Goal: Task Accomplishment & Management: Complete application form

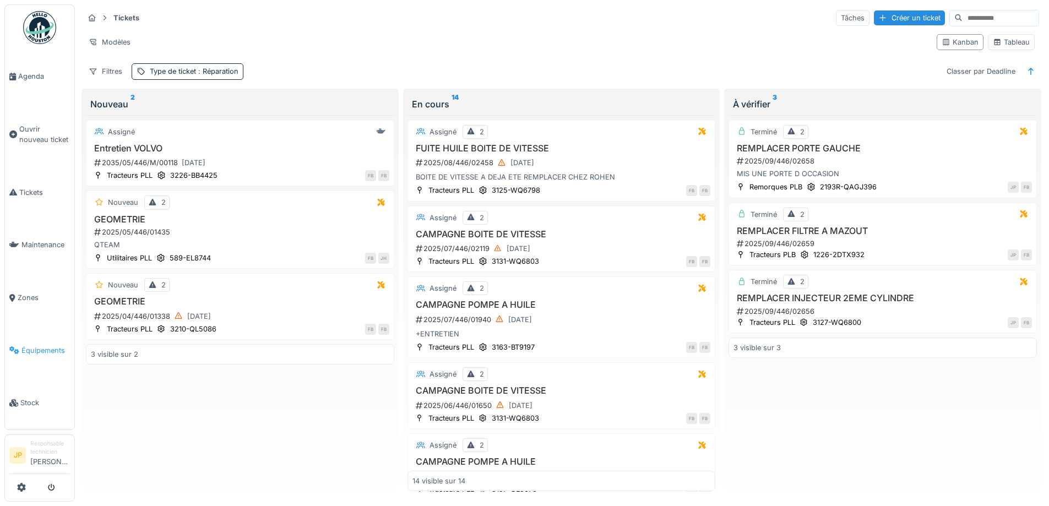
click at [33, 345] on span "Équipements" at bounding box center [45, 350] width 48 height 10
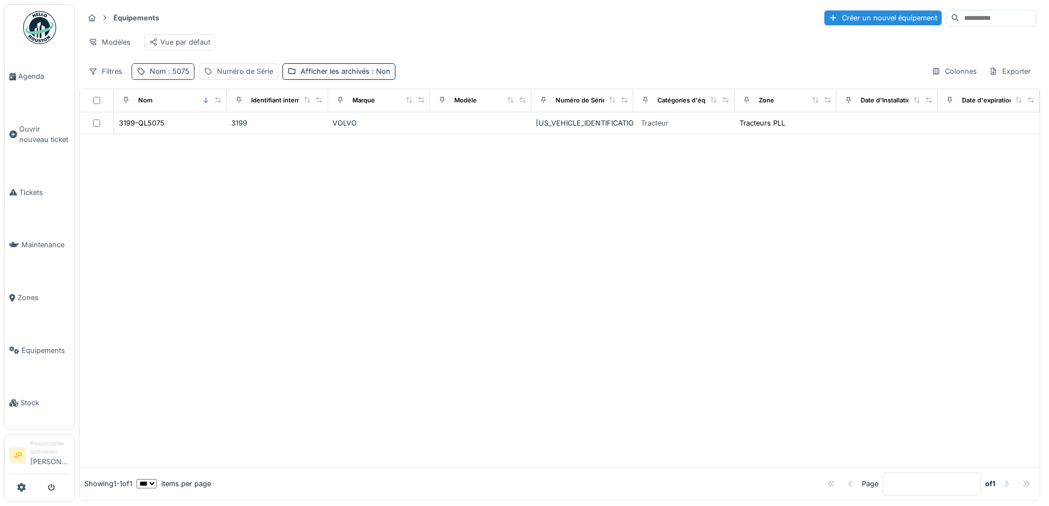
click at [168, 75] on span ": 5075" at bounding box center [178, 71] width 24 height 8
drag, startPoint x: 129, startPoint y: 131, endPoint x: 73, endPoint y: 138, distance: 57.1
click at [77, 137] on body "Agenda Ouvrir nouveau ticket Tickets Maintenance Zones Équipements Stock JP Res…" at bounding box center [524, 253] width 1049 height 506
type input "***"
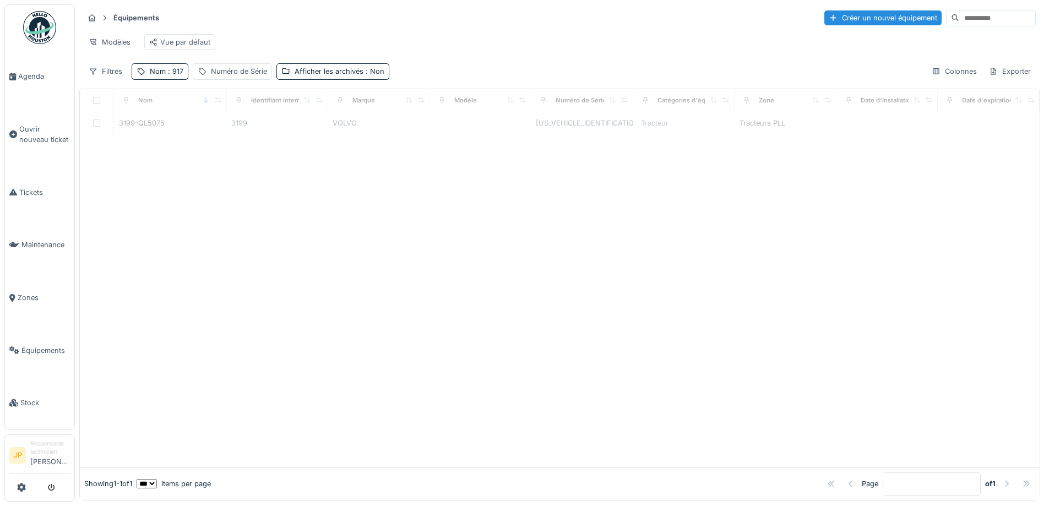
click at [496, 259] on div at bounding box center [559, 300] width 959 height 333
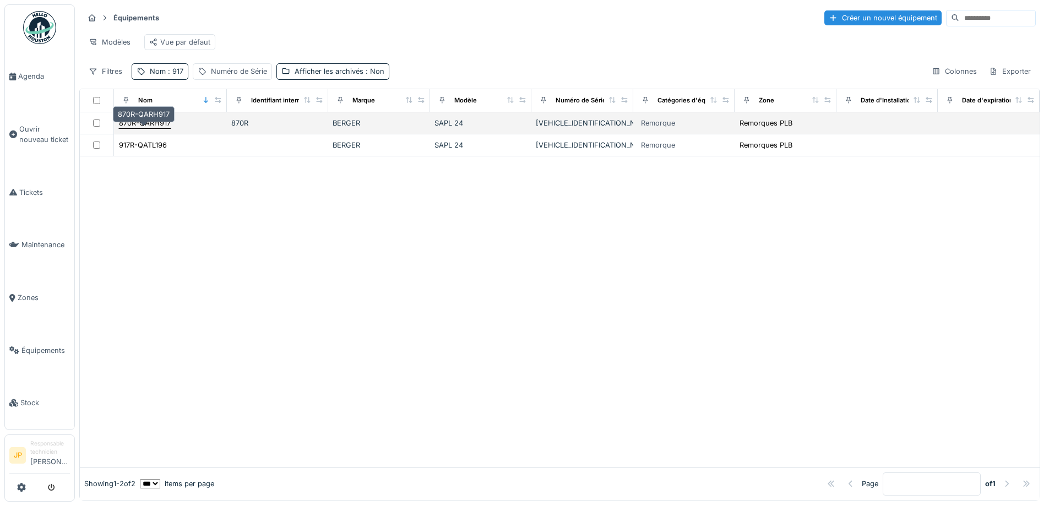
click at [153, 127] on div "870R-QARH917" at bounding box center [145, 123] width 52 height 10
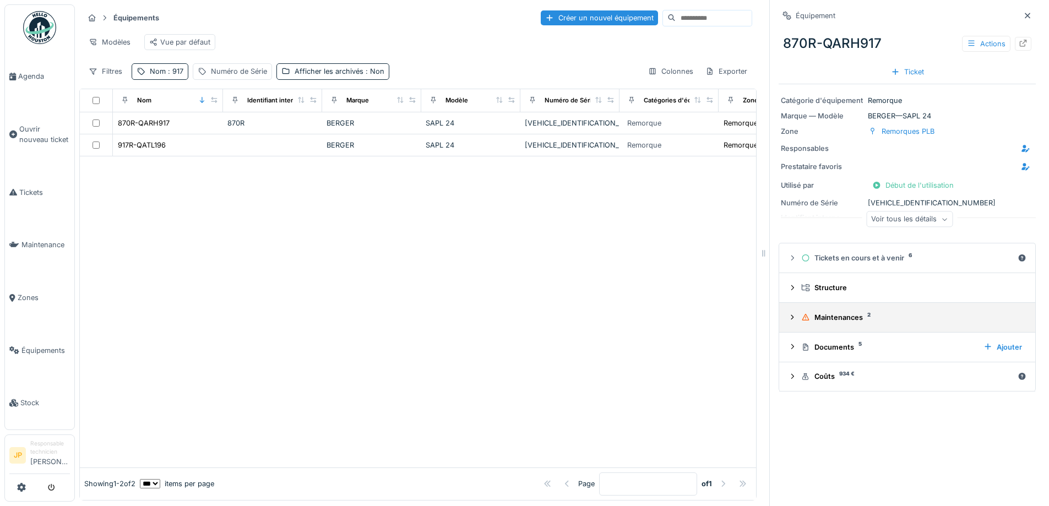
click at [845, 323] on div "Maintenances 2" at bounding box center [911, 317] width 221 height 10
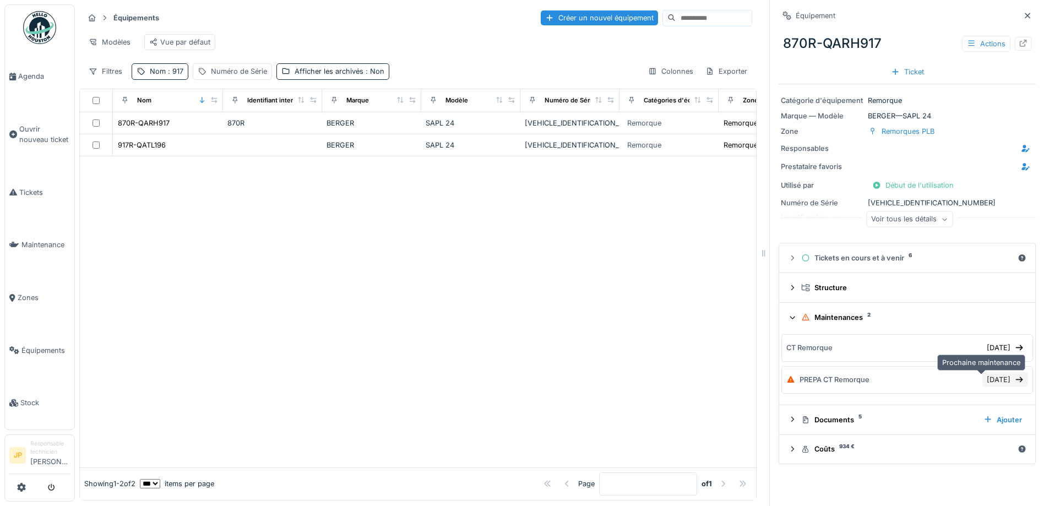
click at [982, 380] on div "12/08/2025" at bounding box center [1005, 379] width 46 height 15
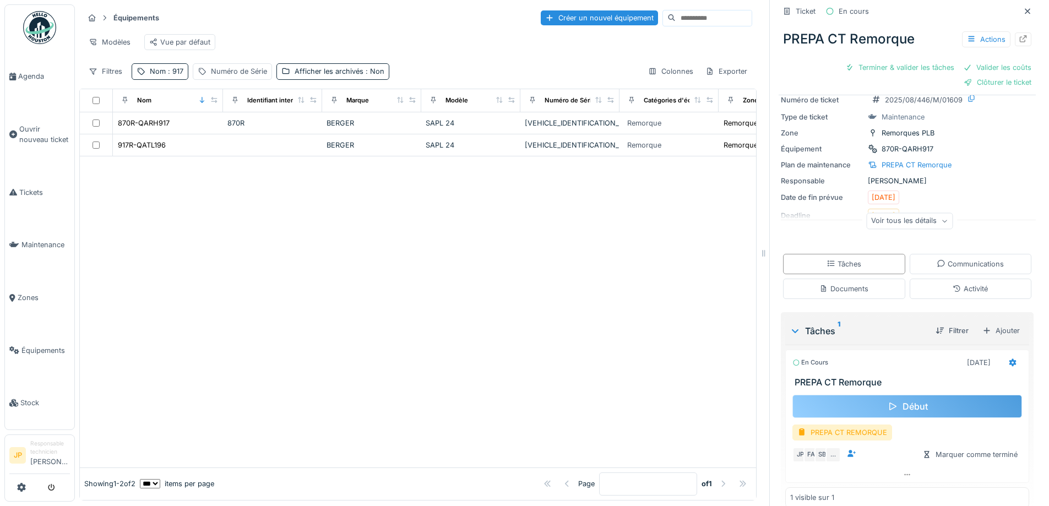
scroll to position [47, 0]
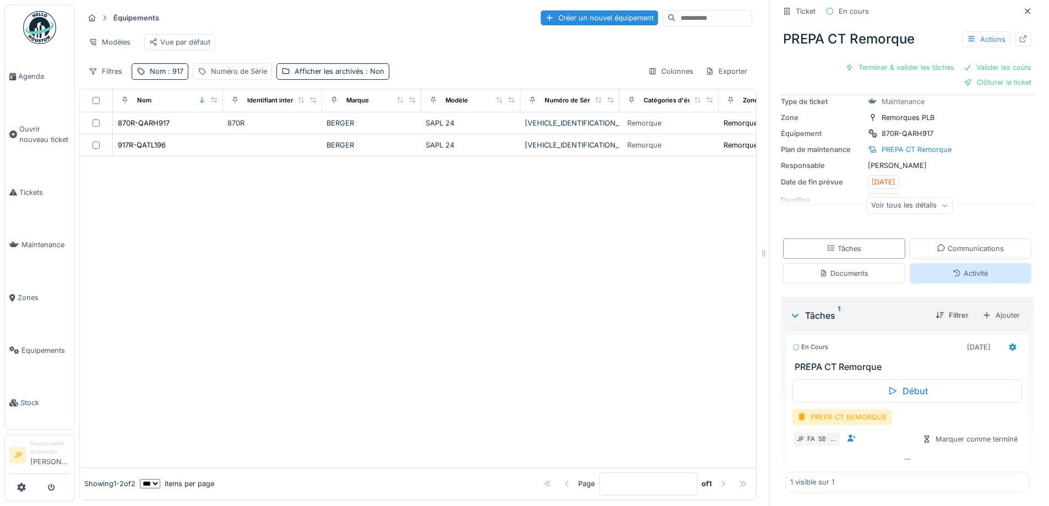
click at [965, 277] on div "Activité" at bounding box center [969, 273] width 35 height 10
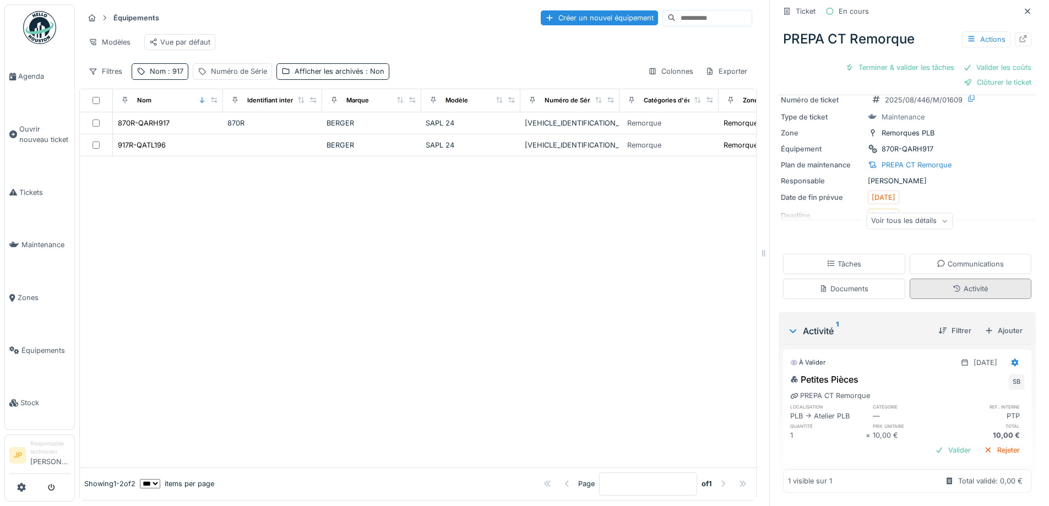
scroll to position [32, 0]
click at [1010, 359] on icon at bounding box center [1014, 362] width 9 height 7
click at [966, 395] on div "Supprimer" at bounding box center [968, 403] width 53 height 17
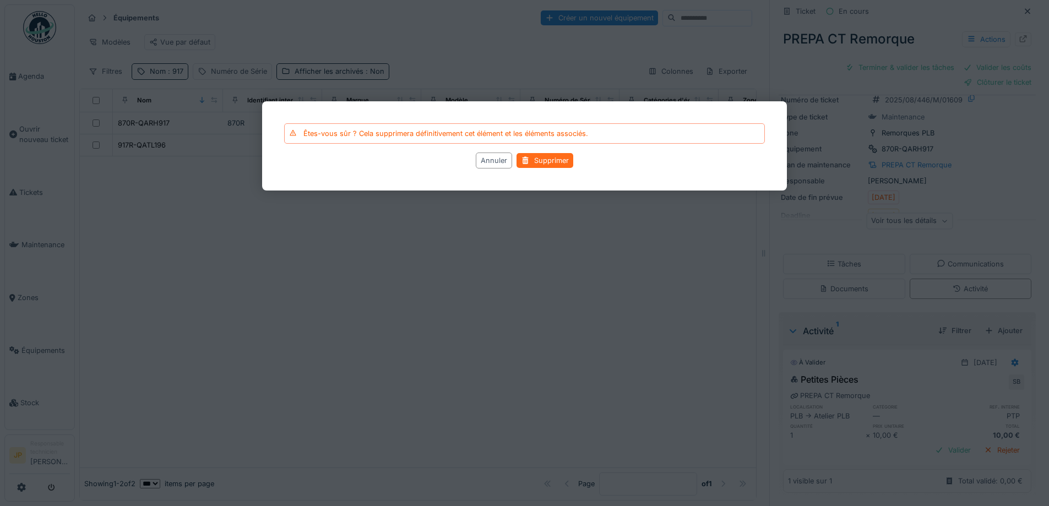
click at [544, 164] on div "Supprimer" at bounding box center [544, 160] width 57 height 15
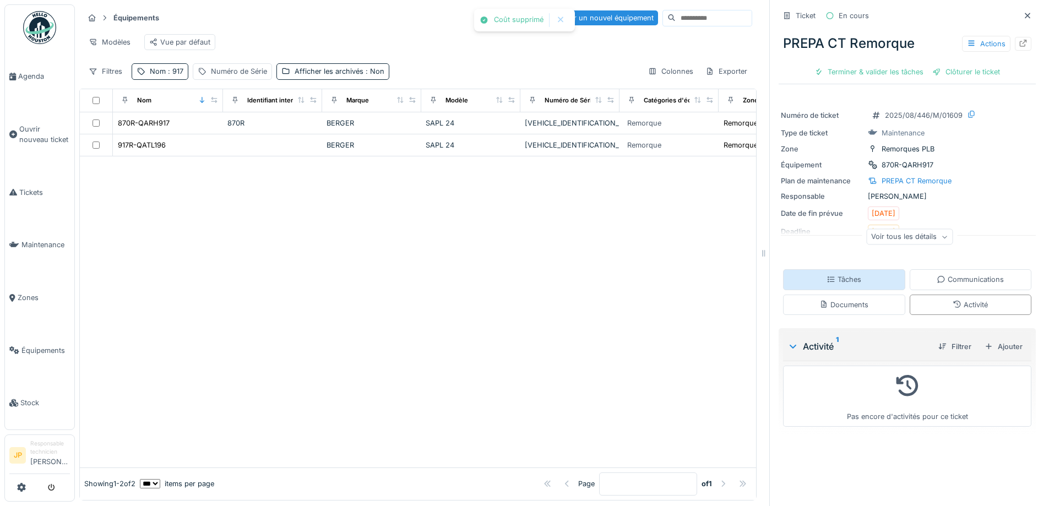
click at [843, 275] on div "Tâches" at bounding box center [843, 279] width 35 height 10
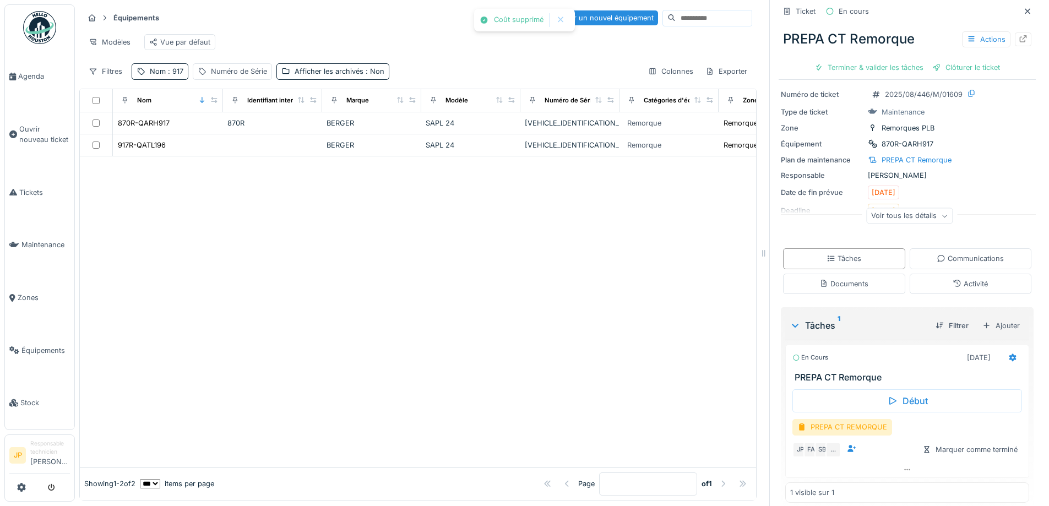
scroll to position [32, 0]
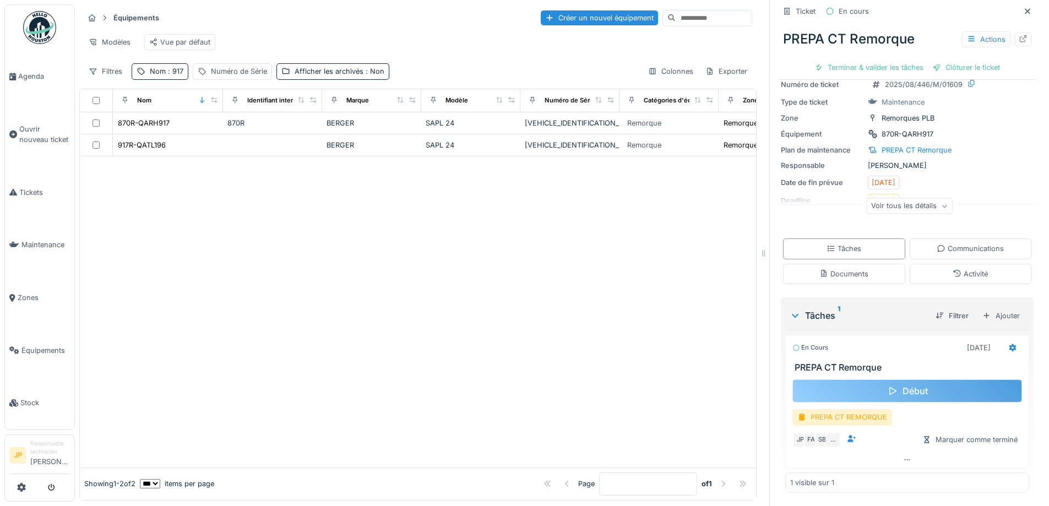
click at [893, 385] on div "Début" at bounding box center [907, 390] width 230 height 23
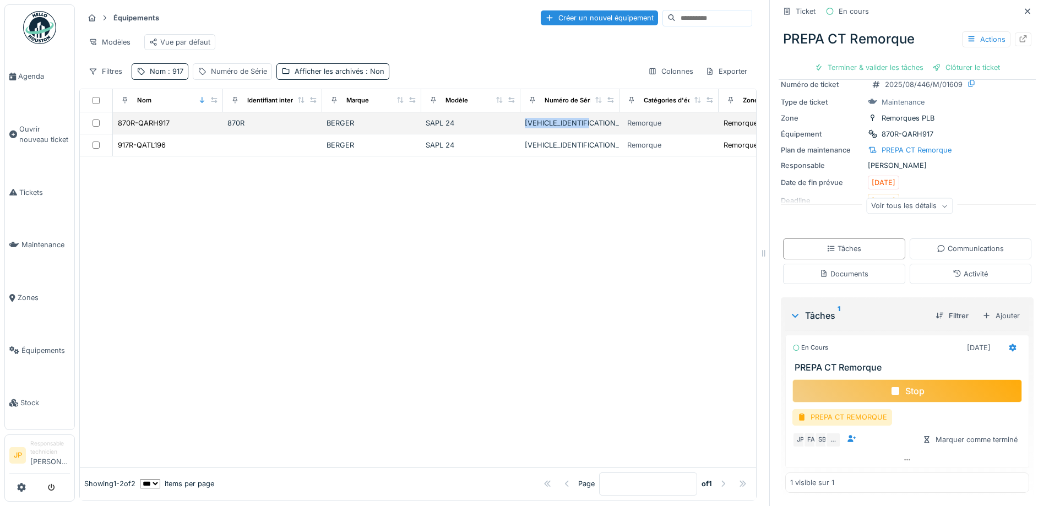
drag, startPoint x: 607, startPoint y: 123, endPoint x: 535, endPoint y: 121, distance: 71.6
click at [525, 125] on div "VCBUSLARTPFZT0253" at bounding box center [570, 123] width 90 height 10
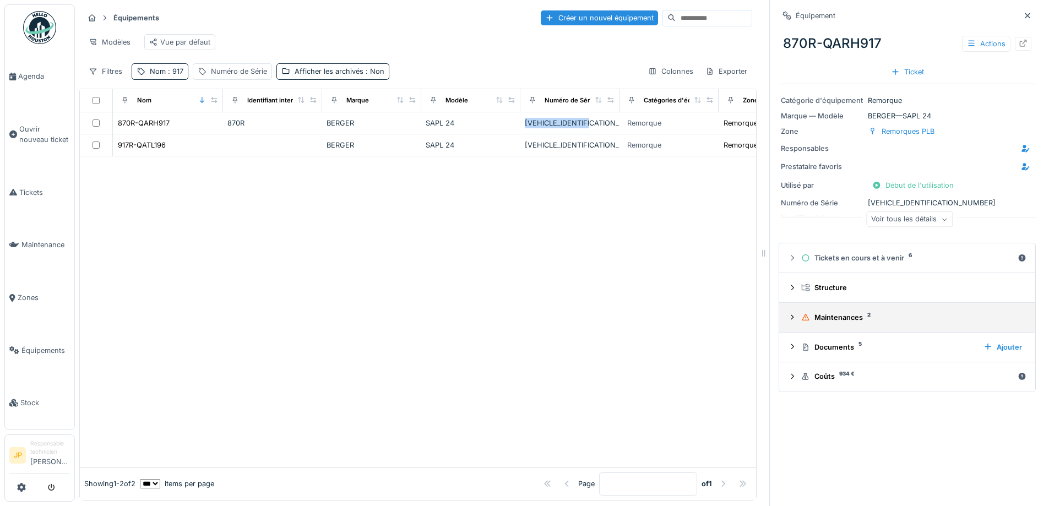
click at [812, 312] on div "Maintenances 2" at bounding box center [911, 317] width 221 height 10
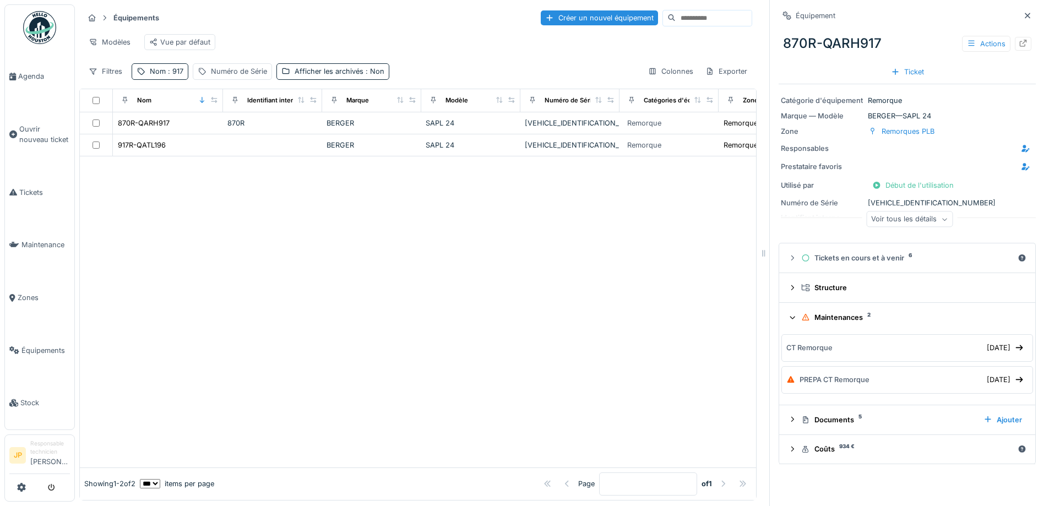
click at [831, 377] on div "PREPA CT Remorque" at bounding box center [834, 379] width 70 height 10
click at [838, 375] on div "PREPA CT Remorque" at bounding box center [834, 379] width 70 height 10
click at [990, 374] on div "12/08/2025" at bounding box center [1005, 379] width 46 height 15
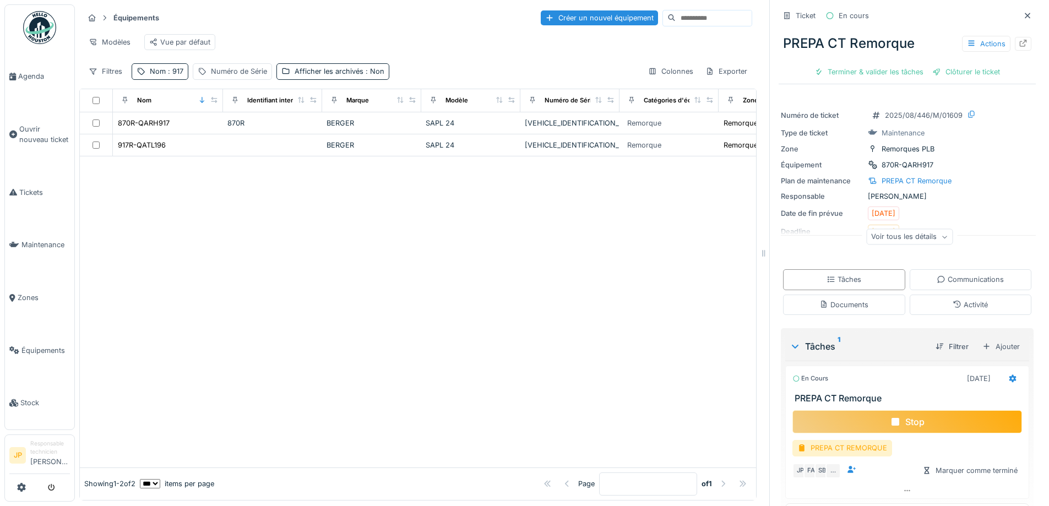
click at [893, 421] on div "Stop" at bounding box center [907, 421] width 230 height 23
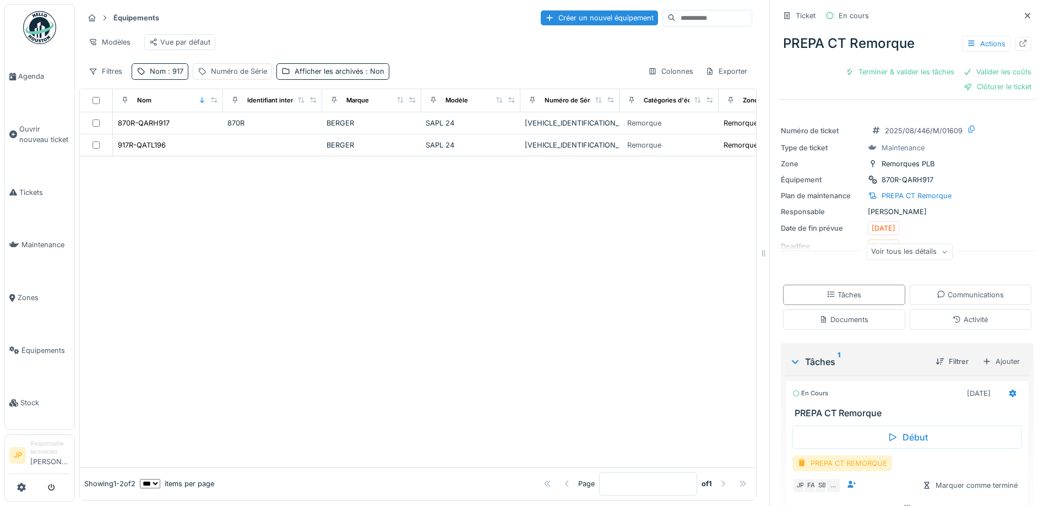
click at [837, 460] on div "PREPA CT REMORQUE" at bounding box center [842, 463] width 100 height 16
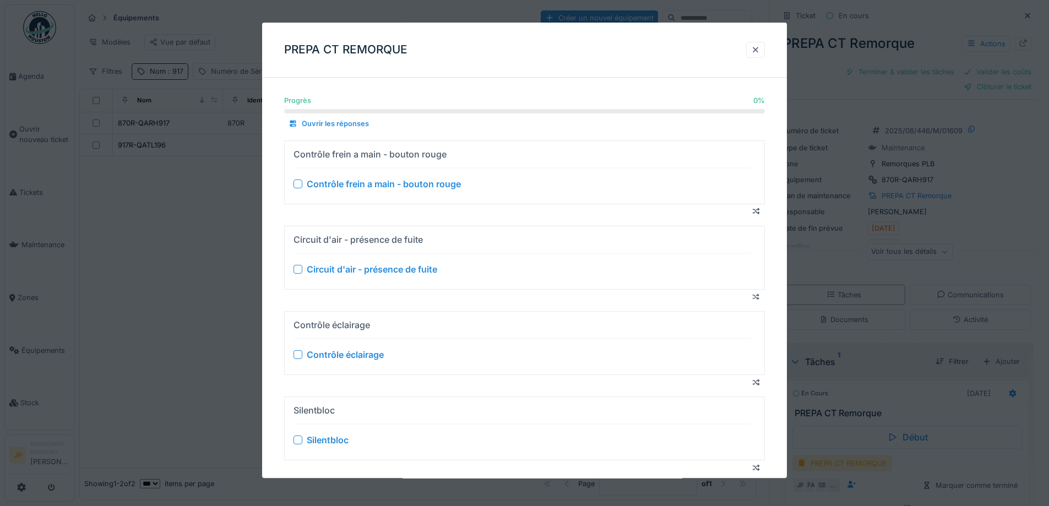
click at [294, 185] on div at bounding box center [297, 183] width 9 height 9
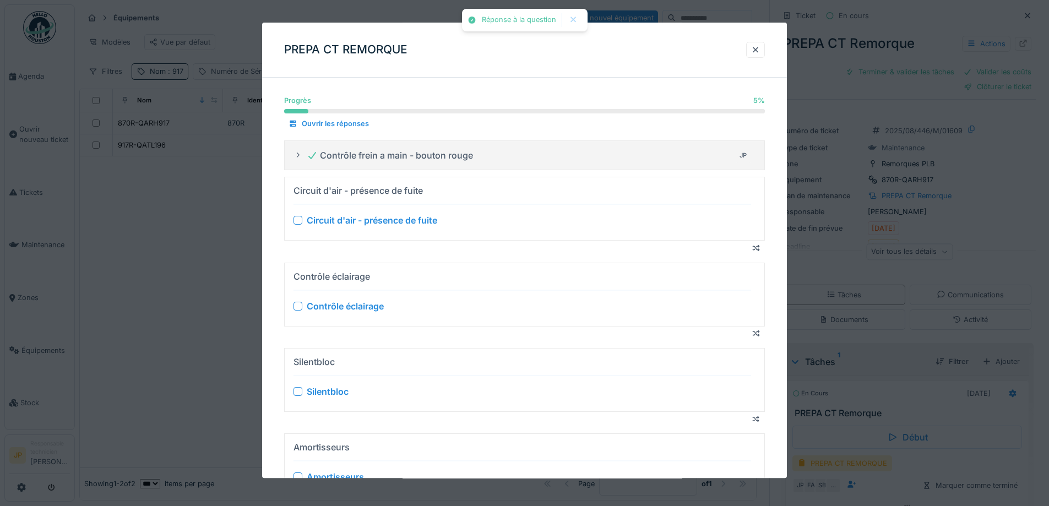
click at [298, 224] on div at bounding box center [297, 220] width 9 height 9
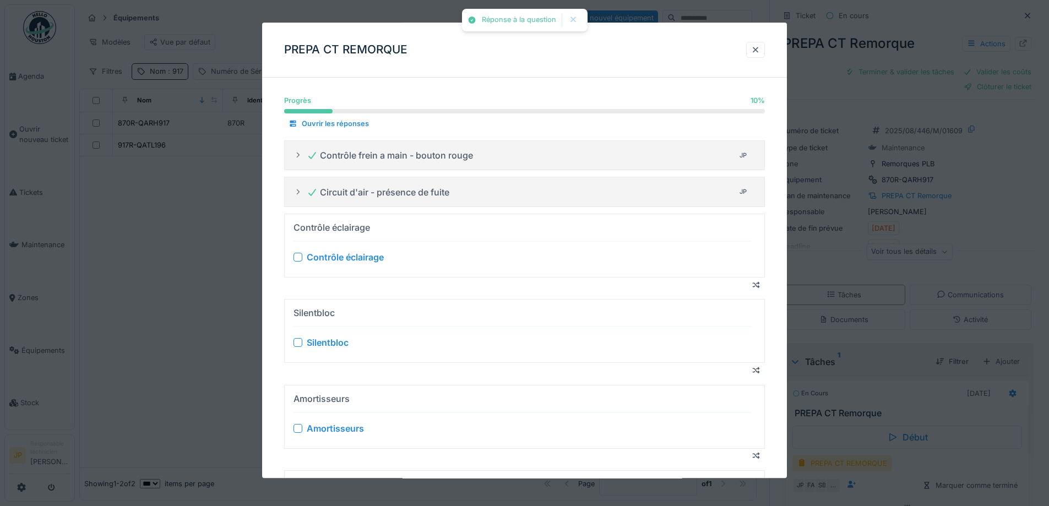
click at [298, 257] on div at bounding box center [297, 257] width 9 height 9
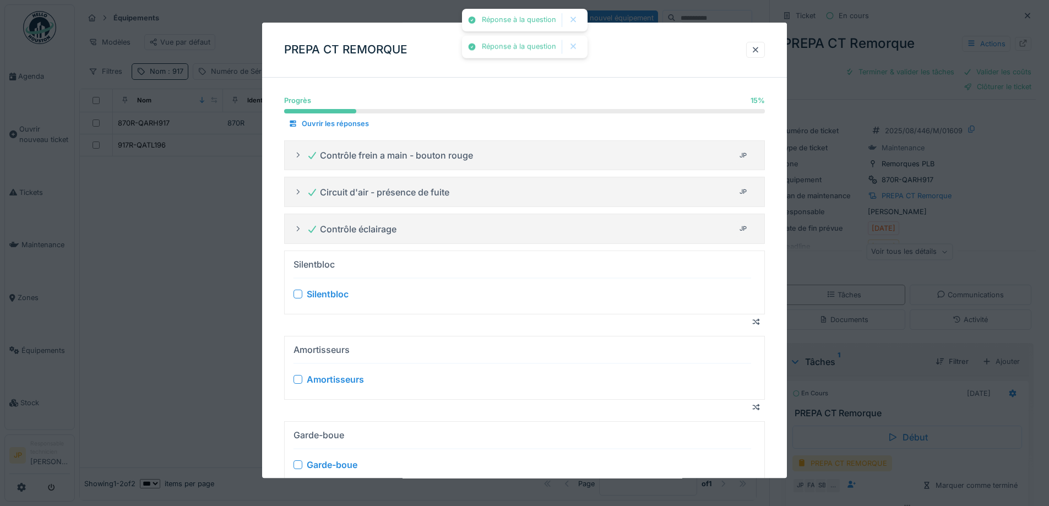
click at [299, 296] on div at bounding box center [297, 294] width 9 height 9
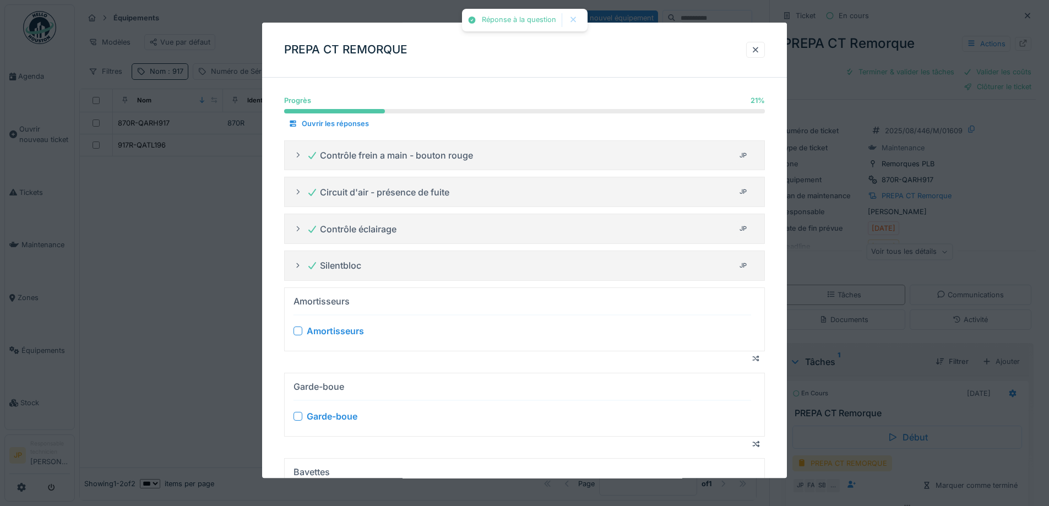
click at [297, 329] on div at bounding box center [297, 330] width 9 height 9
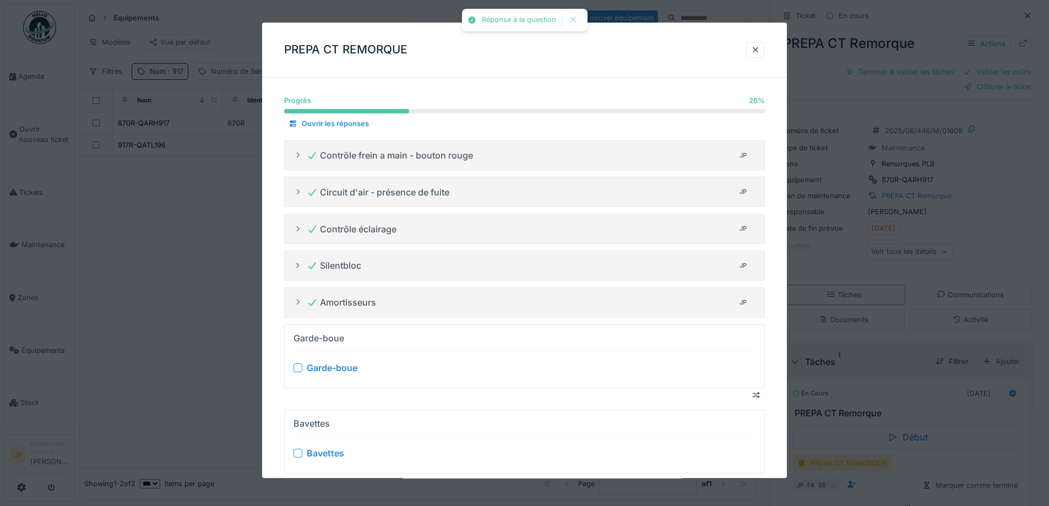
click at [297, 371] on div at bounding box center [297, 367] width 9 height 9
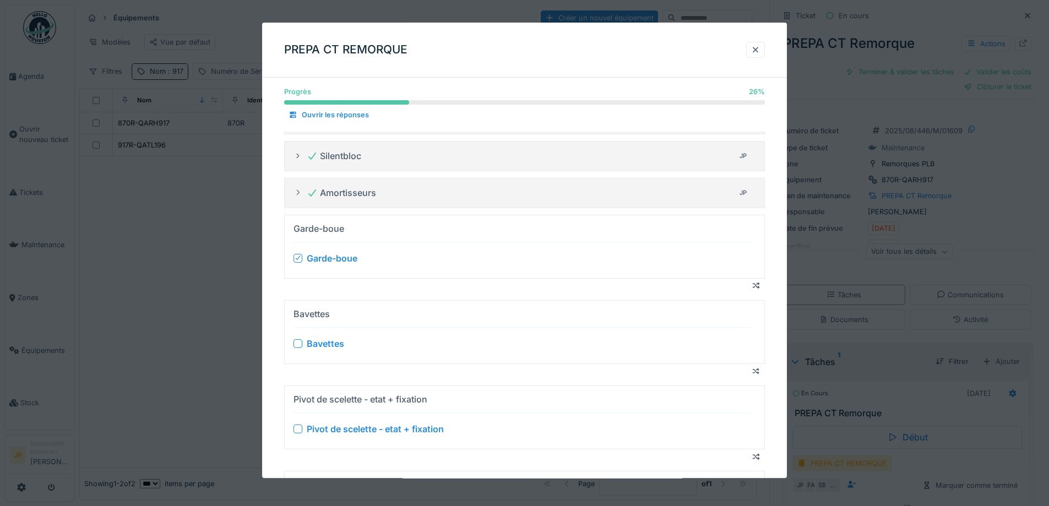
scroll to position [110, 0]
click at [297, 343] on div at bounding box center [297, 343] width 9 height 9
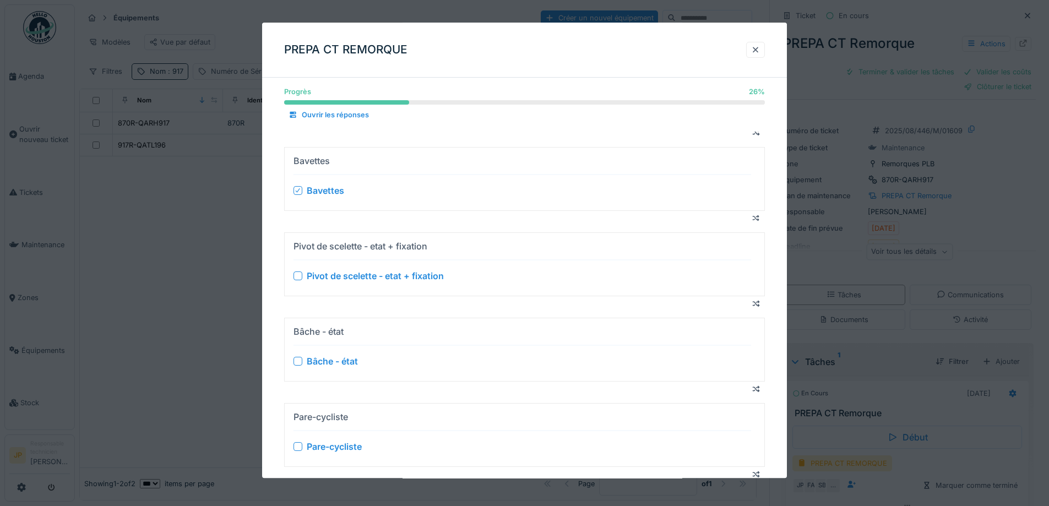
scroll to position [275, 0]
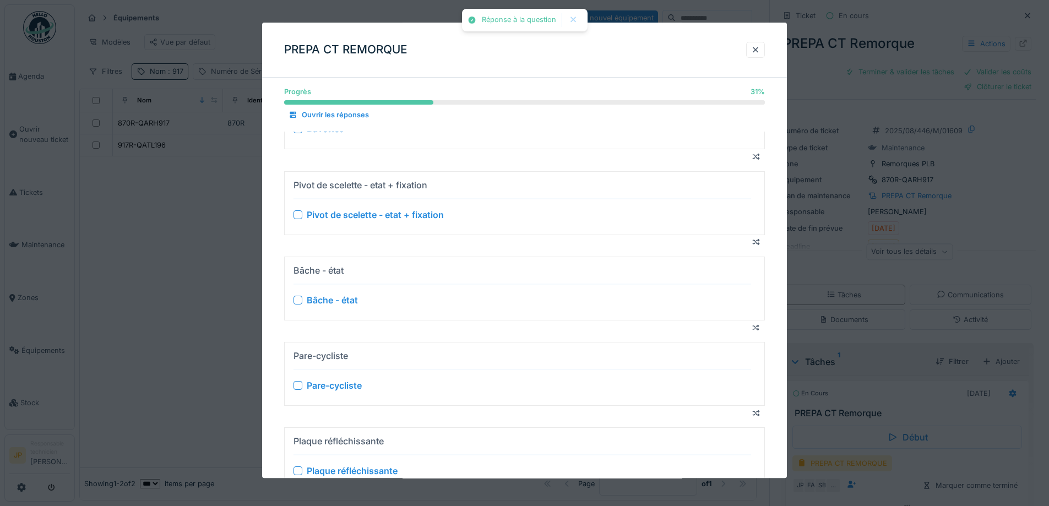
click at [299, 217] on div at bounding box center [297, 214] width 9 height 9
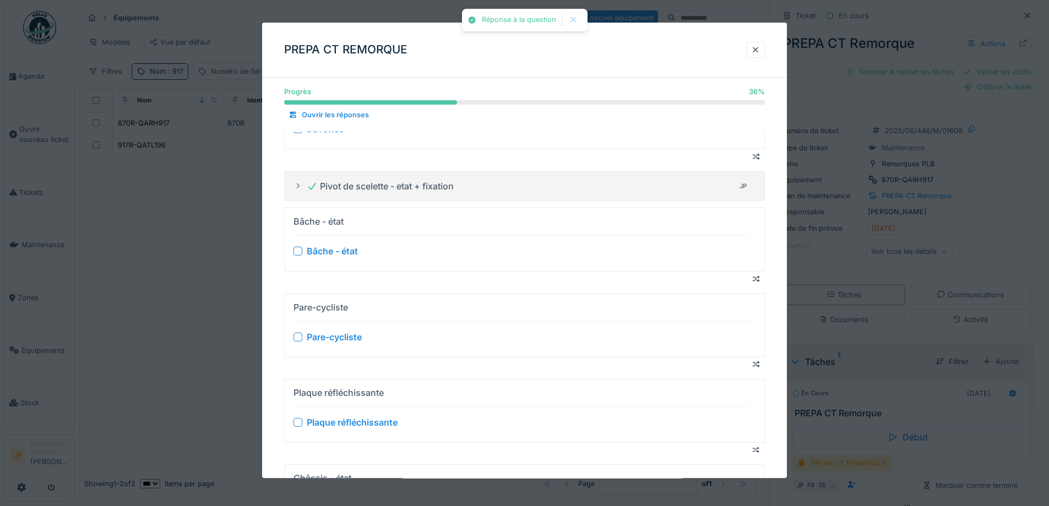
click at [297, 251] on div at bounding box center [297, 251] width 9 height 9
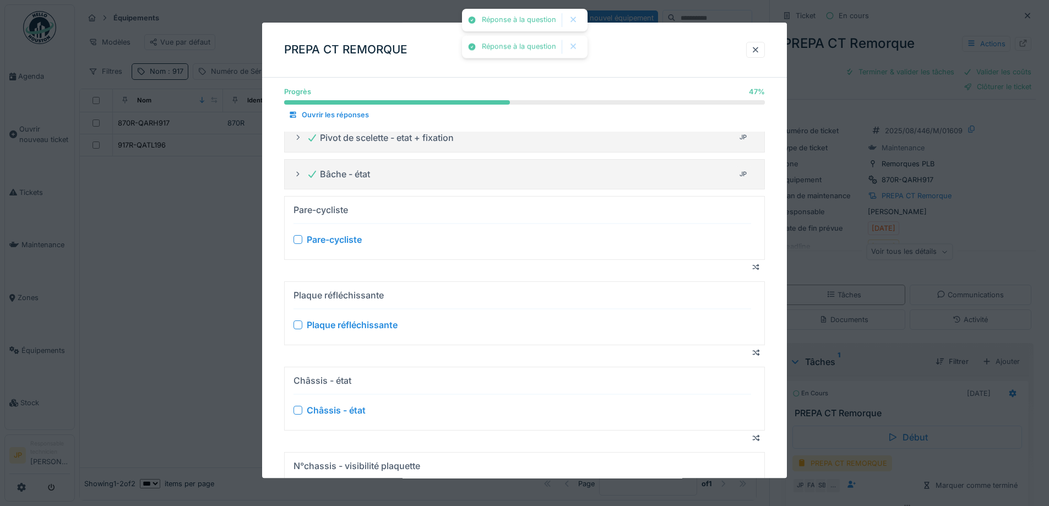
click at [300, 242] on div at bounding box center [297, 239] width 9 height 9
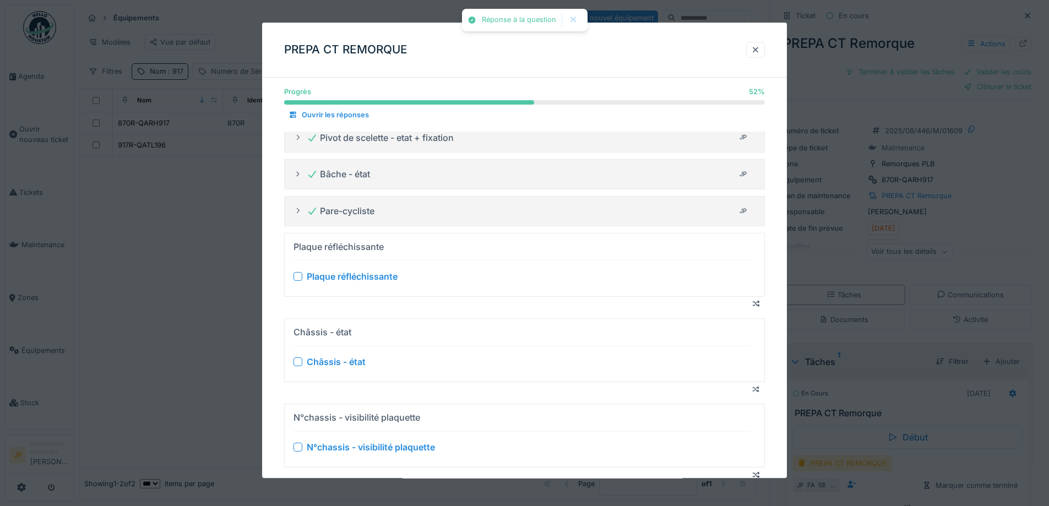
click at [295, 276] on div at bounding box center [297, 276] width 9 height 9
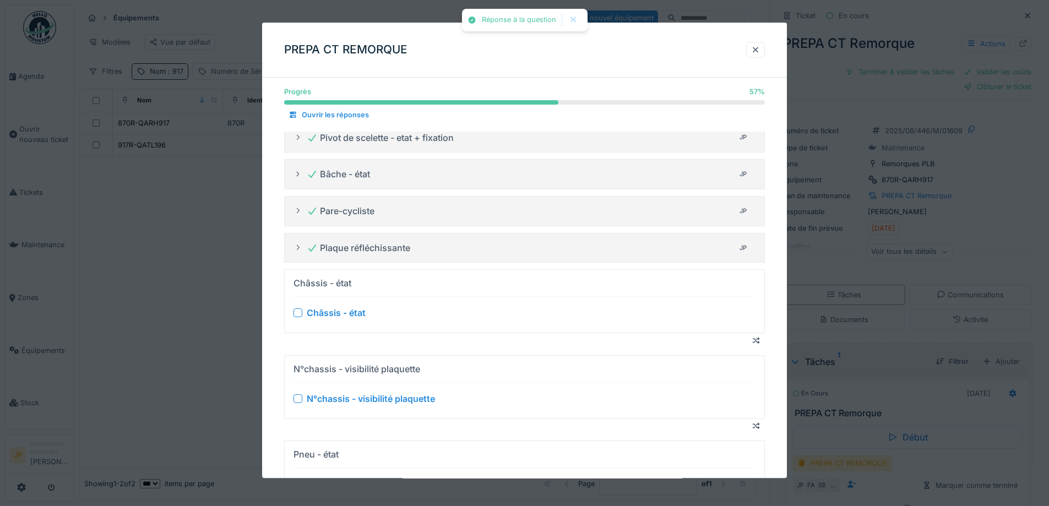
click at [297, 313] on div at bounding box center [297, 313] width 9 height 9
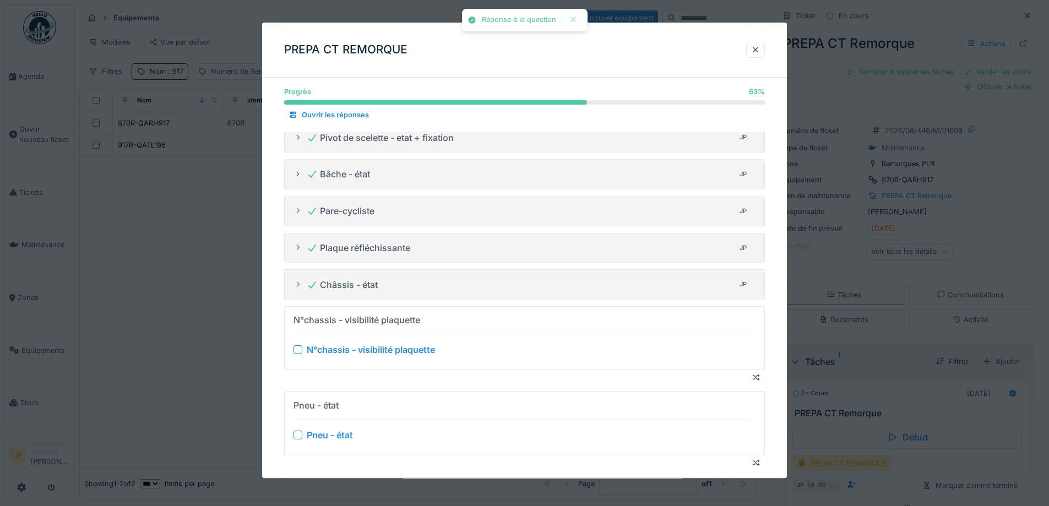
click at [296, 401] on div "Pneu - état" at bounding box center [315, 405] width 45 height 13
click at [297, 349] on div at bounding box center [297, 349] width 9 height 9
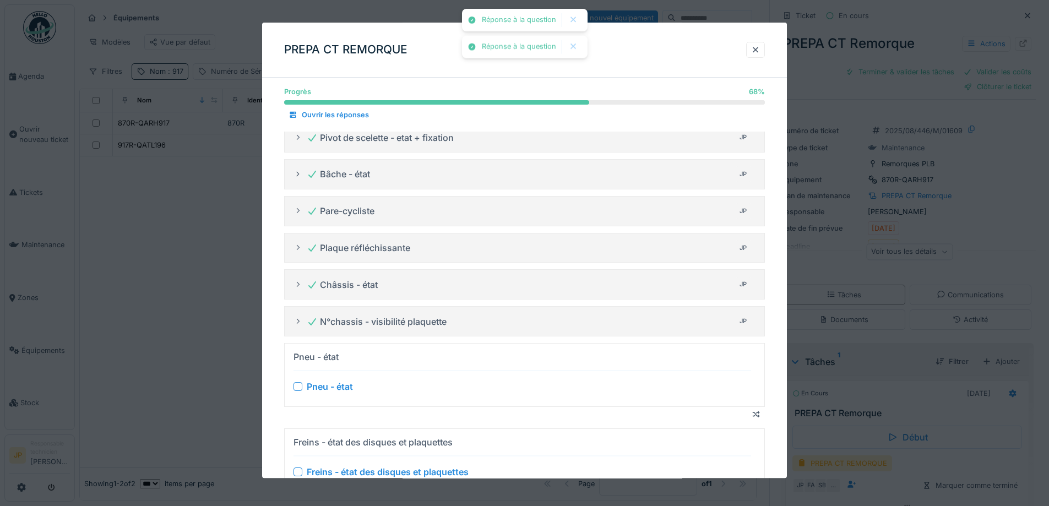
scroll to position [385, 0]
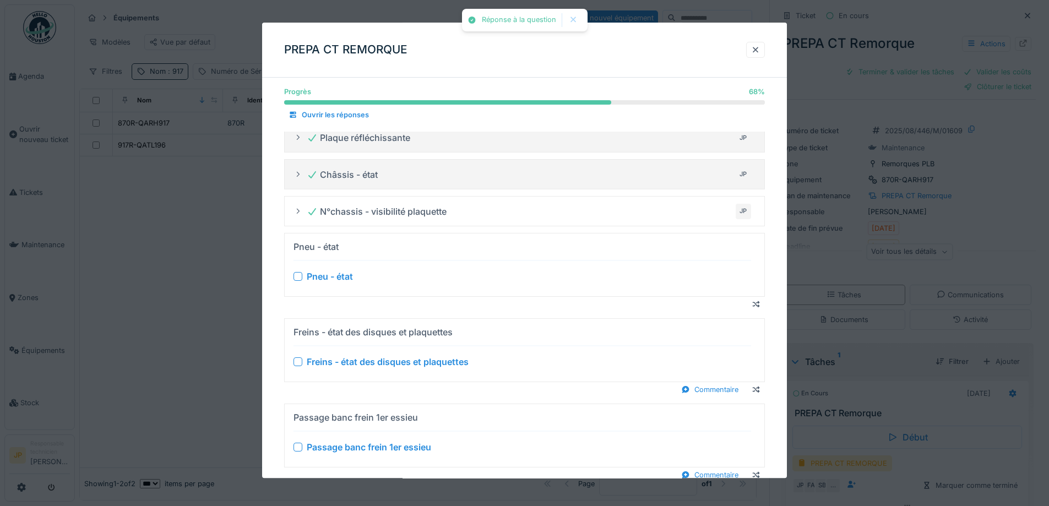
click at [295, 277] on div at bounding box center [297, 276] width 9 height 9
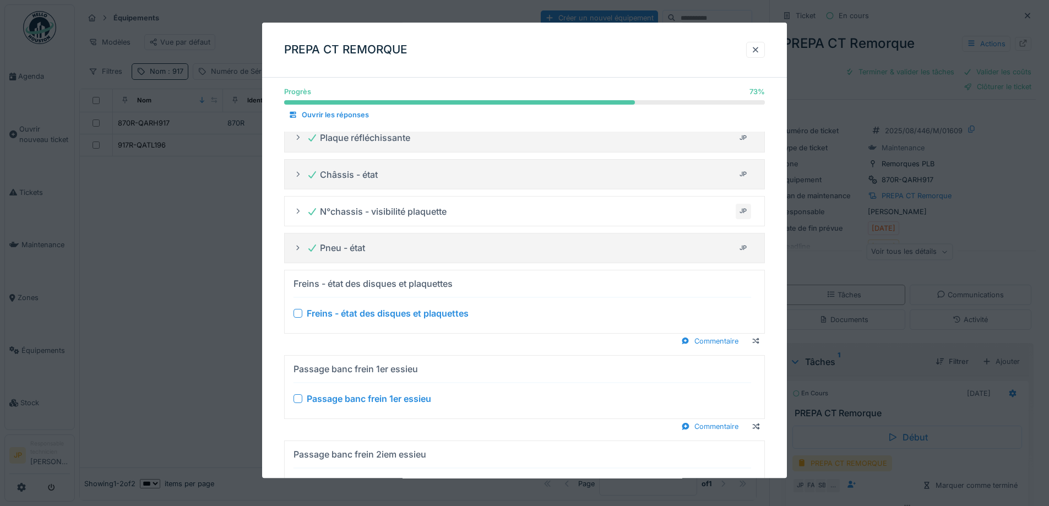
click at [300, 315] on div at bounding box center [297, 313] width 9 height 9
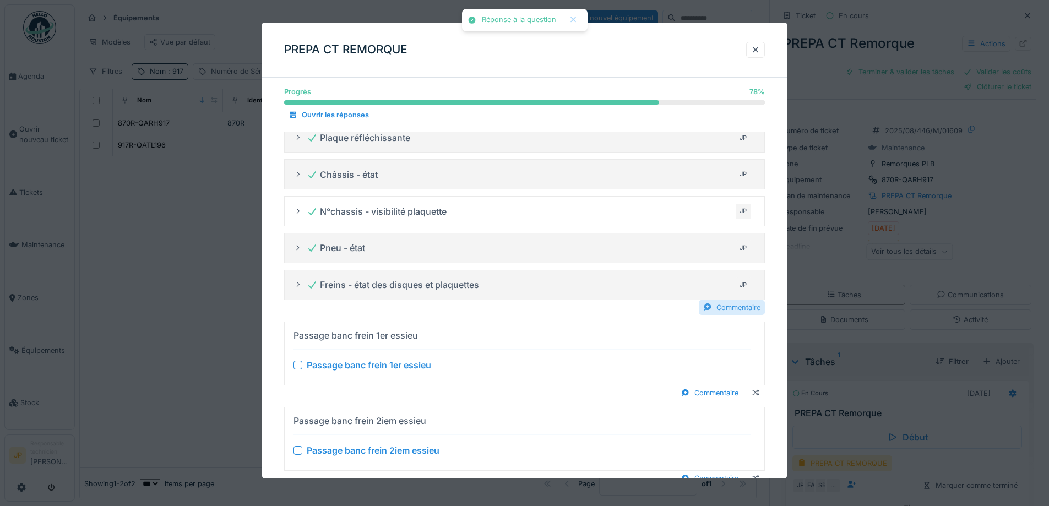
click at [732, 309] on div "Commentaire" at bounding box center [731, 307] width 66 height 15
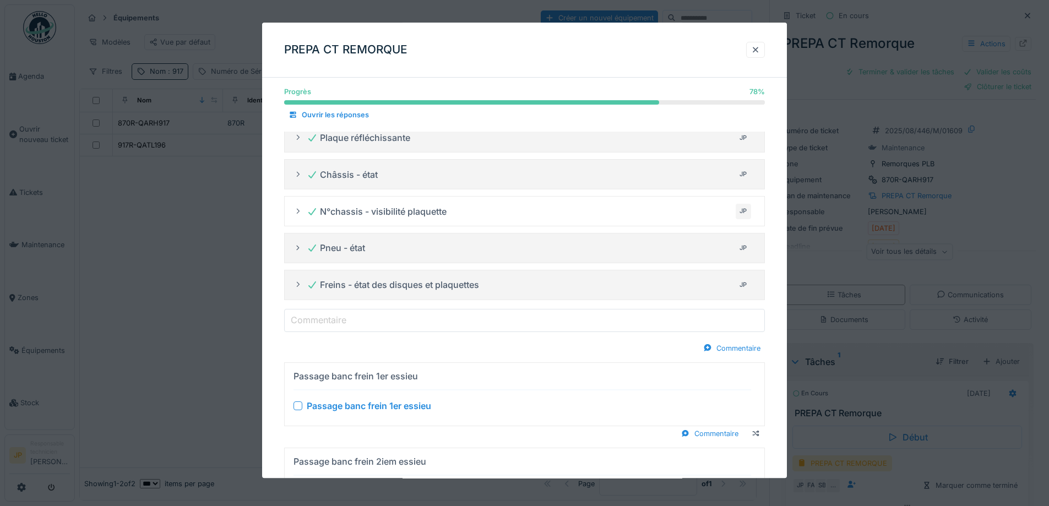
click at [390, 314] on input "Commentaire" at bounding box center [524, 320] width 481 height 23
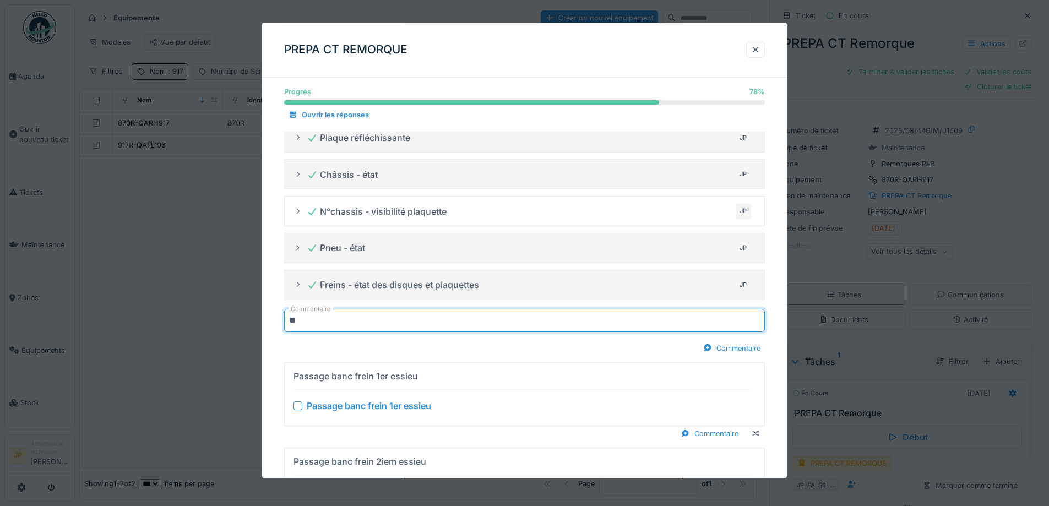
type input "*******"
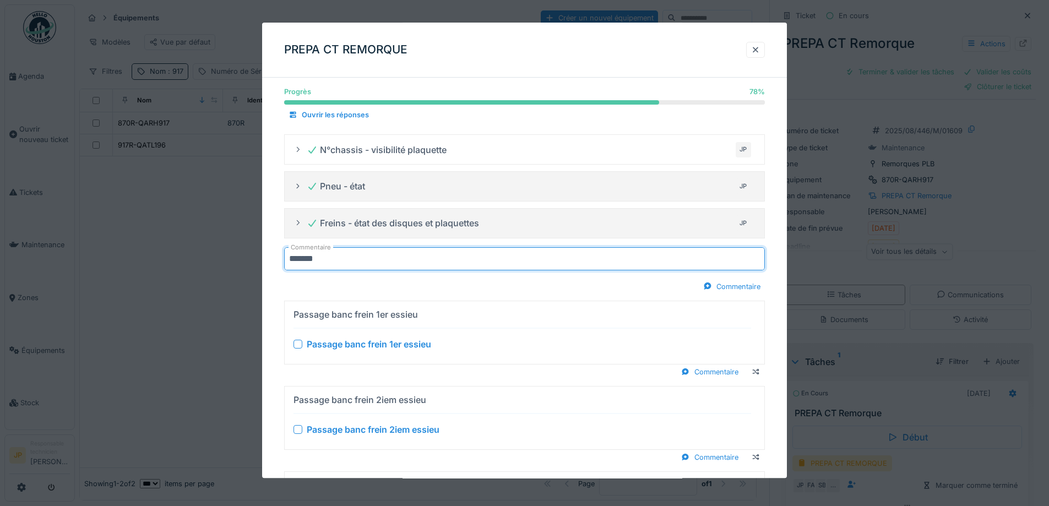
scroll to position [550, 0]
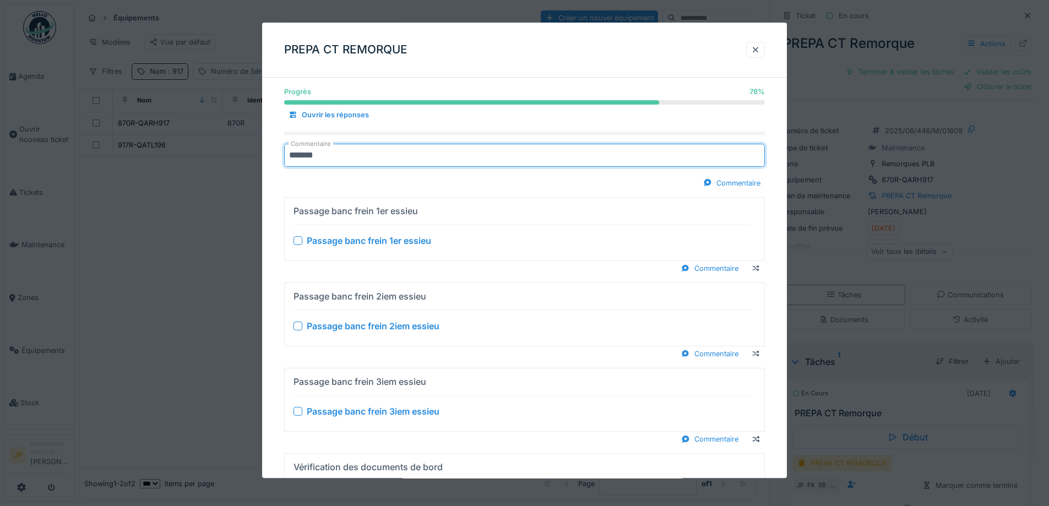
click at [298, 241] on div at bounding box center [297, 240] width 9 height 9
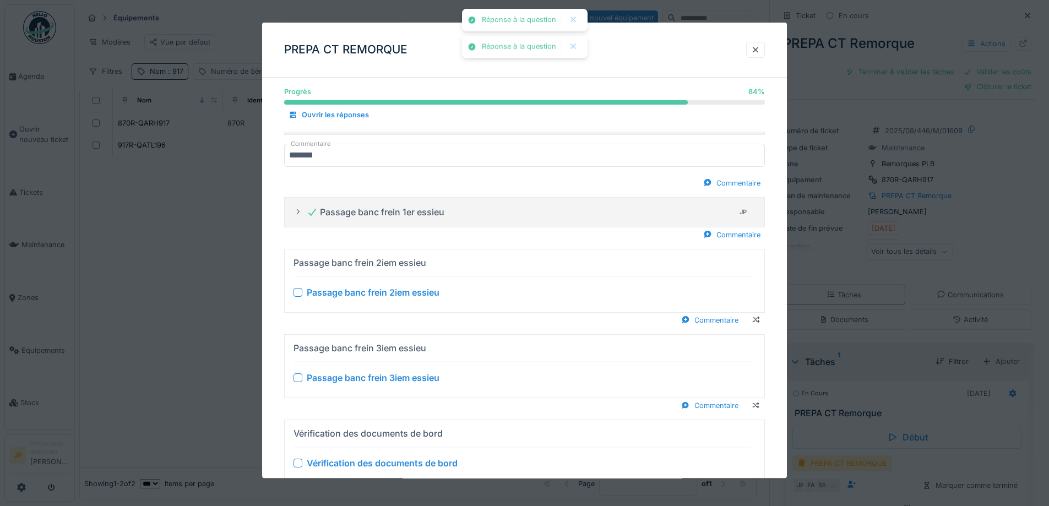
click at [295, 291] on div at bounding box center [297, 292] width 9 height 9
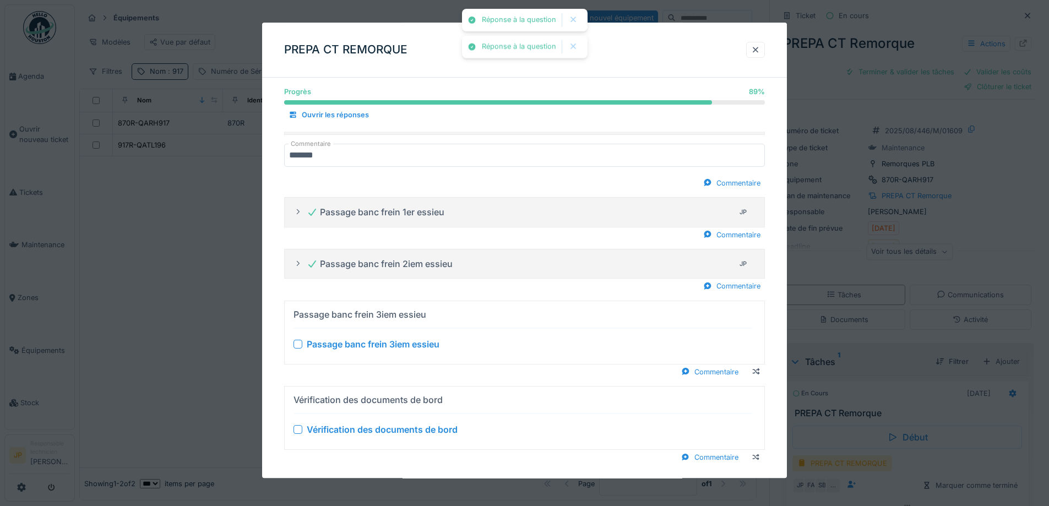
click at [299, 342] on div at bounding box center [297, 344] width 9 height 9
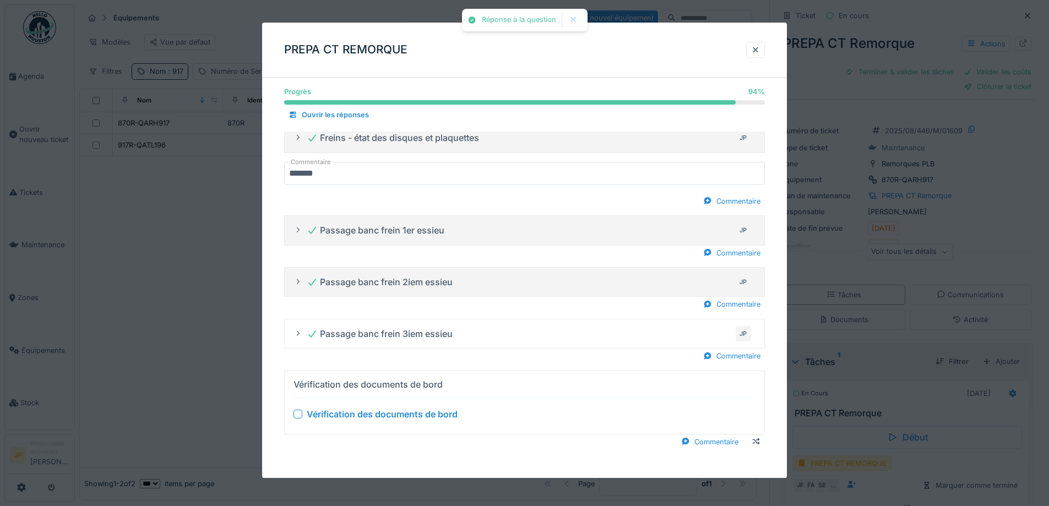
click at [301, 417] on div at bounding box center [297, 414] width 9 height 9
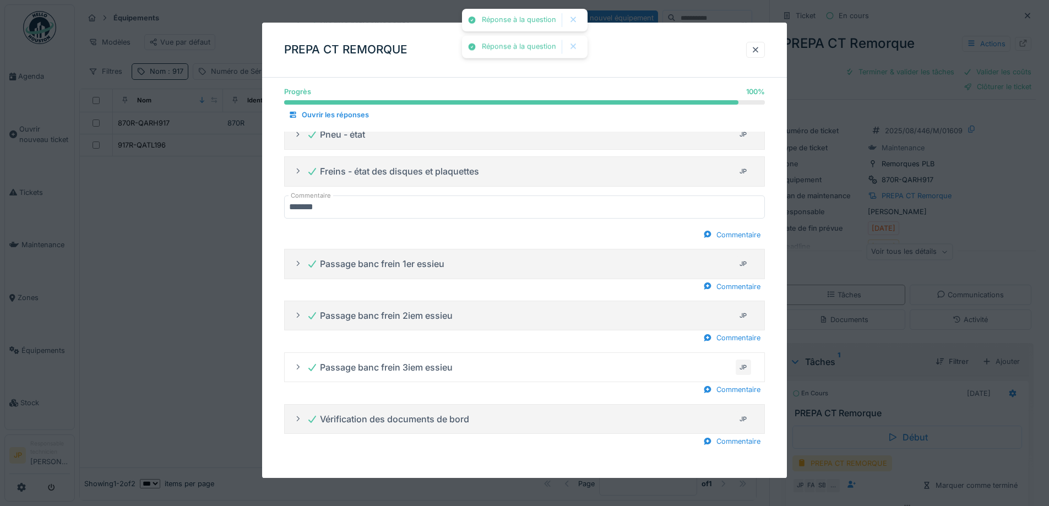
scroll to position [499, 0]
click at [754, 50] on div at bounding box center [755, 50] width 19 height 16
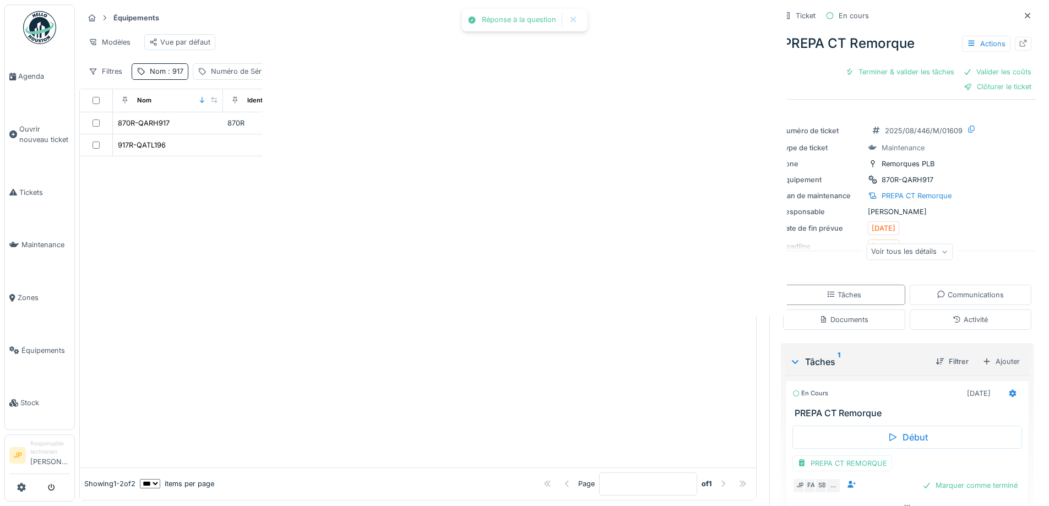
scroll to position [0, 0]
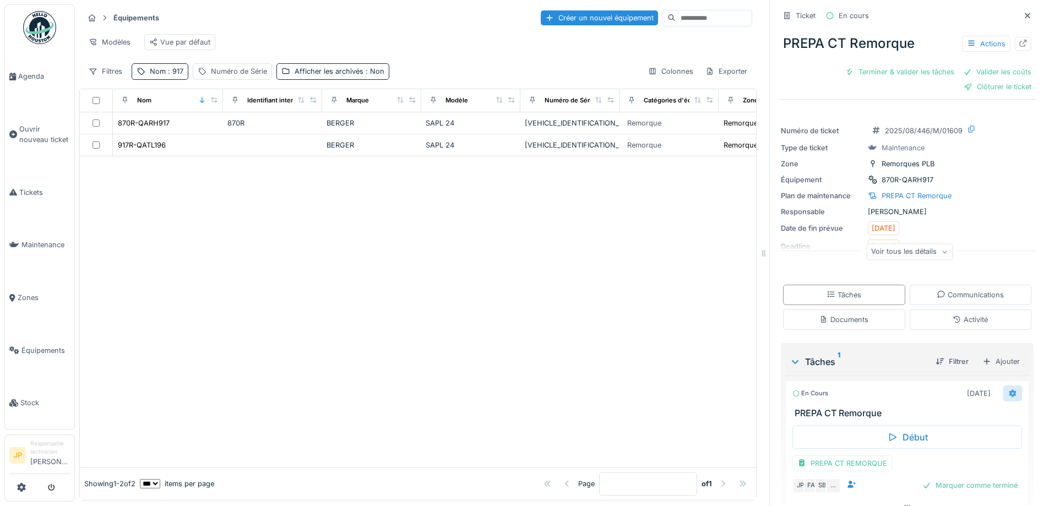
click at [1003, 386] on div at bounding box center [1012, 393] width 19 height 16
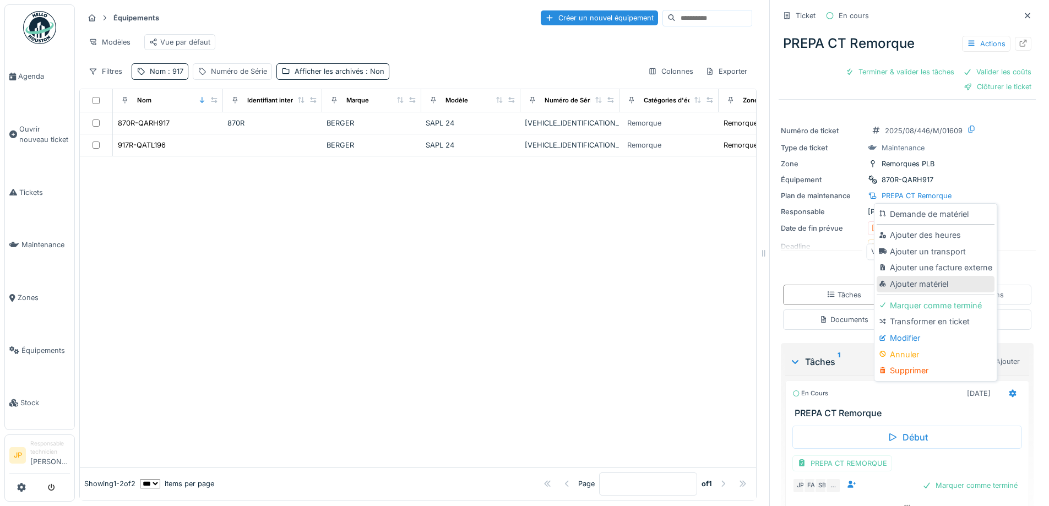
click at [916, 276] on div "Ajouter matériel" at bounding box center [934, 284] width 117 height 17
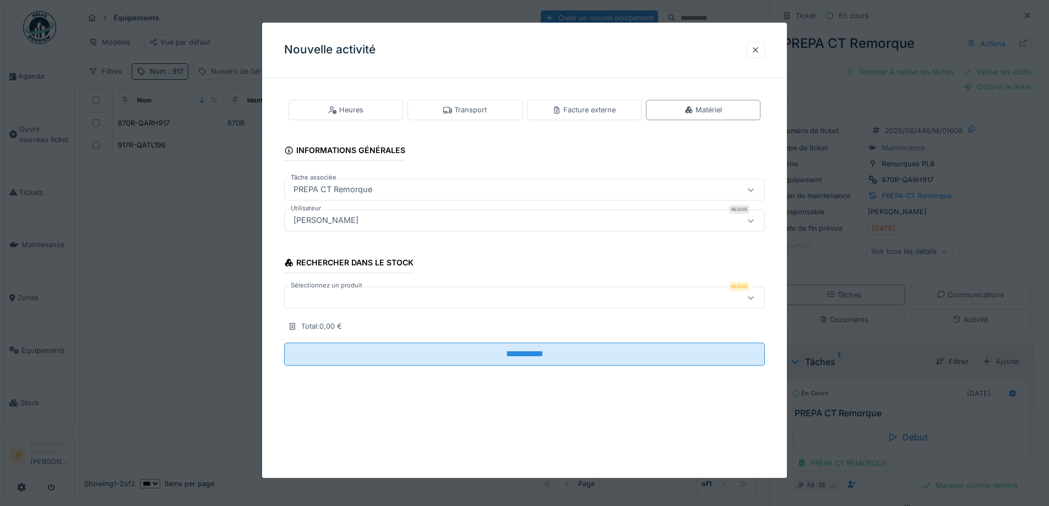
click at [345, 302] on div at bounding box center [496, 298] width 414 height 12
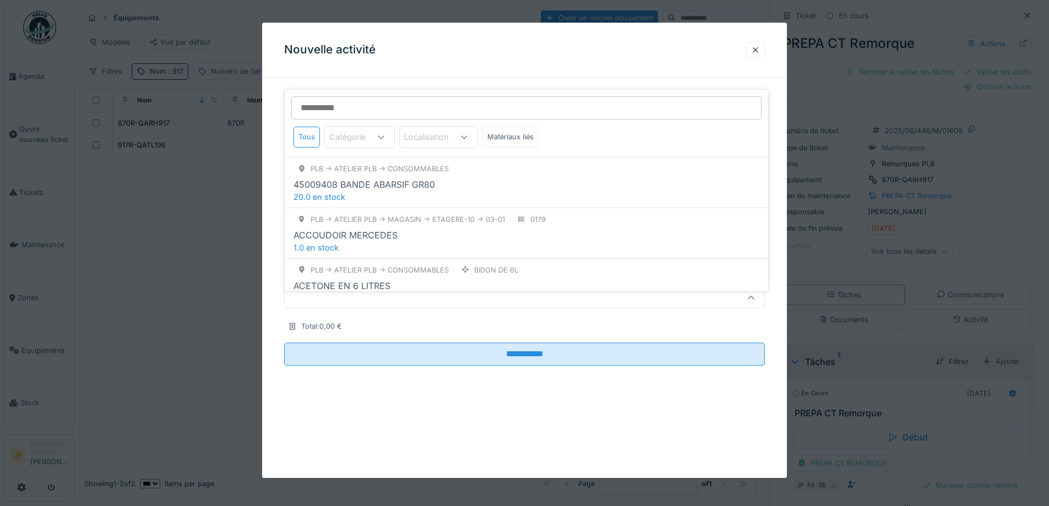
click at [351, 107] on input "Sélectionnez un produit" at bounding box center [526, 107] width 470 height 23
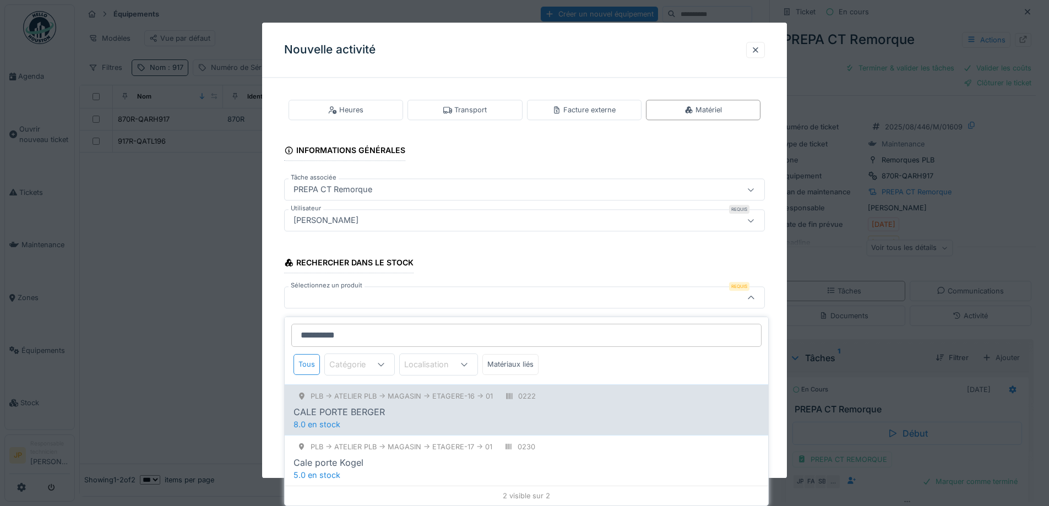
type input "**********"
click at [377, 405] on div "CALE PORTE BERGER" at bounding box center [338, 411] width 91 height 13
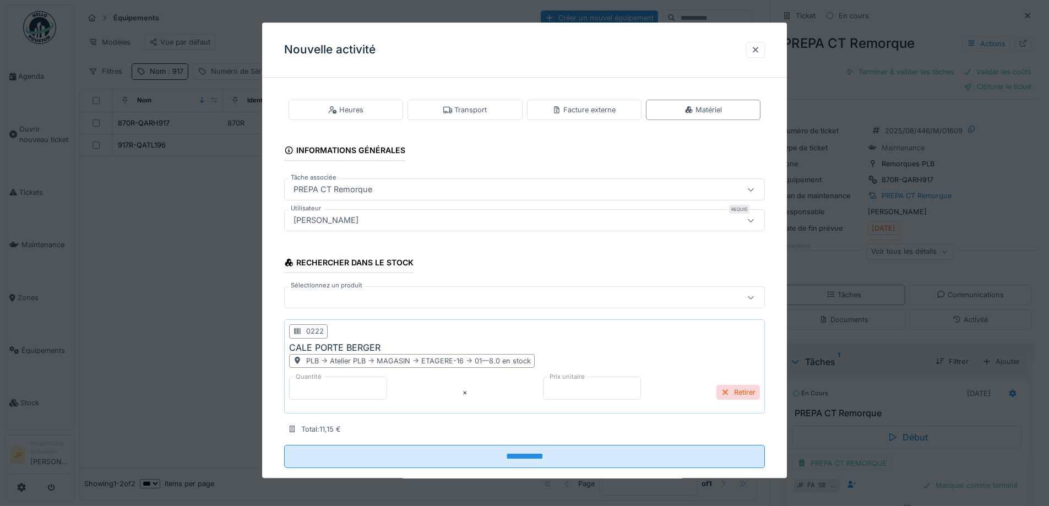
click at [327, 306] on div at bounding box center [524, 298] width 481 height 22
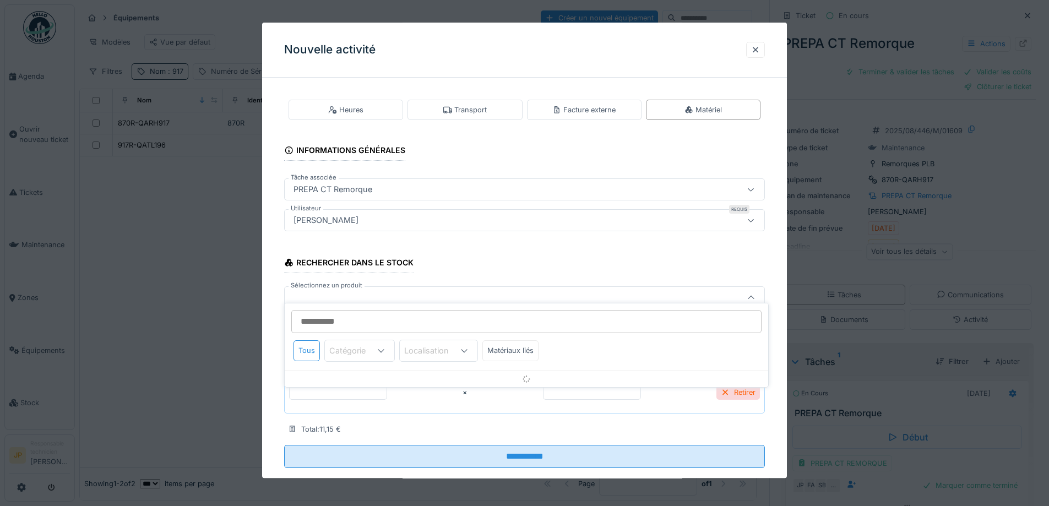
scroll to position [21, 0]
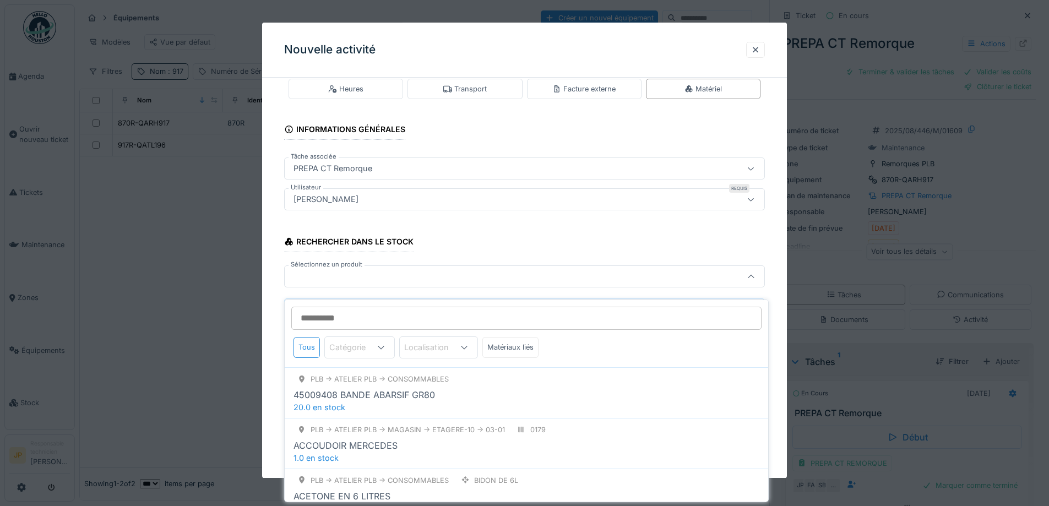
click at [332, 307] on input "Sélectionnez un produit" at bounding box center [526, 318] width 470 height 23
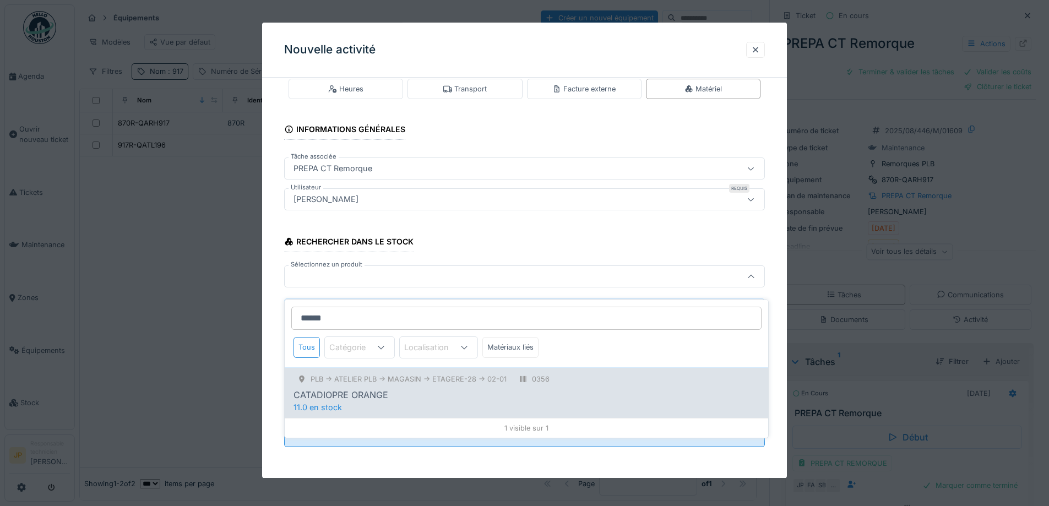
type input "******"
click at [378, 394] on div "PLB -> Atelier PLB -> MAGASIN -> ETAGERE-28 -> 02-01 0356 CATADIOPRE ORANGE 11.…" at bounding box center [526, 392] width 483 height 51
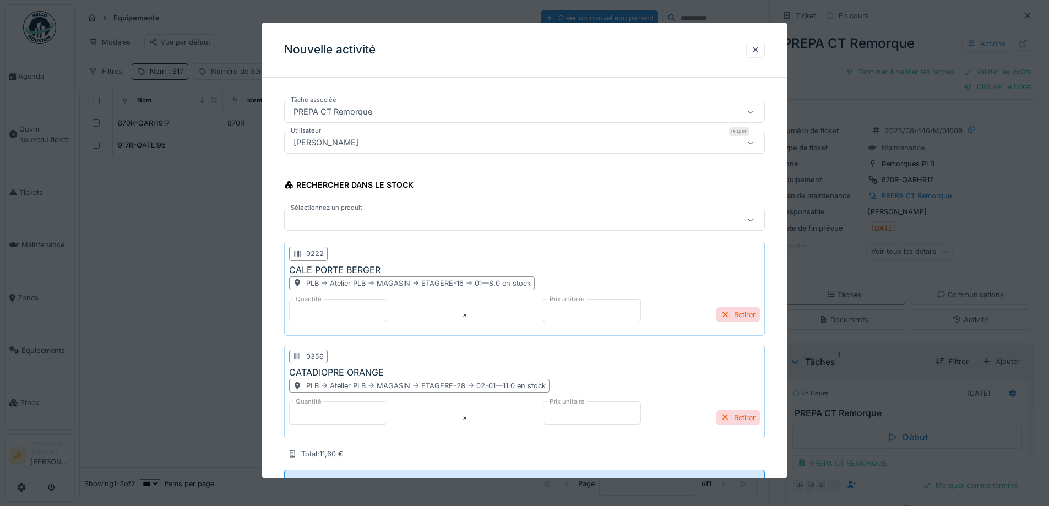
scroll to position [123, 0]
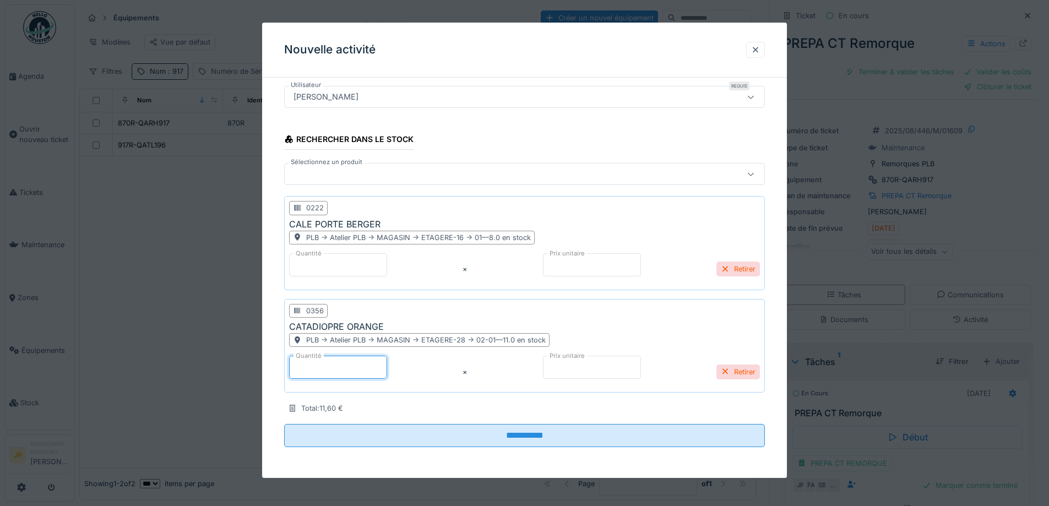
drag, startPoint x: 315, startPoint y: 373, endPoint x: 292, endPoint y: 370, distance: 23.2
click at [292, 370] on input "*" at bounding box center [338, 367] width 98 height 23
type input "*"
click at [334, 179] on div at bounding box center [496, 174] width 414 height 12
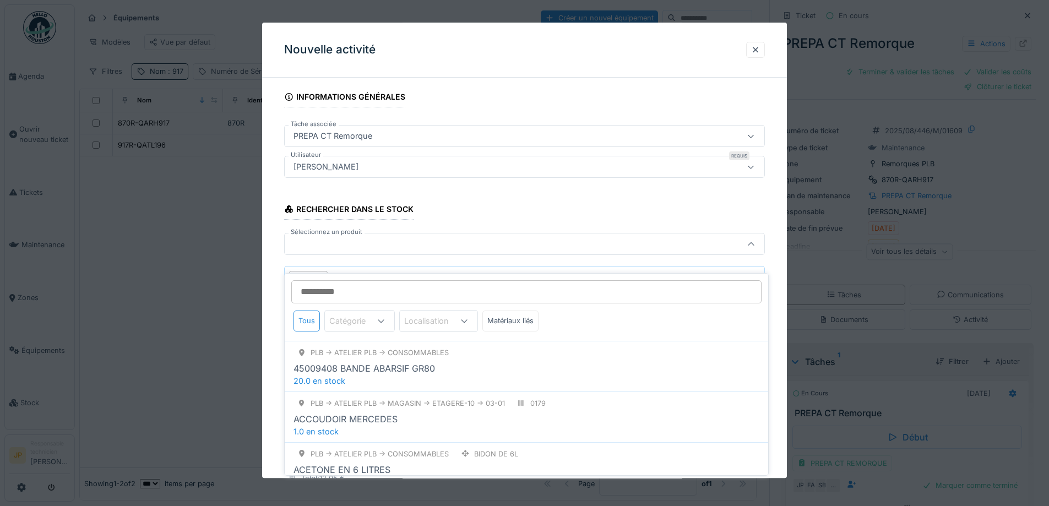
scroll to position [47, 0]
click at [330, 284] on input "Sélectionnez un produit" at bounding box center [526, 291] width 470 height 23
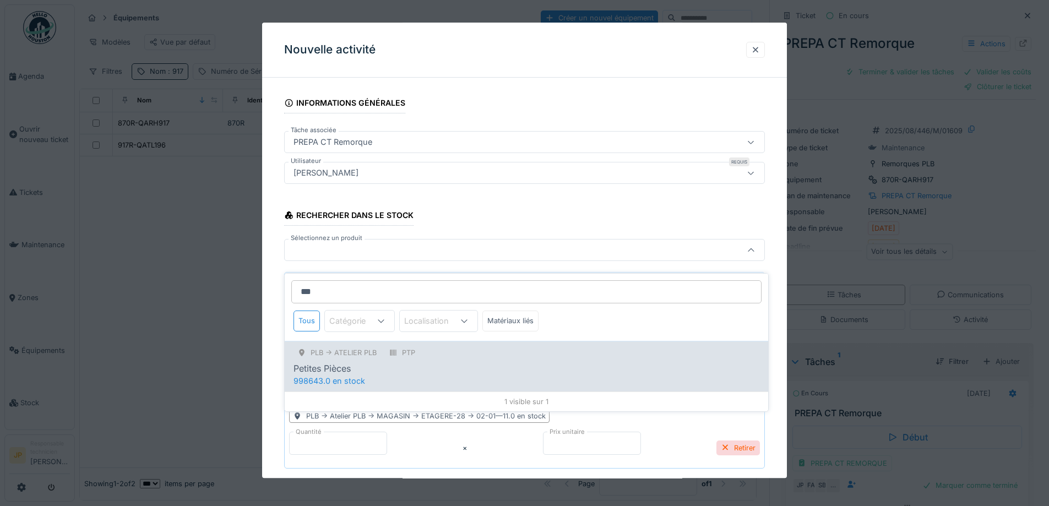
type input "***"
click at [397, 367] on div "PLB -> Atelier PLB PTP Petites Pièces 998643.0 en stock" at bounding box center [526, 366] width 483 height 51
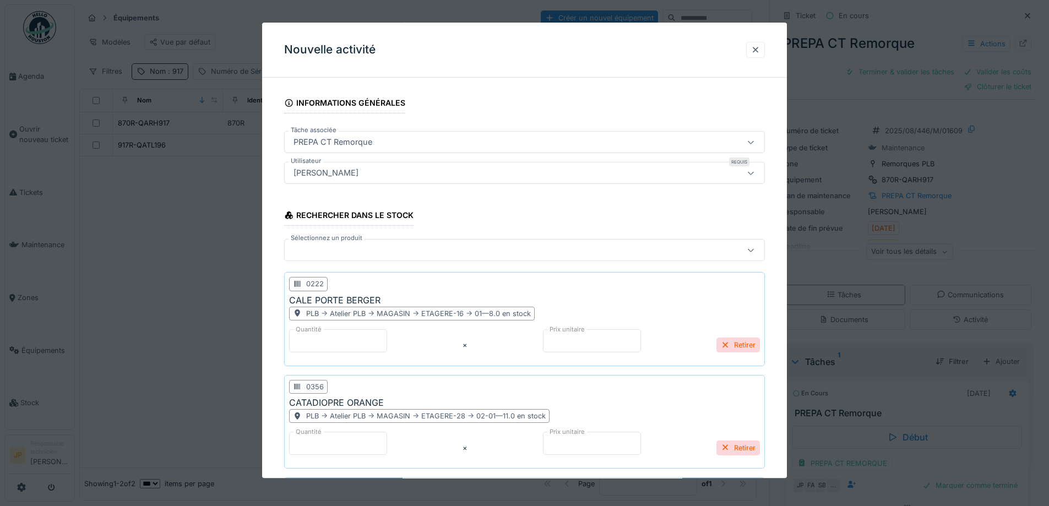
scroll to position [226, 0]
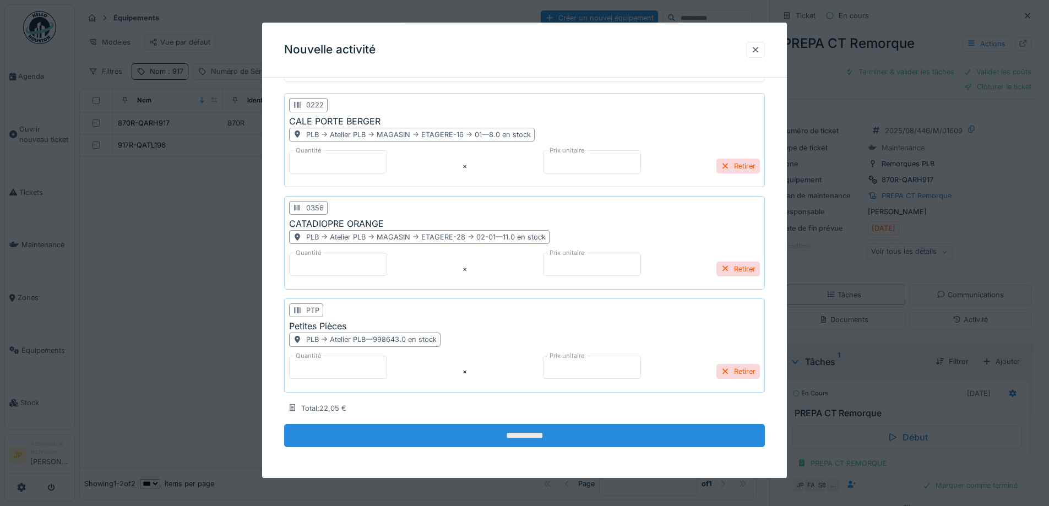
click at [535, 430] on input "**********" at bounding box center [524, 435] width 481 height 23
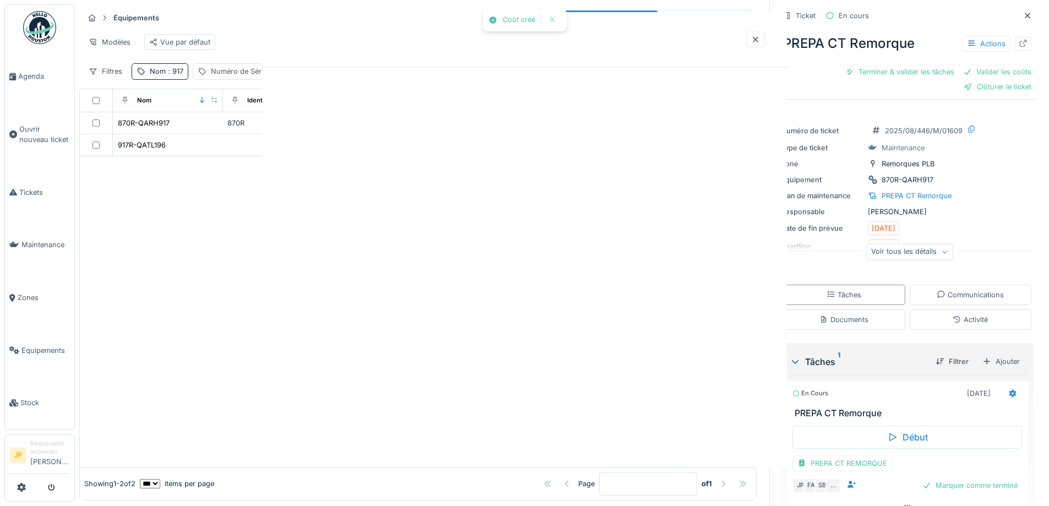
scroll to position [0, 0]
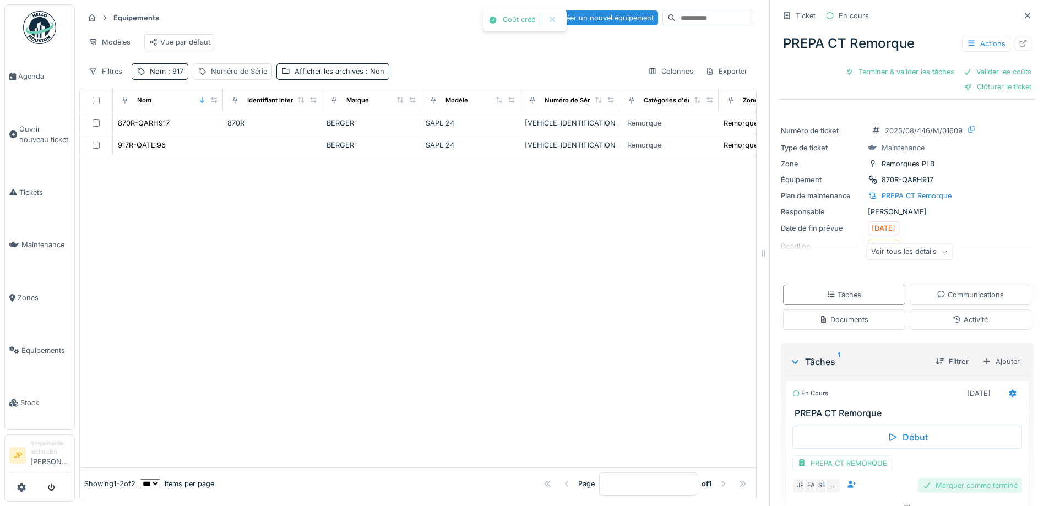
click at [961, 482] on div "Marquer comme terminé" at bounding box center [970, 485] width 104 height 15
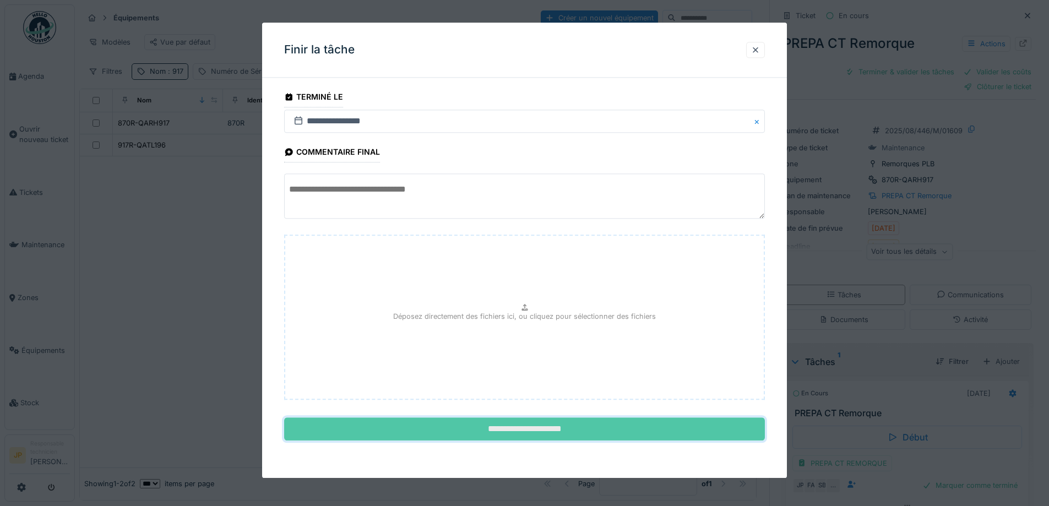
click at [534, 428] on input "**********" at bounding box center [524, 429] width 481 height 23
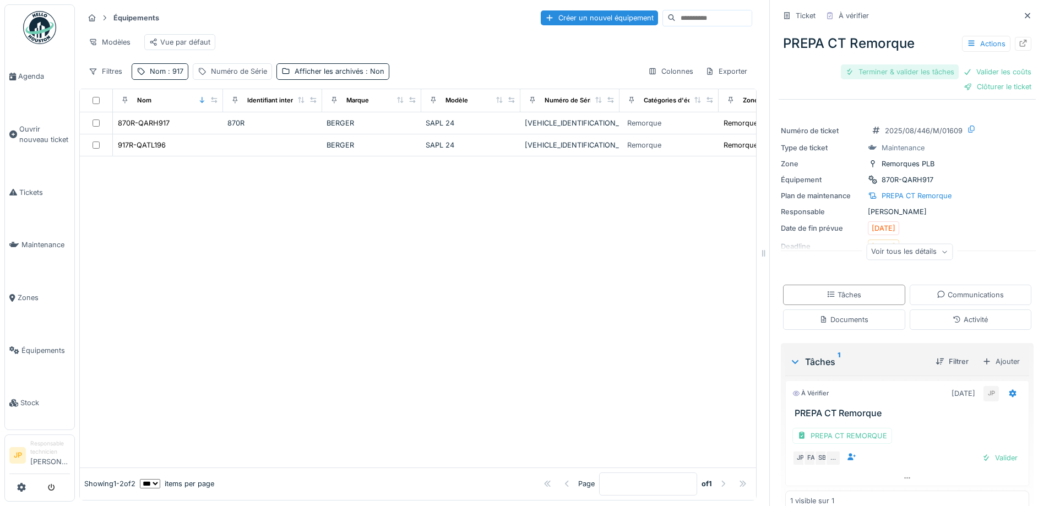
click at [894, 65] on div "Terminer & valider les tâches" at bounding box center [899, 71] width 118 height 15
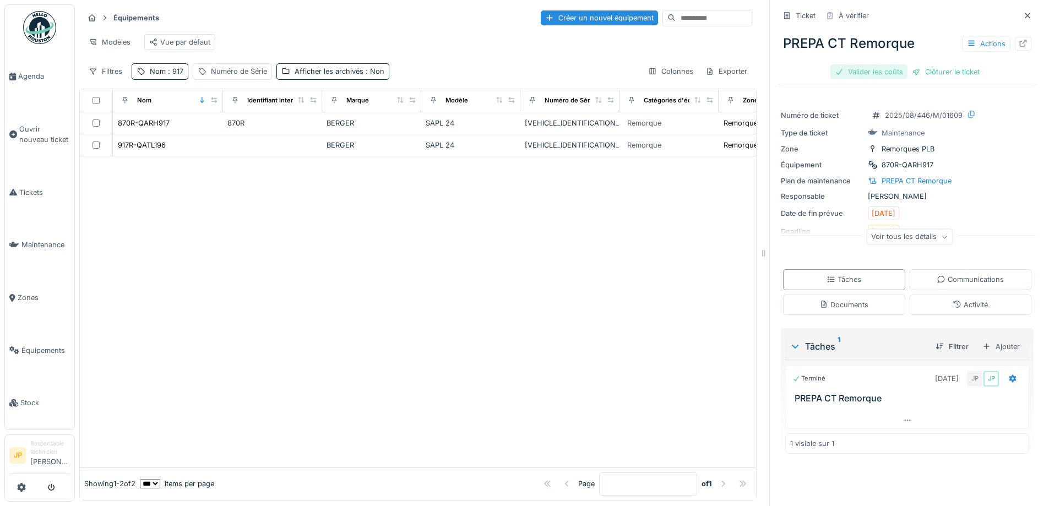
click at [854, 64] on div "Valider les coûts" at bounding box center [868, 71] width 77 height 15
click at [890, 64] on div "Clôturer le ticket" at bounding box center [907, 71] width 77 height 15
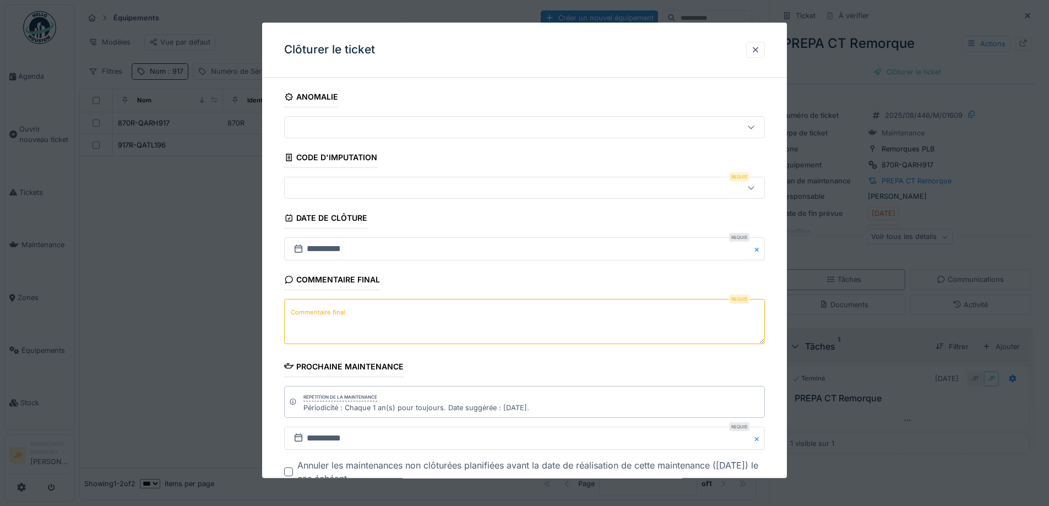
click at [381, 324] on textarea "Commentaire final" at bounding box center [524, 321] width 481 height 45
type textarea "**"
click at [418, 183] on div at bounding box center [496, 188] width 414 height 12
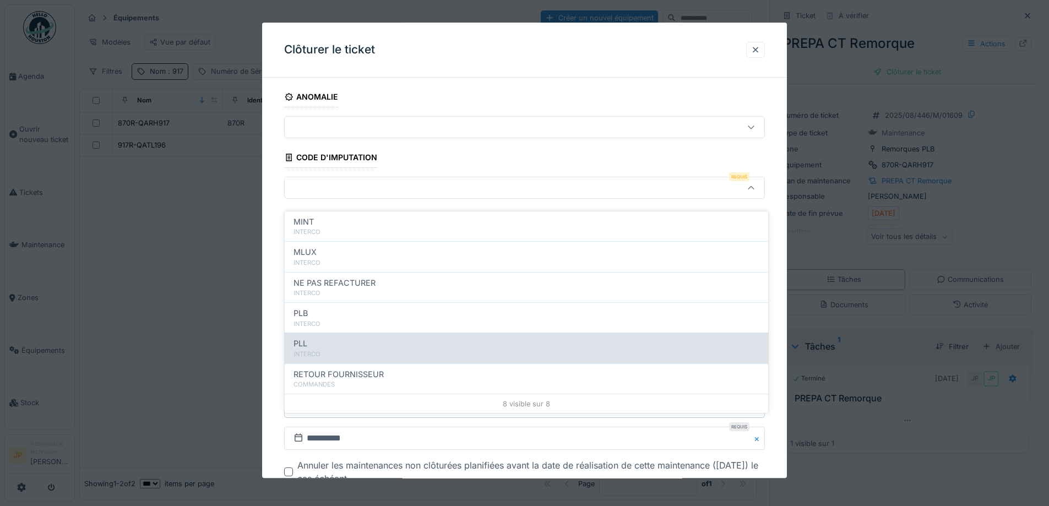
scroll to position [121, 0]
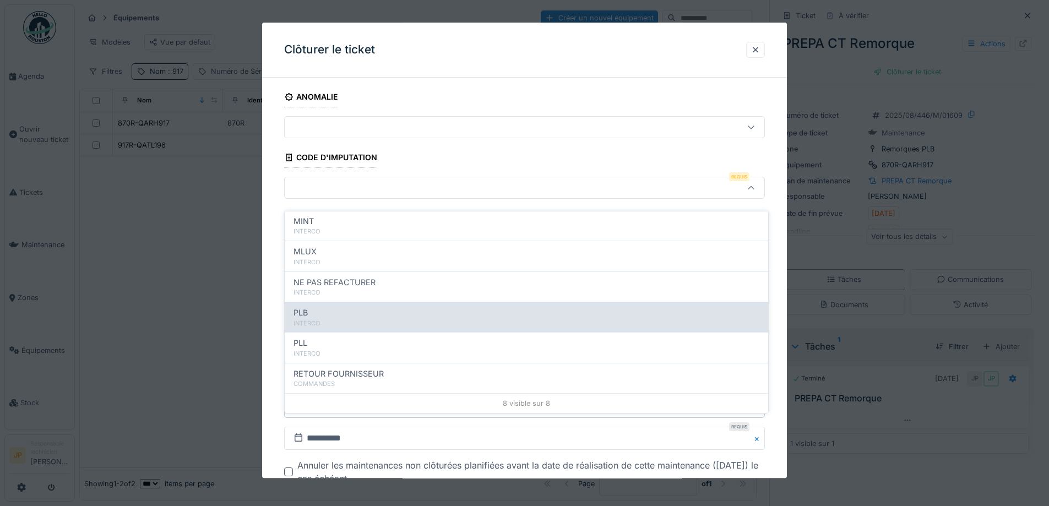
click at [338, 309] on div "PLB" at bounding box center [526, 313] width 466 height 12
type input "***"
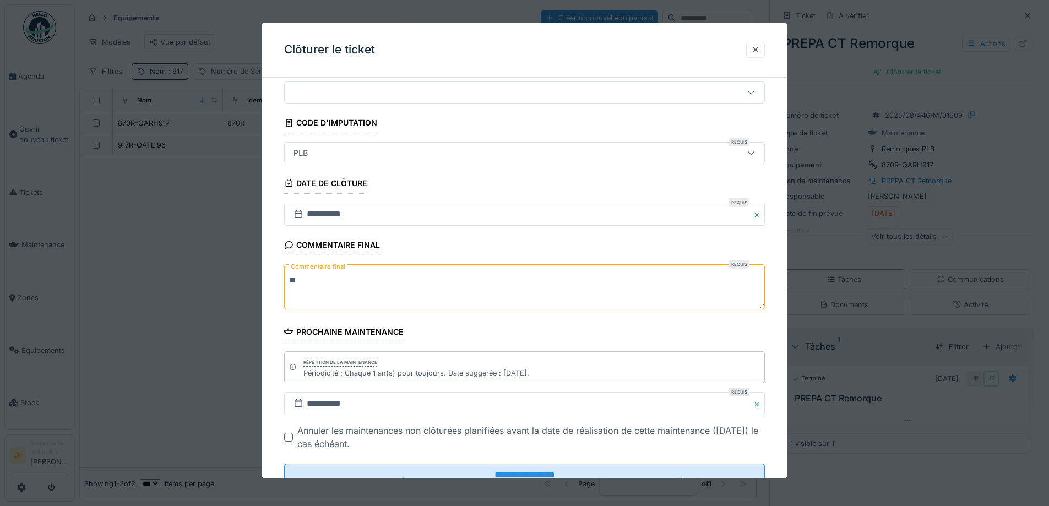
scroll to position [74, 0]
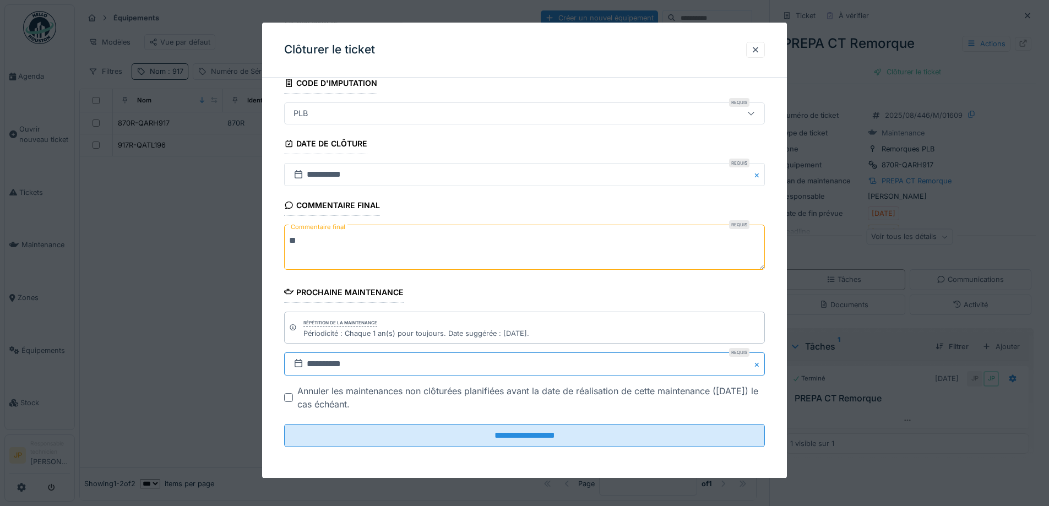
click at [387, 369] on input "**********" at bounding box center [524, 363] width 481 height 23
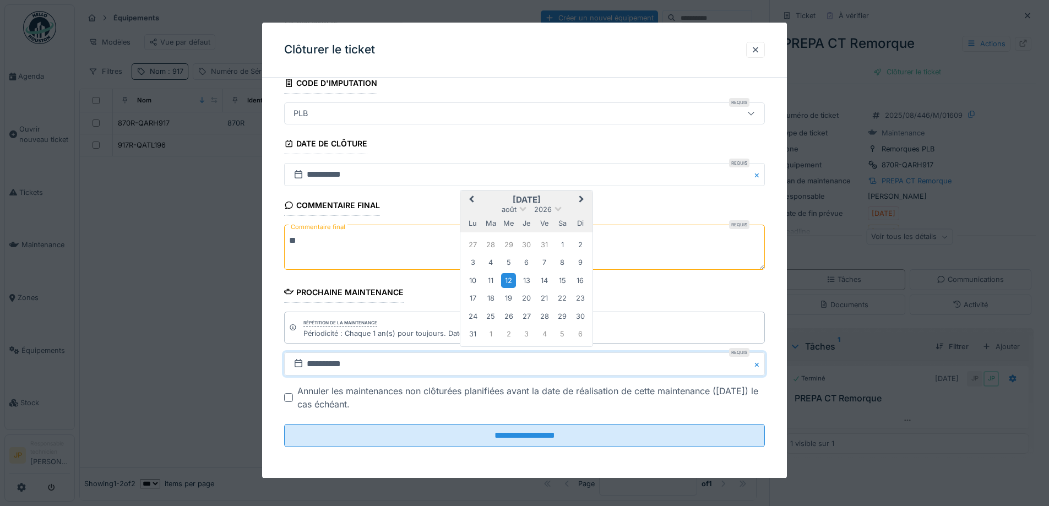
click at [584, 198] on button "Next Month" at bounding box center [583, 201] width 18 height 18
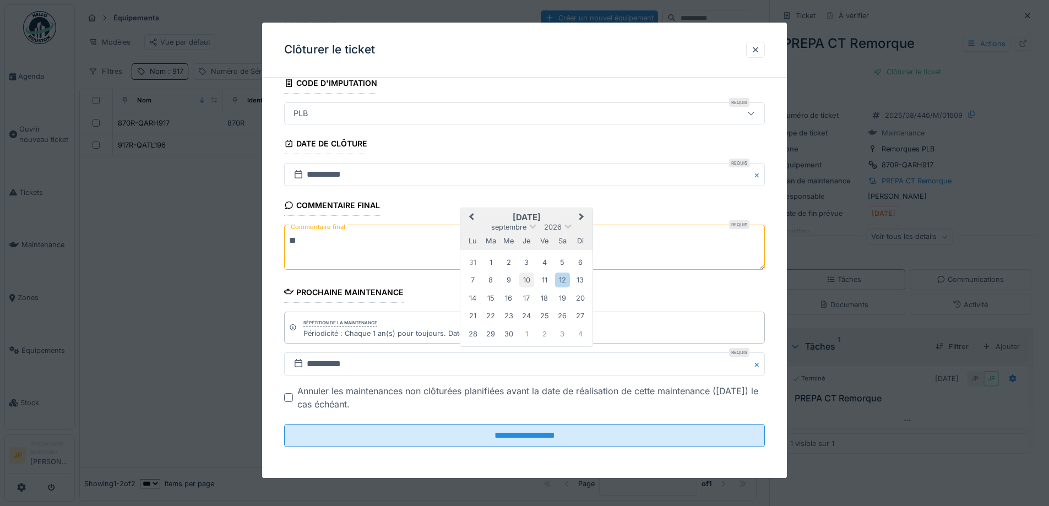
click at [525, 284] on div "10" at bounding box center [526, 280] width 15 height 15
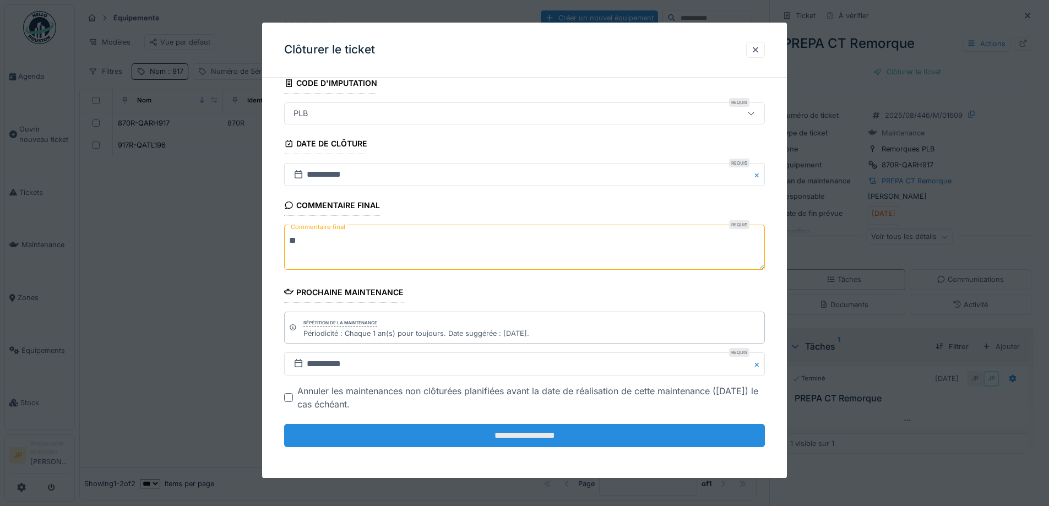
click at [537, 441] on input "**********" at bounding box center [524, 435] width 481 height 23
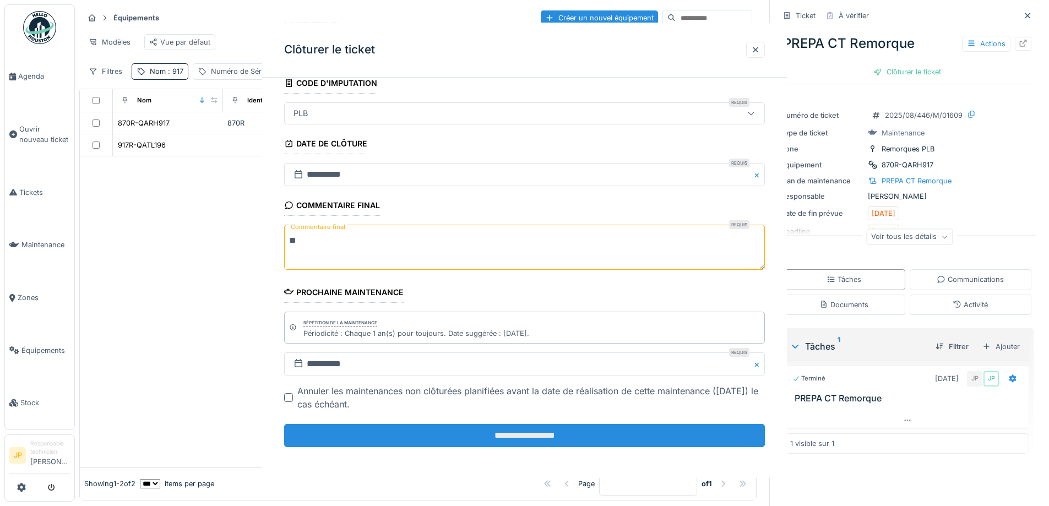
scroll to position [0, 0]
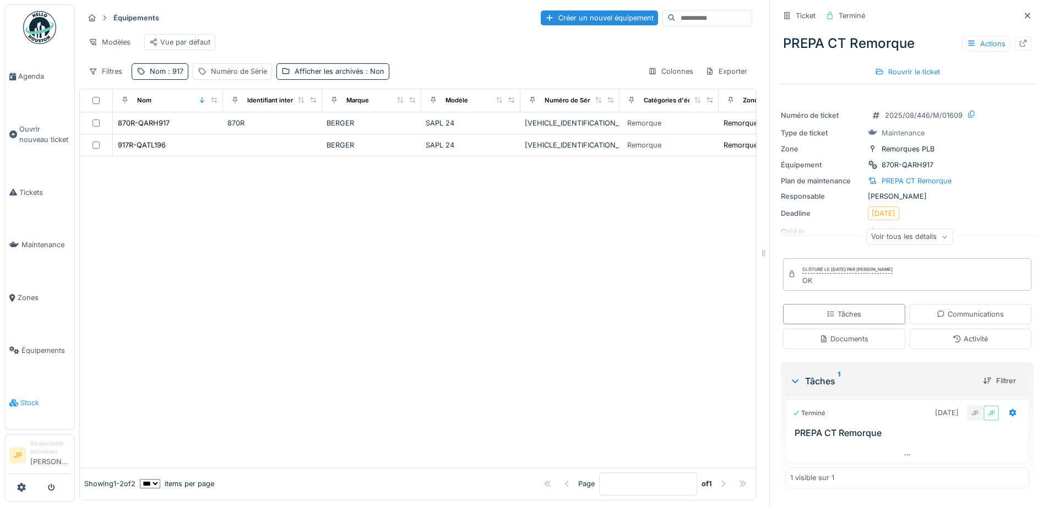
click at [28, 397] on span "Stock" at bounding box center [45, 402] width 50 height 10
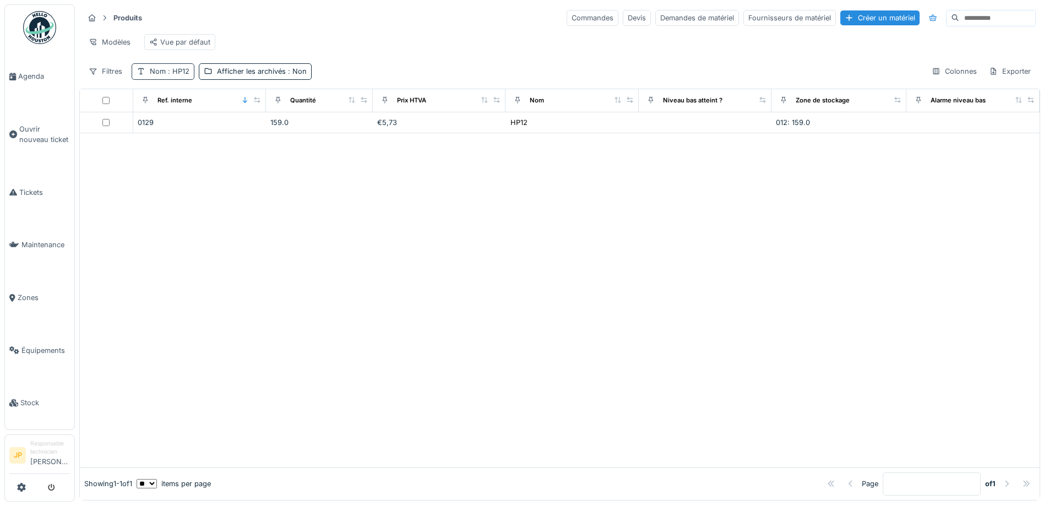
click at [169, 75] on div "Nom : HP12" at bounding box center [170, 71] width 40 height 10
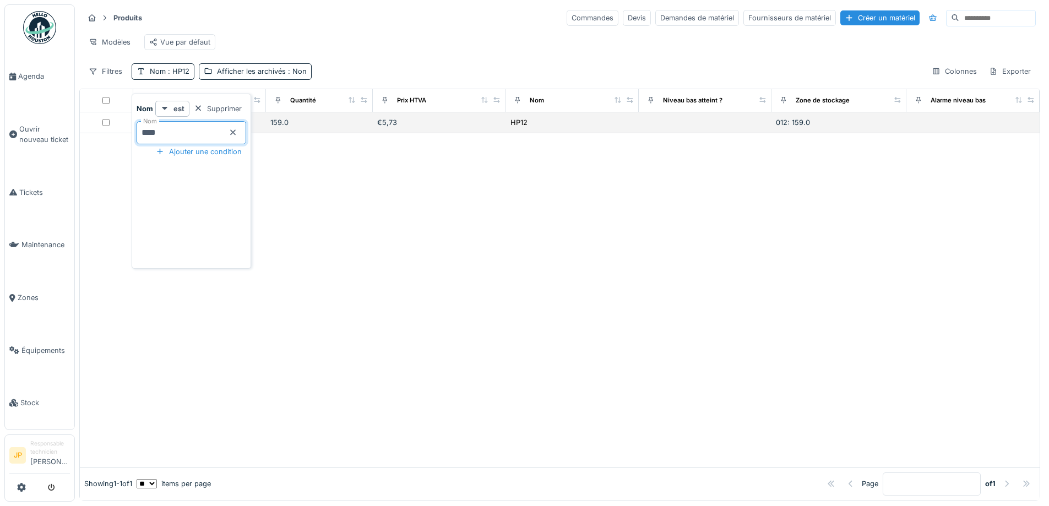
drag, startPoint x: 174, startPoint y: 91, endPoint x: 123, endPoint y: 140, distance: 70.9
click at [123, 140] on body "Agenda Ouvrir nouveau ticket Tickets Maintenance Zones Équipements Stock JP Res…" at bounding box center [524, 253] width 1049 height 506
type input "******"
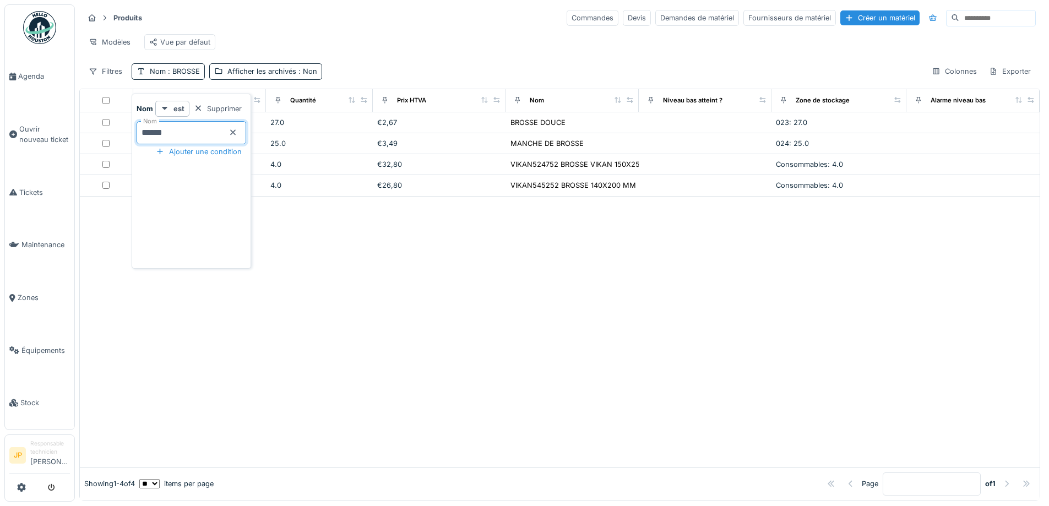
click at [383, 349] on div at bounding box center [559, 331] width 959 height 271
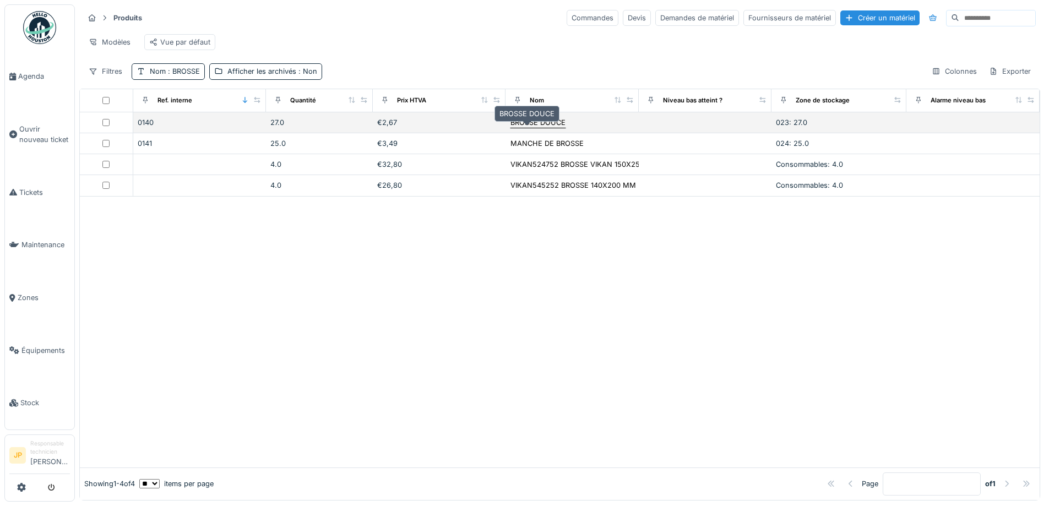
click at [523, 125] on div "BROSSE DOUCE" at bounding box center [537, 122] width 55 height 10
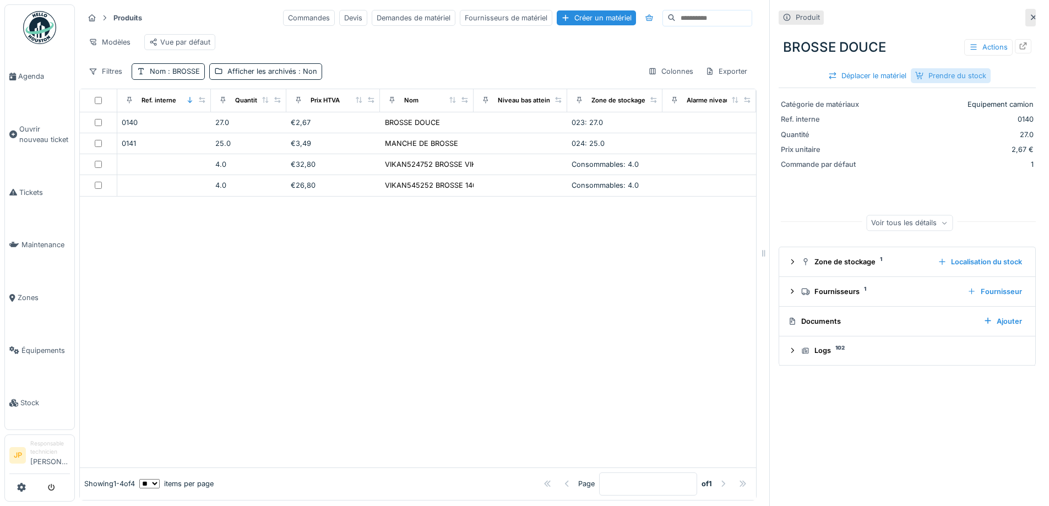
click at [935, 72] on div "Prendre du stock" at bounding box center [950, 75] width 80 height 15
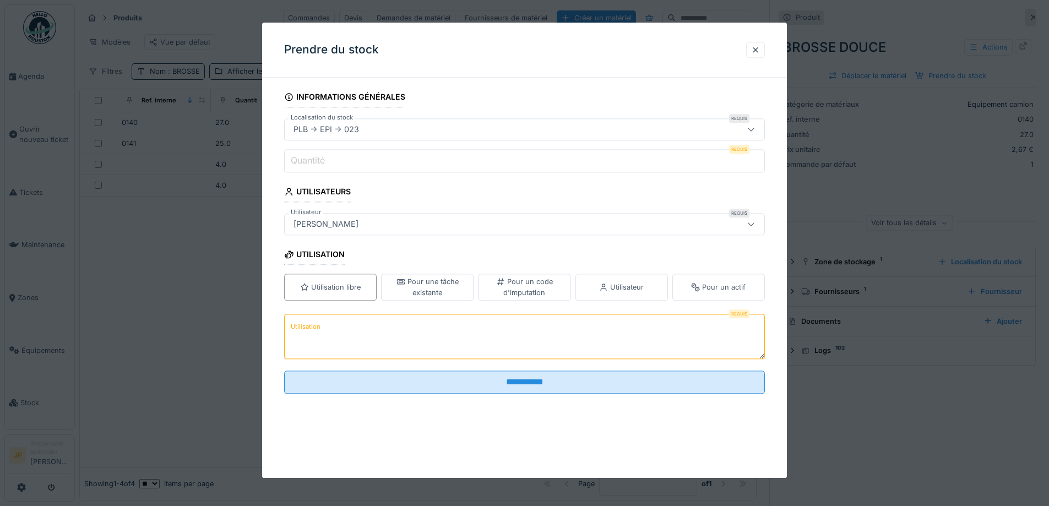
click at [334, 167] on input "Quantité" at bounding box center [524, 160] width 481 height 23
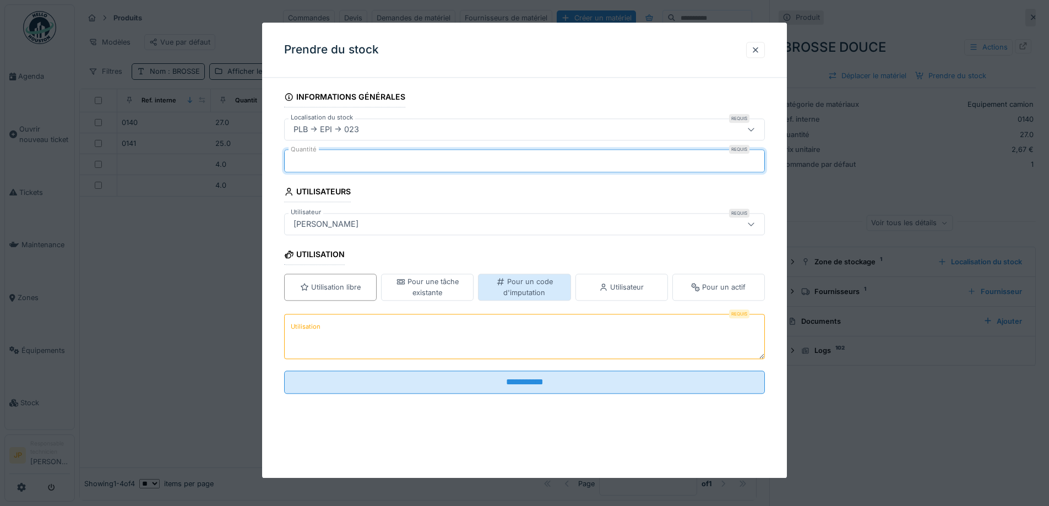
type input "*"
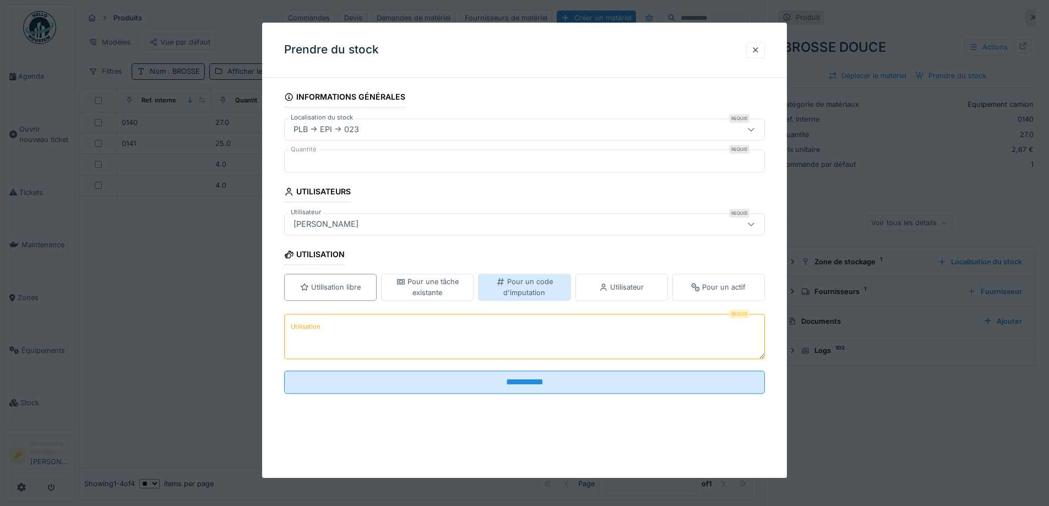
click at [496, 282] on div "Pour un code d'imputation" at bounding box center [524, 287] width 83 height 21
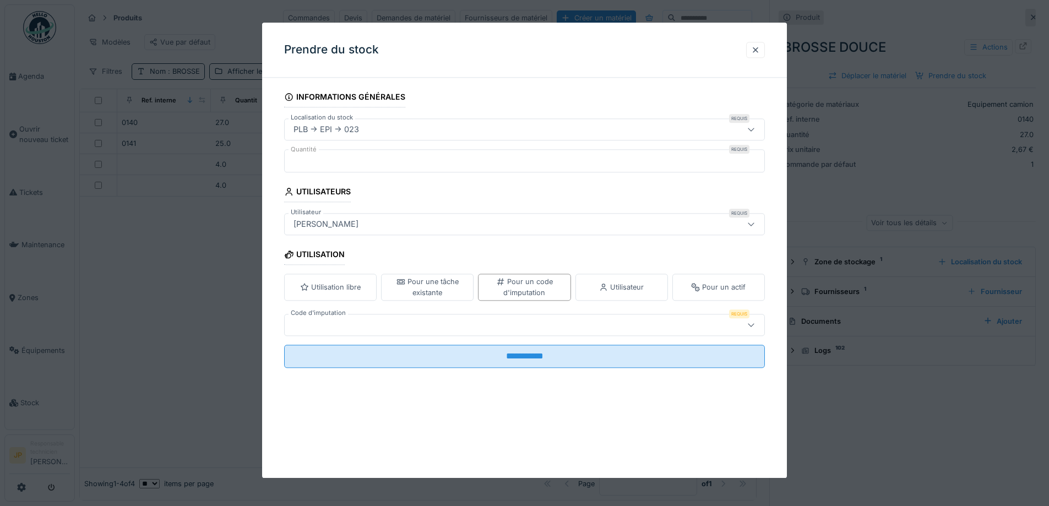
click at [422, 325] on div at bounding box center [496, 325] width 414 height 12
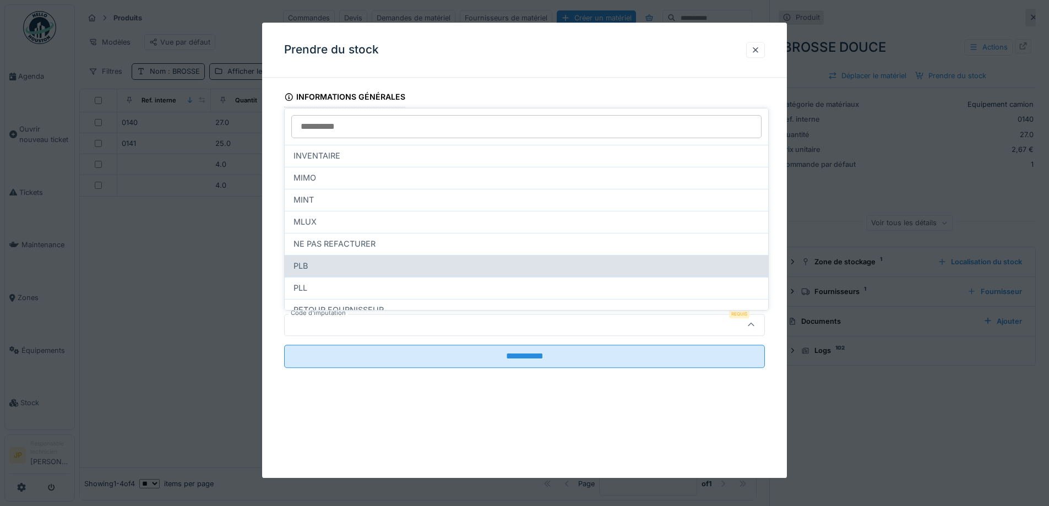
click at [347, 262] on div "PLB" at bounding box center [526, 266] width 466 height 12
type input "***"
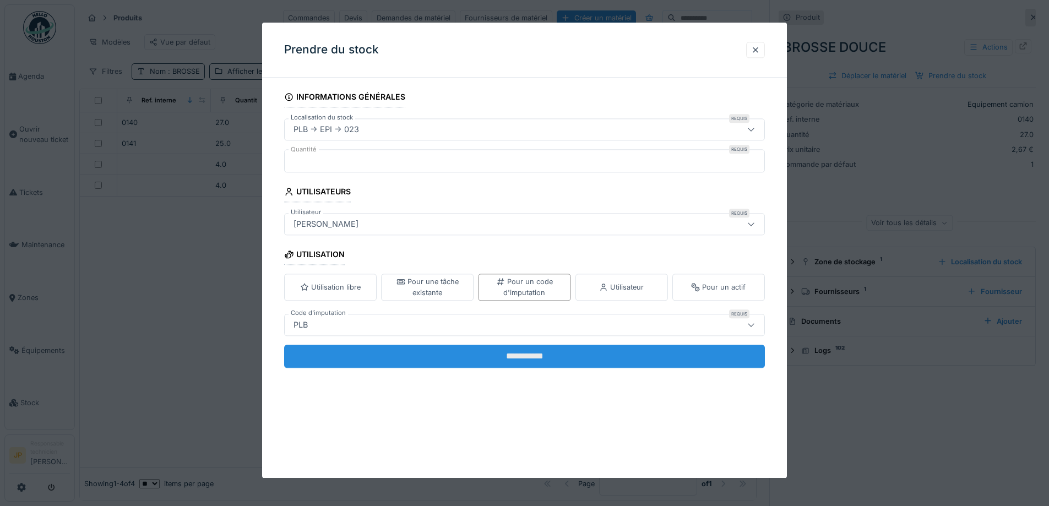
click at [497, 358] on input "**********" at bounding box center [524, 356] width 481 height 23
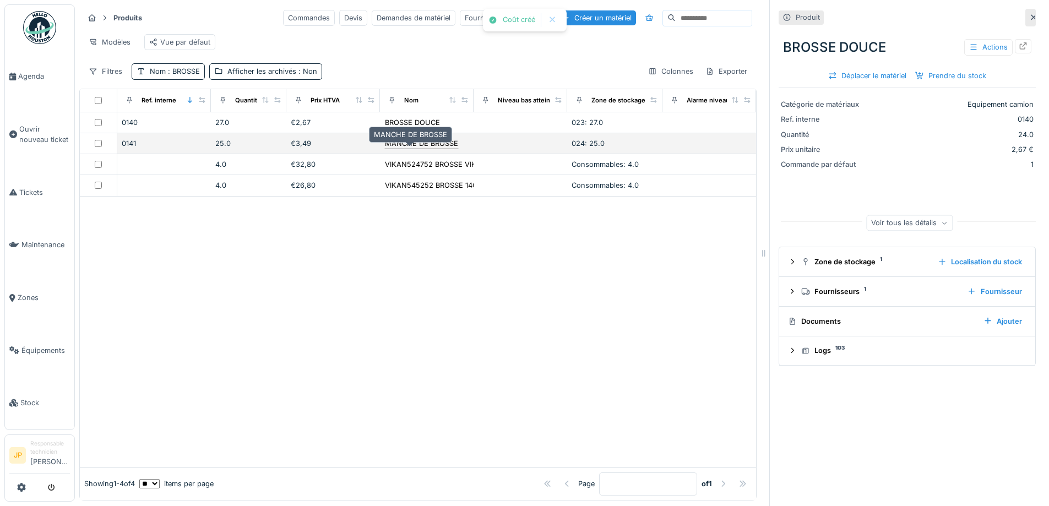
click at [385, 149] on div "MANCHE DE BROSSE" at bounding box center [421, 143] width 73 height 10
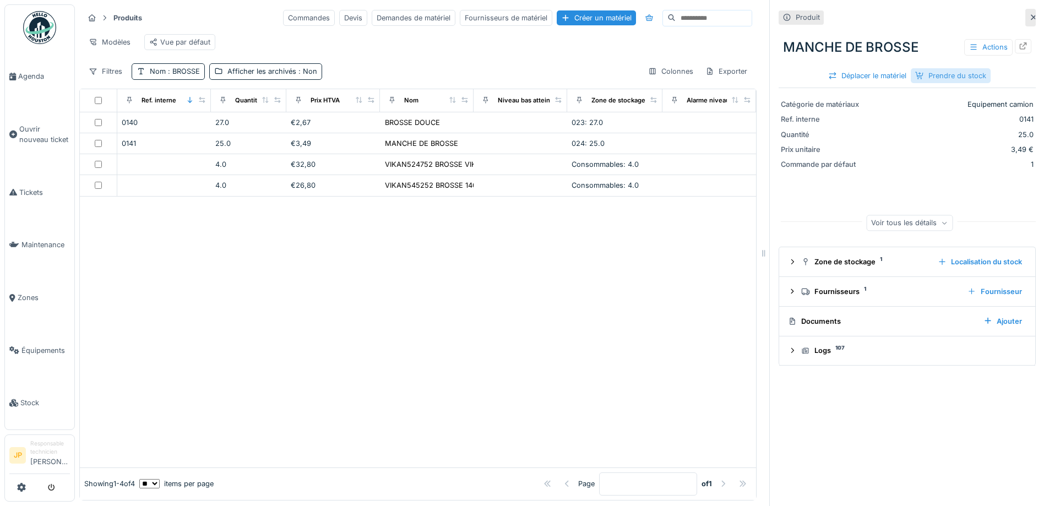
click at [928, 70] on div "Prendre du stock" at bounding box center [950, 75] width 80 height 15
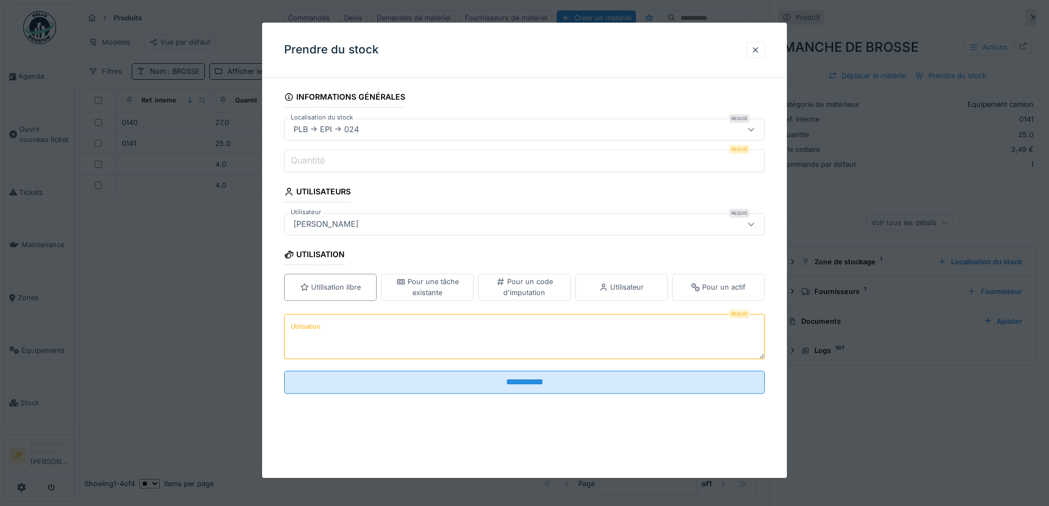
click at [353, 167] on input "Quantité" at bounding box center [524, 160] width 481 height 23
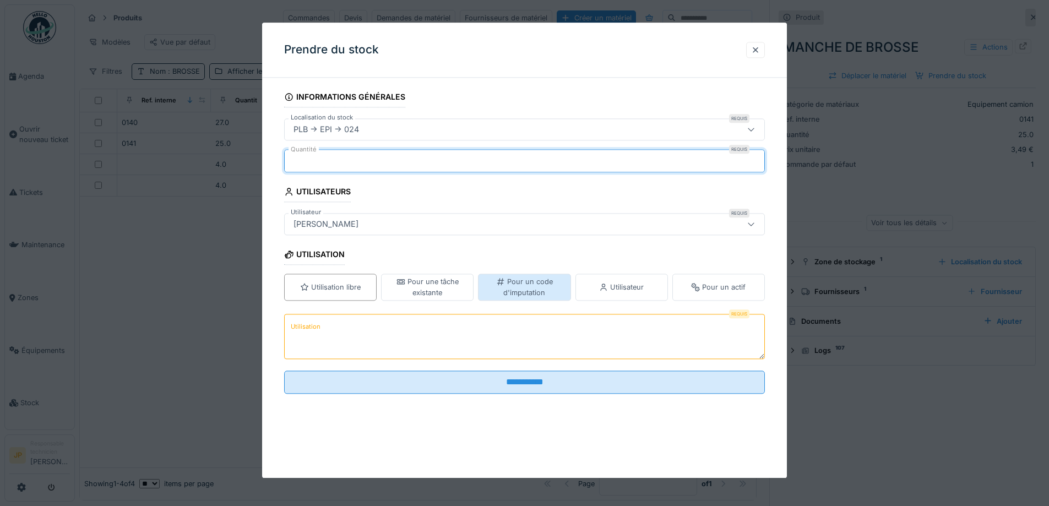
type input "*"
click at [529, 293] on div "Pour un code d'imputation" at bounding box center [524, 287] width 83 height 21
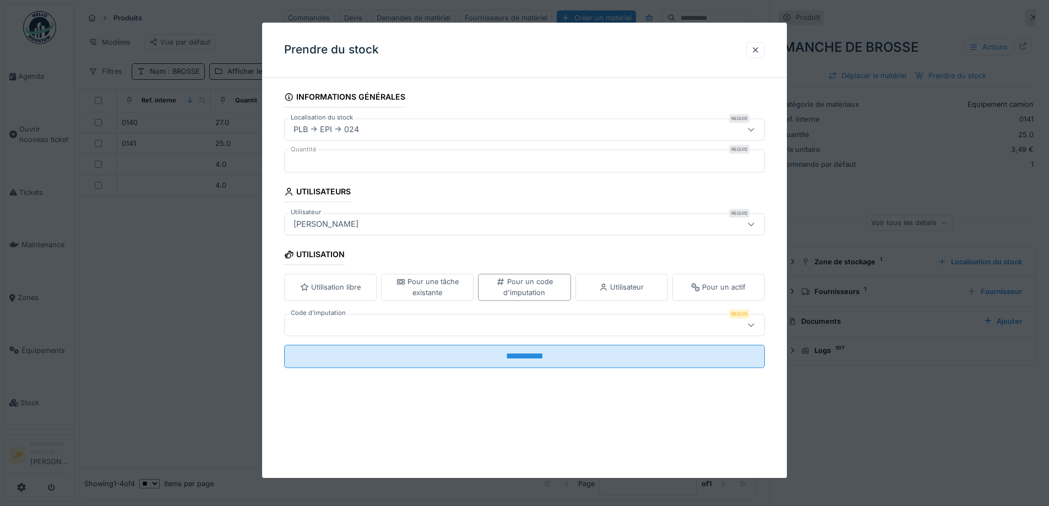
click at [377, 323] on div at bounding box center [496, 325] width 414 height 12
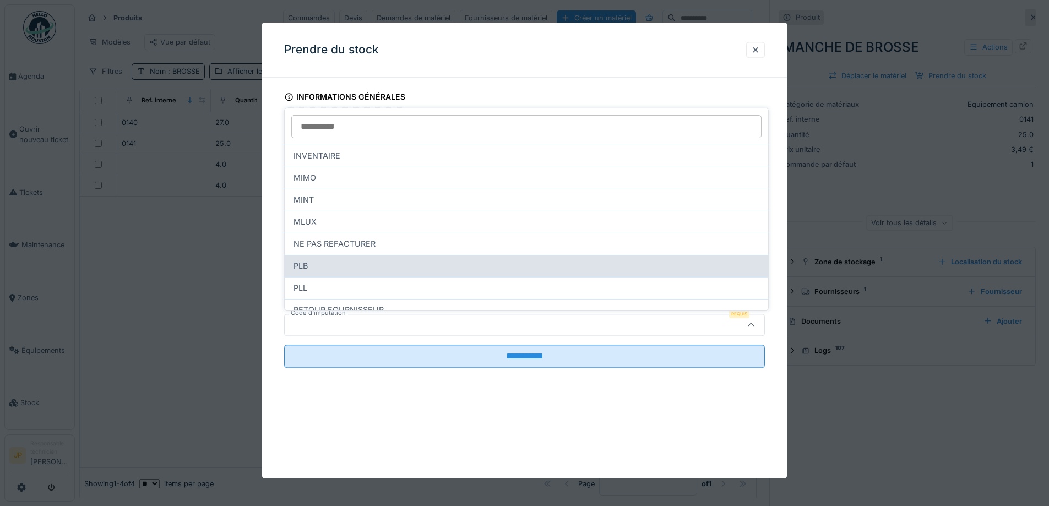
click at [331, 266] on div "PLB" at bounding box center [526, 266] width 466 height 12
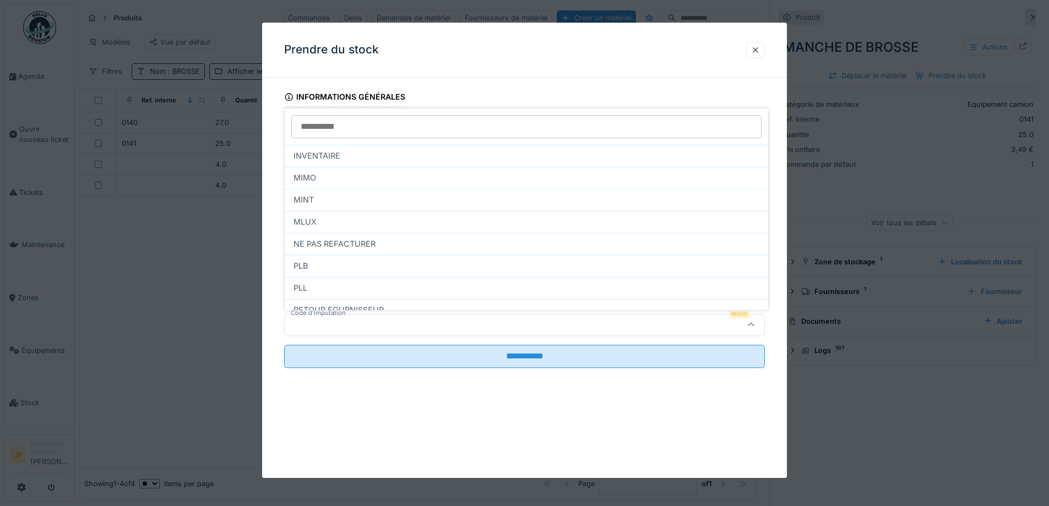
type input "***"
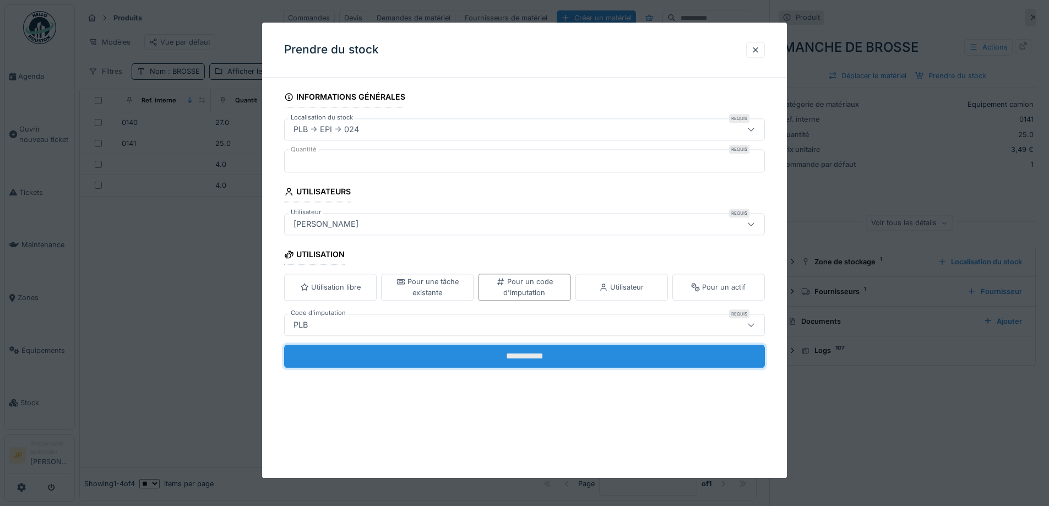
click at [521, 358] on input "**********" at bounding box center [524, 356] width 481 height 23
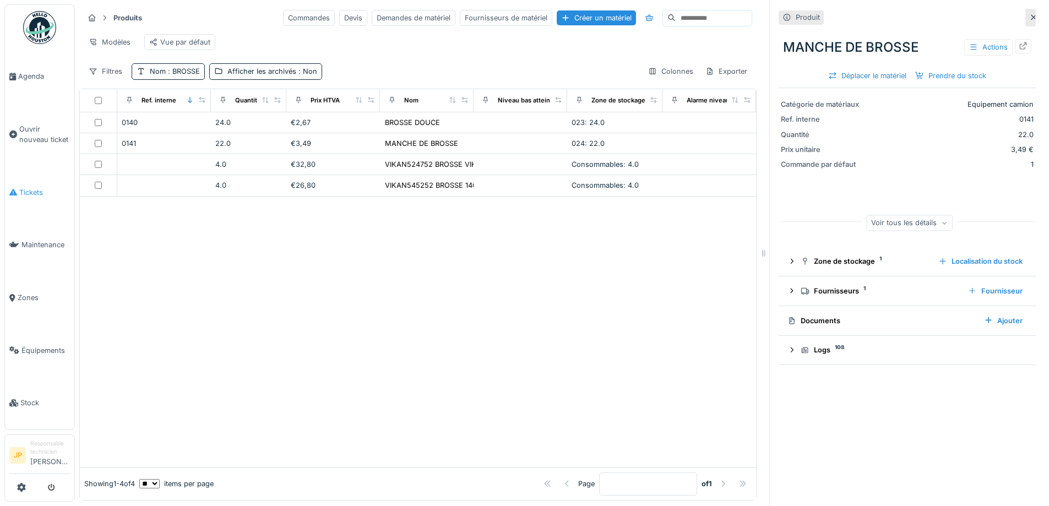
click at [23, 177] on link "Tickets" at bounding box center [39, 192] width 69 height 53
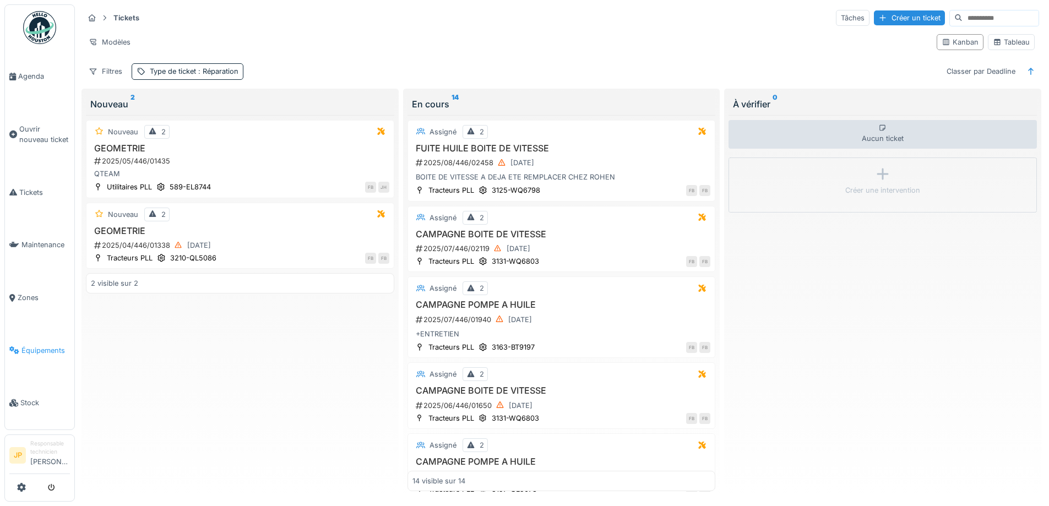
click at [23, 345] on span "Équipements" at bounding box center [45, 350] width 48 height 10
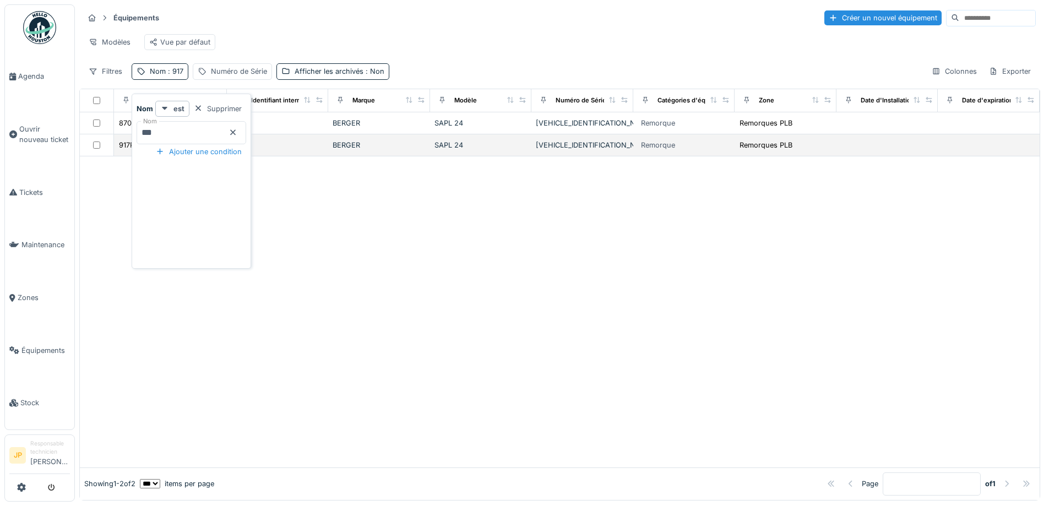
click at [97, 151] on body "Agenda Ouvrir nouveau ticket Tickets Maintenance Zones Équipements Stock JP Res…" at bounding box center [524, 253] width 1049 height 506
type input "****"
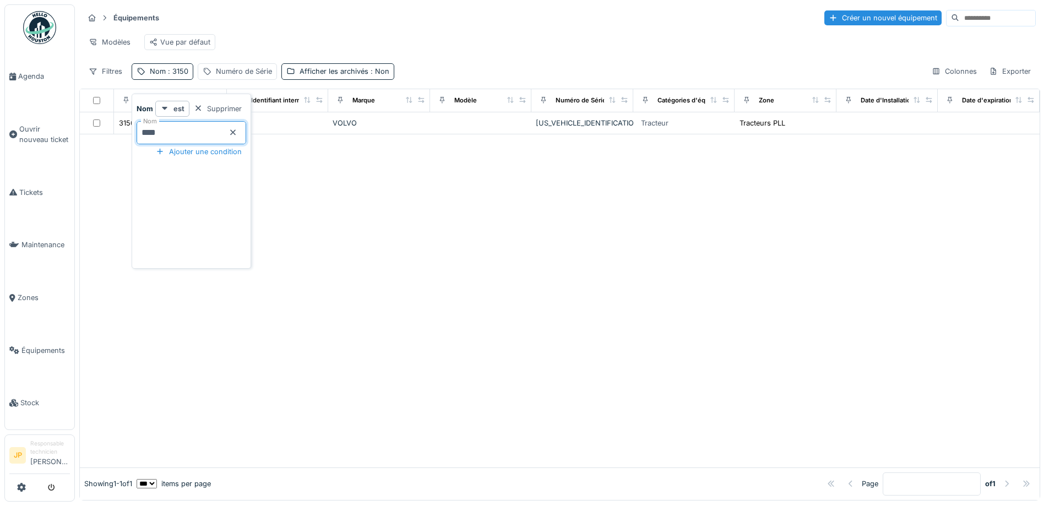
click at [368, 250] on div at bounding box center [559, 300] width 959 height 333
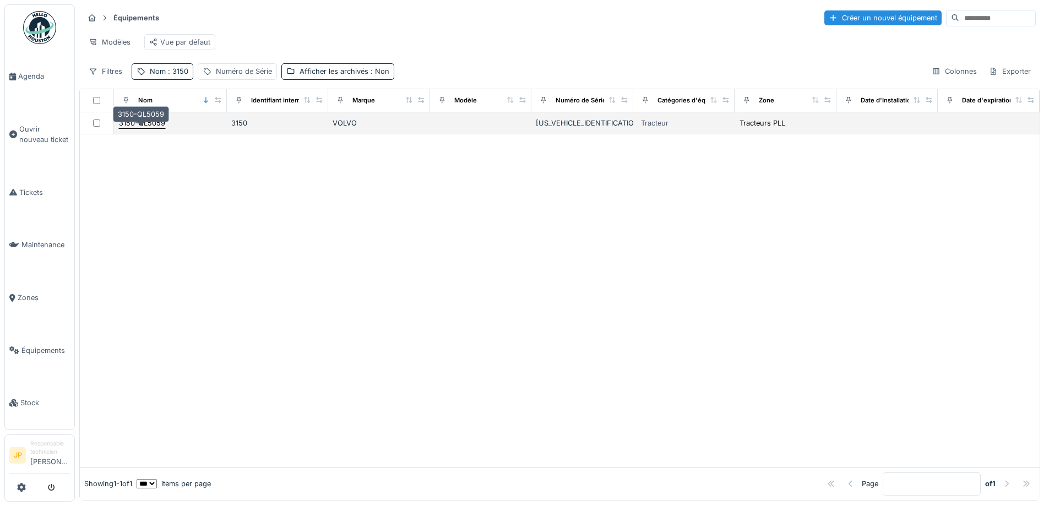
click at [155, 128] on div "3150-QL5059" at bounding box center [142, 123] width 46 height 10
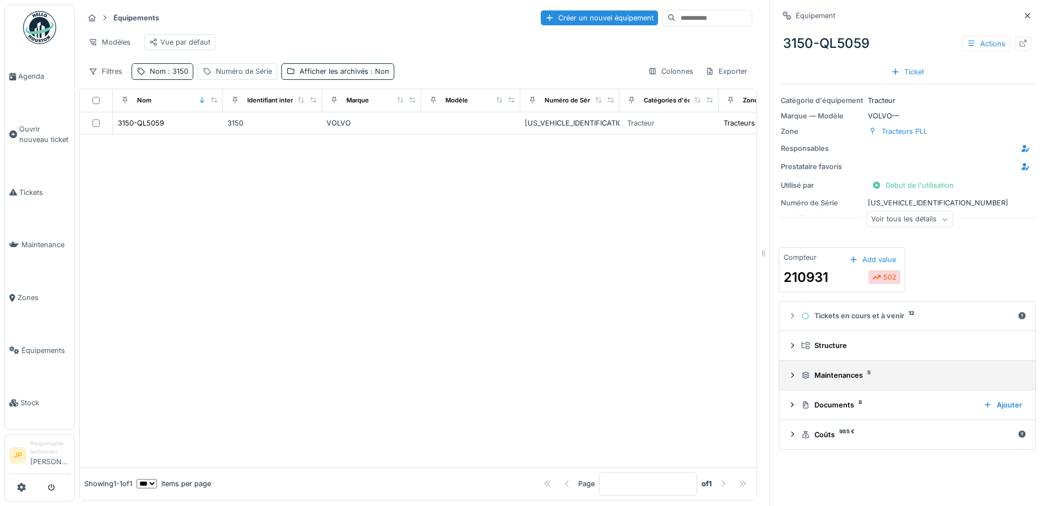
click at [829, 375] on div "Maintenances 5" at bounding box center [911, 375] width 221 height 10
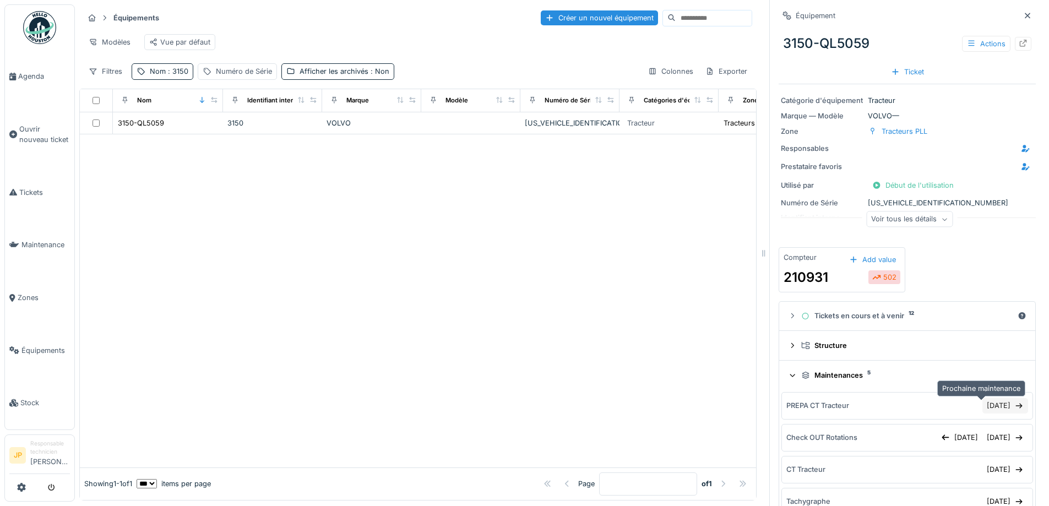
click at [982, 407] on div "[DATE]" at bounding box center [1005, 405] width 46 height 15
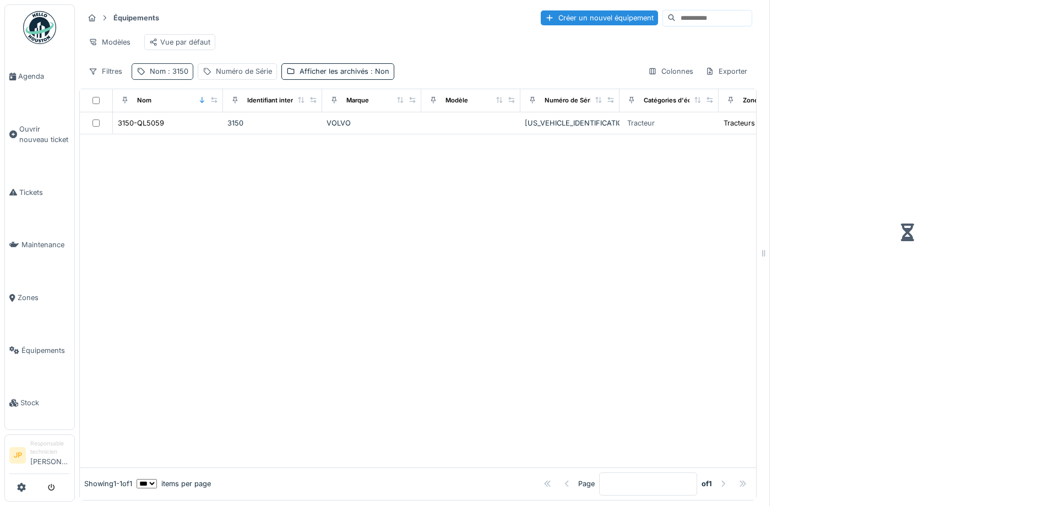
click at [178, 79] on div "Nom : 3150" at bounding box center [163, 71] width 62 height 16
click at [99, 147] on body "Agenda Ouvrir nouveau ticket Tickets Maintenance Zones Équipements Stock JP Res…" at bounding box center [524, 253] width 1049 height 506
type input "****"
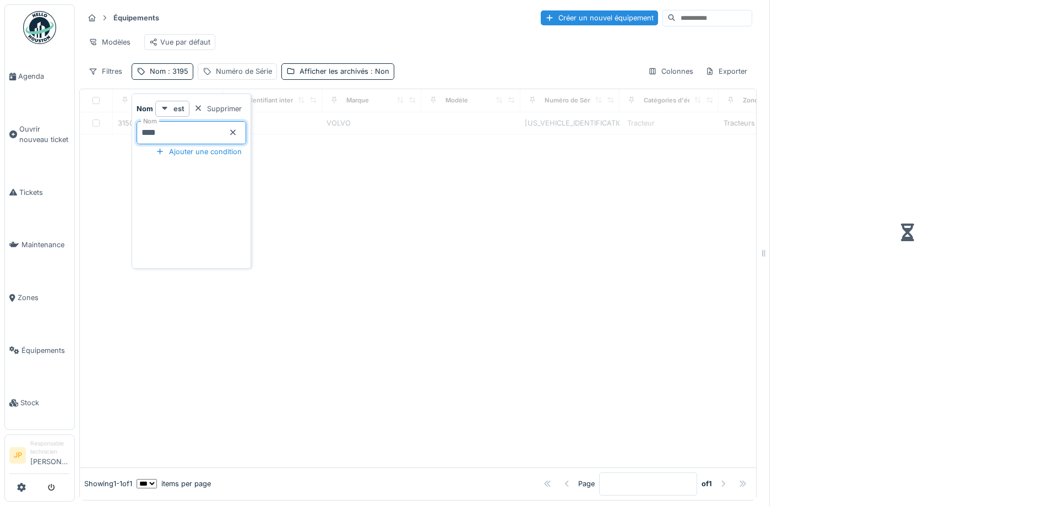
click at [396, 303] on div at bounding box center [418, 300] width 676 height 333
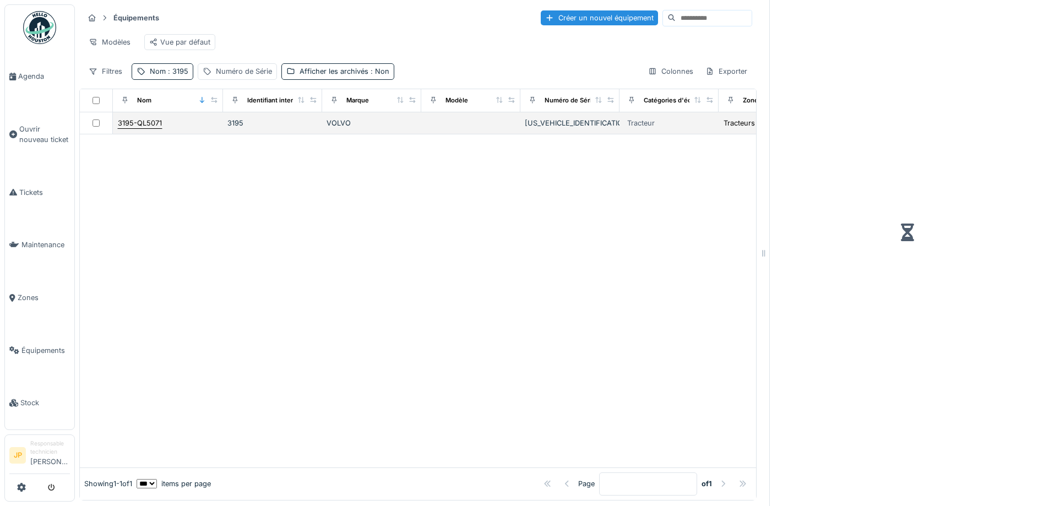
click at [146, 128] on div "3195-QL5071" at bounding box center [140, 123] width 44 height 10
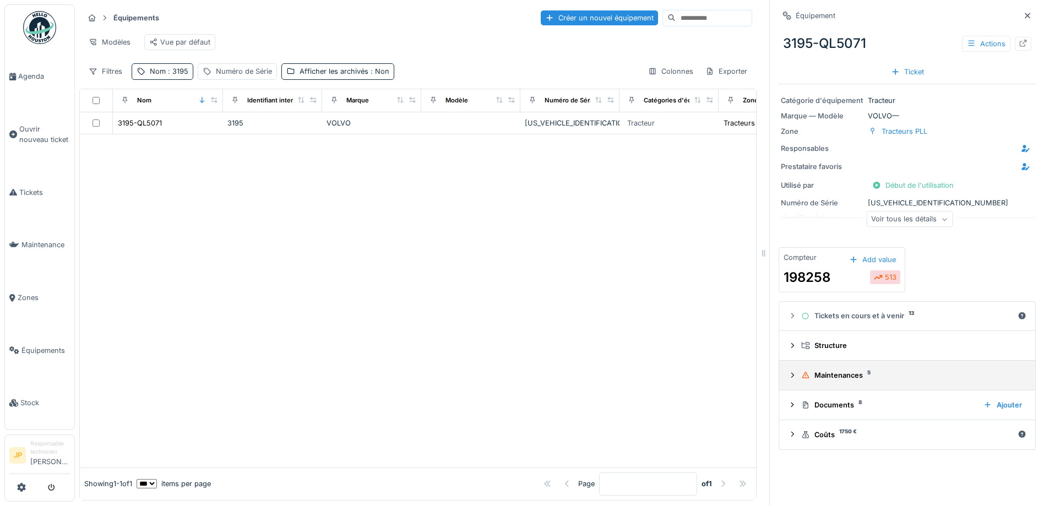
click at [843, 383] on summary "Maintenances 5" at bounding box center [906, 375] width 247 height 20
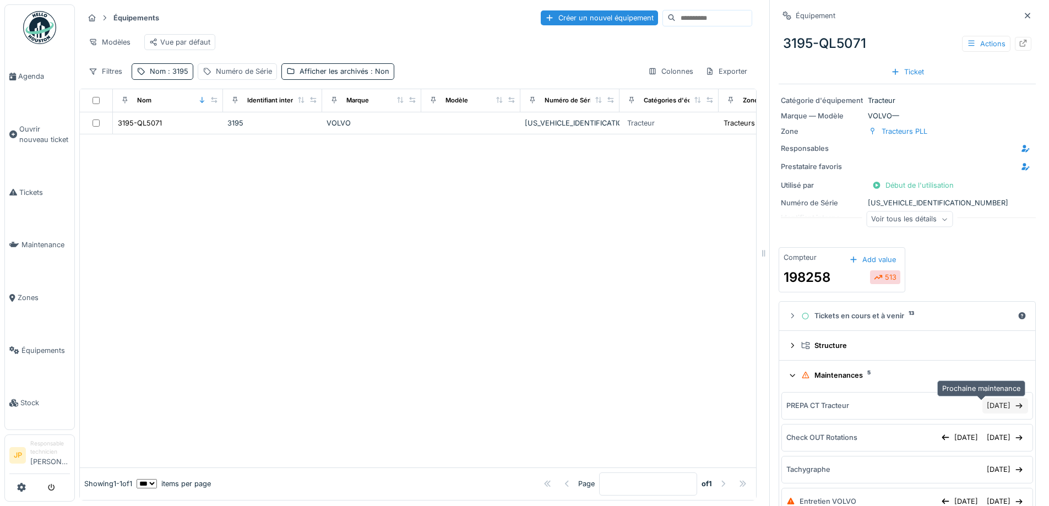
click at [982, 412] on div "09/10/2025" at bounding box center [1005, 405] width 46 height 15
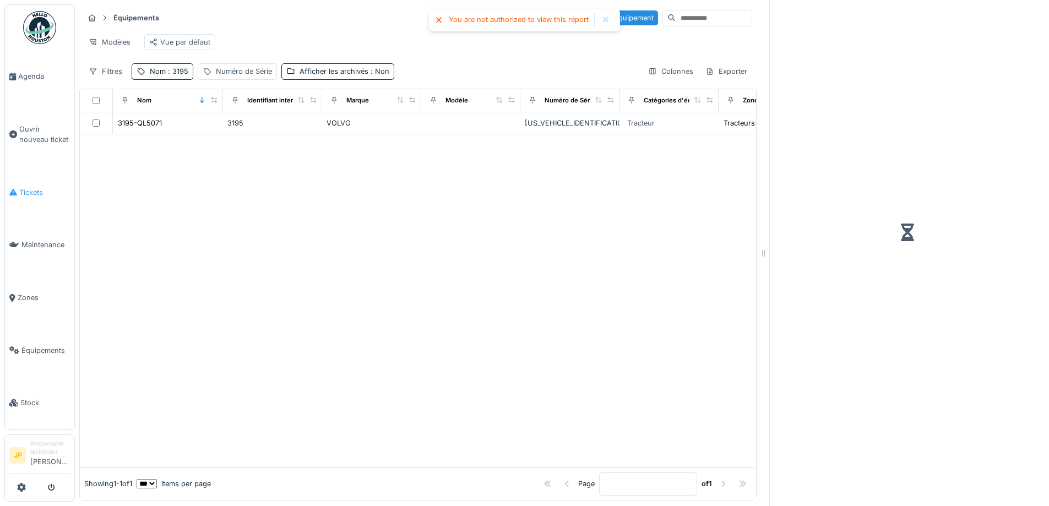
click at [35, 191] on span "Tickets" at bounding box center [44, 192] width 51 height 10
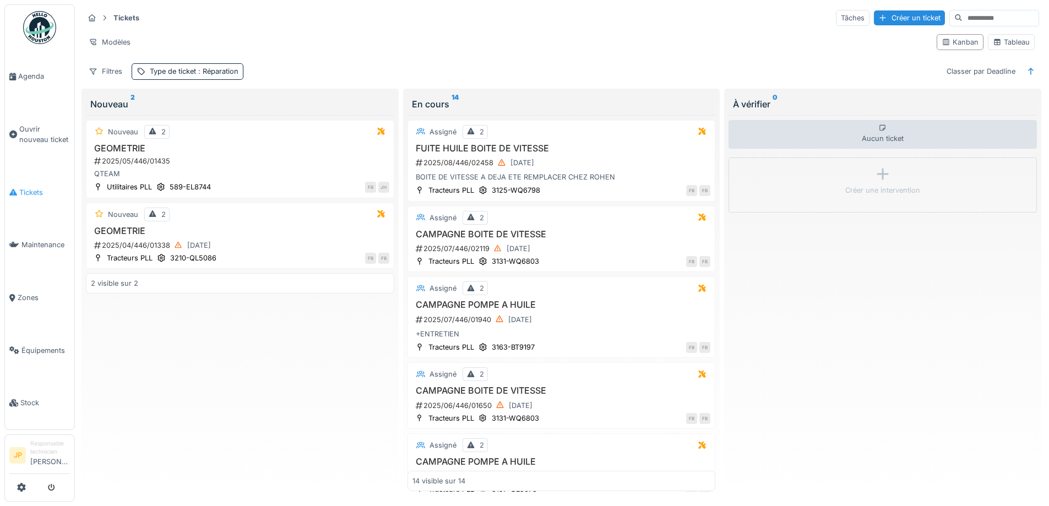
click at [43, 180] on link "Tickets" at bounding box center [39, 192] width 69 height 53
click at [878, 20] on div "Créer un ticket" at bounding box center [908, 17] width 71 height 15
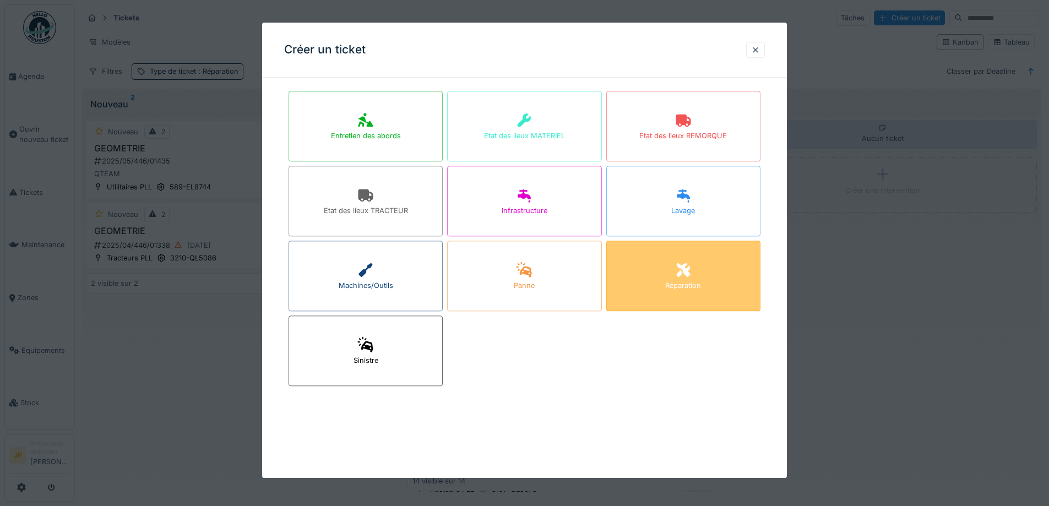
click at [656, 274] on div "Réparation" at bounding box center [683, 276] width 154 height 70
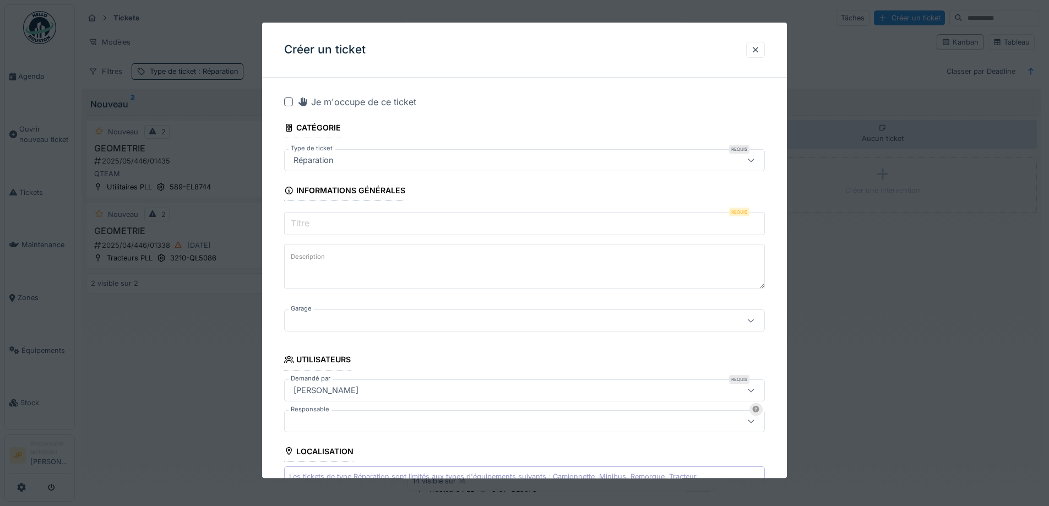
click at [293, 101] on div "Je m'occupe de ce ticket" at bounding box center [524, 101] width 481 height 13
click at [288, 102] on div at bounding box center [288, 101] width 9 height 9
click at [337, 216] on input "Titre" at bounding box center [524, 223] width 481 height 23
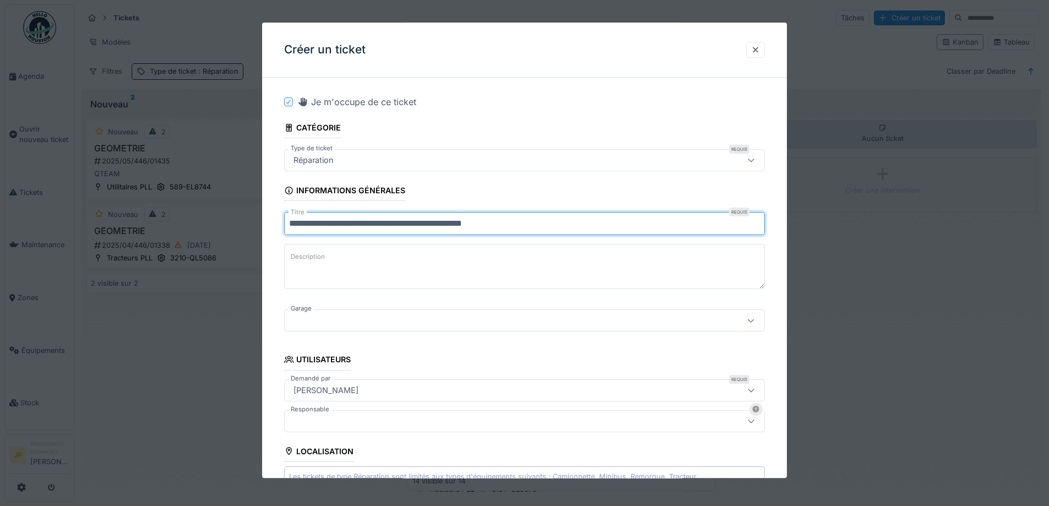
type input "**********"
click at [350, 315] on div at bounding box center [496, 321] width 414 height 12
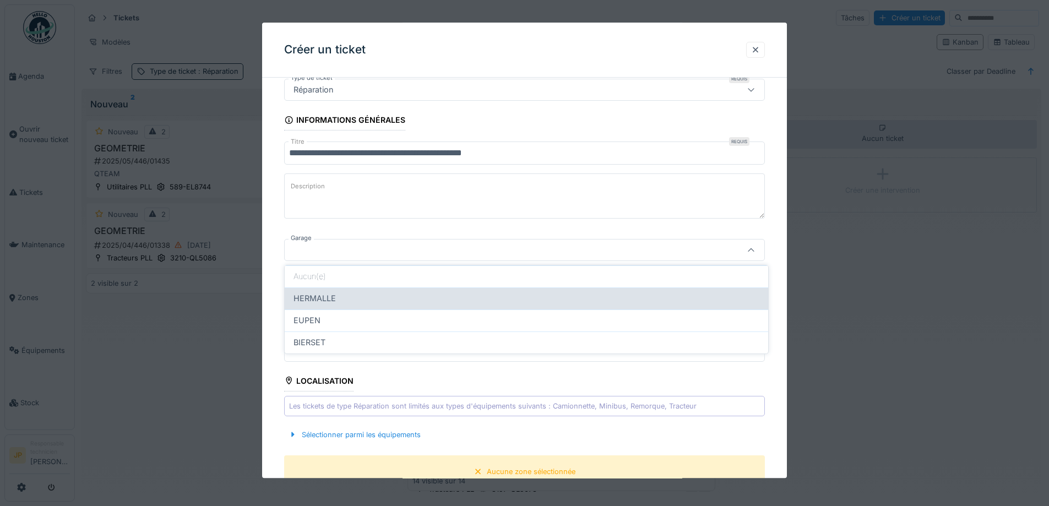
click at [340, 291] on div "HERMALLE" at bounding box center [526, 298] width 483 height 22
type input "********"
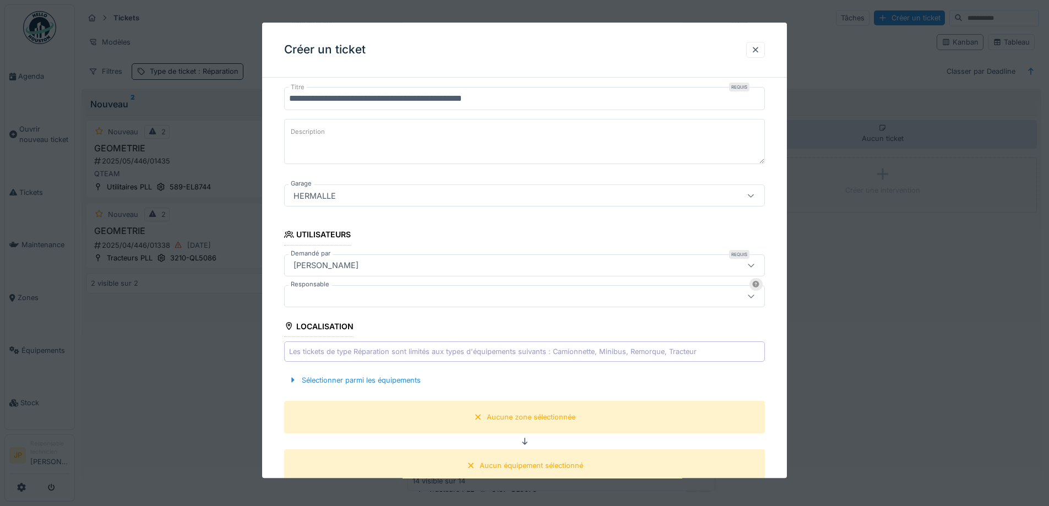
scroll to position [236, 0]
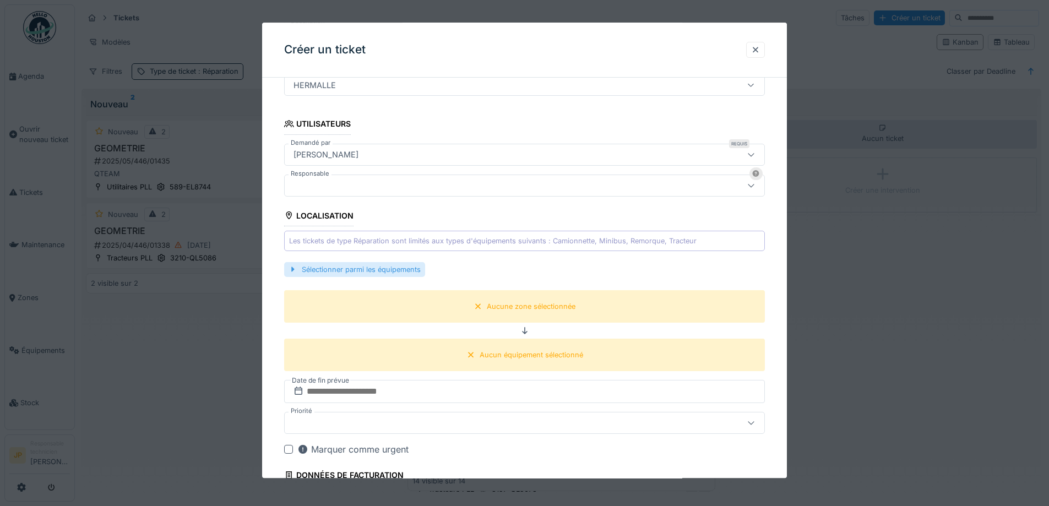
click at [358, 266] on div "Sélectionner parmi les équipements" at bounding box center [354, 269] width 141 height 15
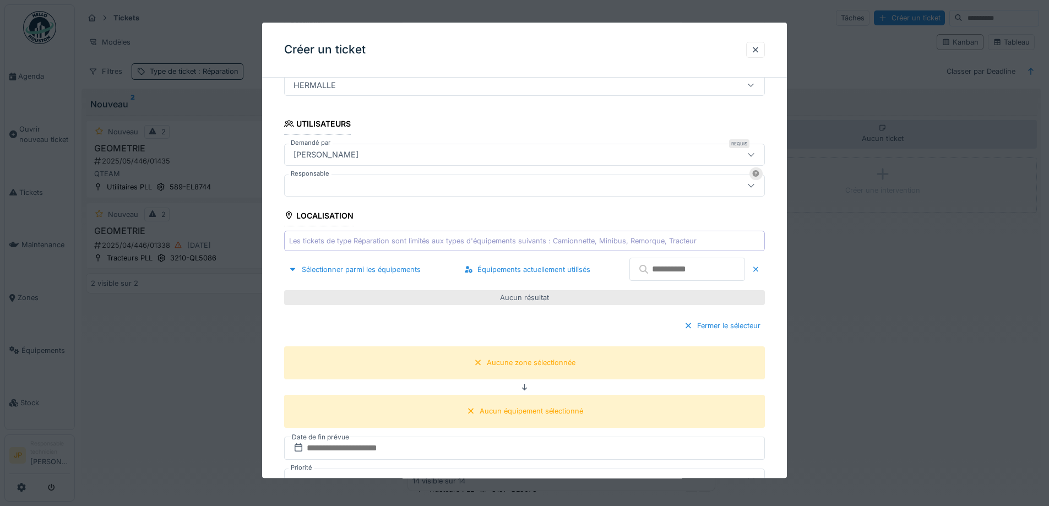
click at [644, 260] on input "text" at bounding box center [687, 269] width 116 height 23
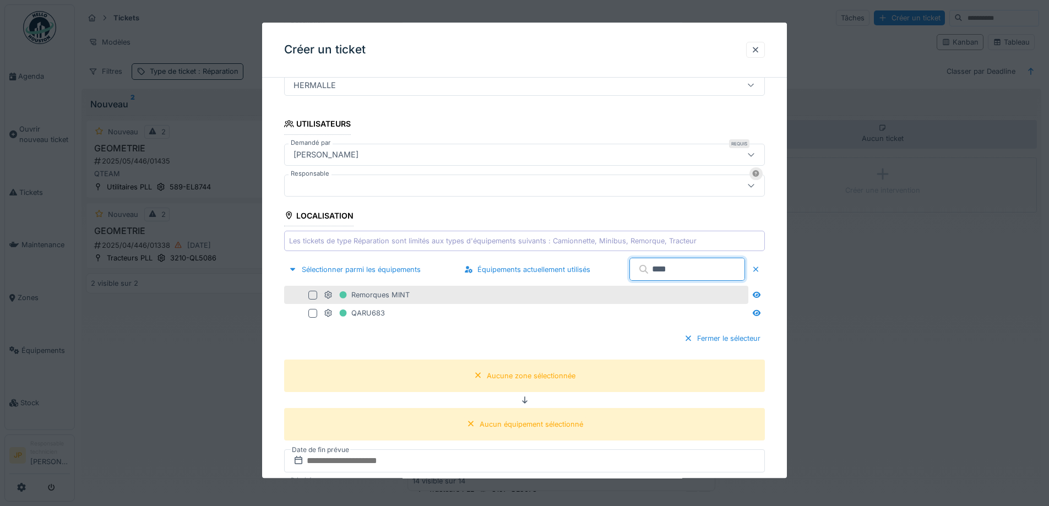
type input "****"
click at [307, 290] on div "Remorques MINT" at bounding box center [516, 295] width 464 height 18
click at [310, 294] on div at bounding box center [312, 295] width 9 height 9
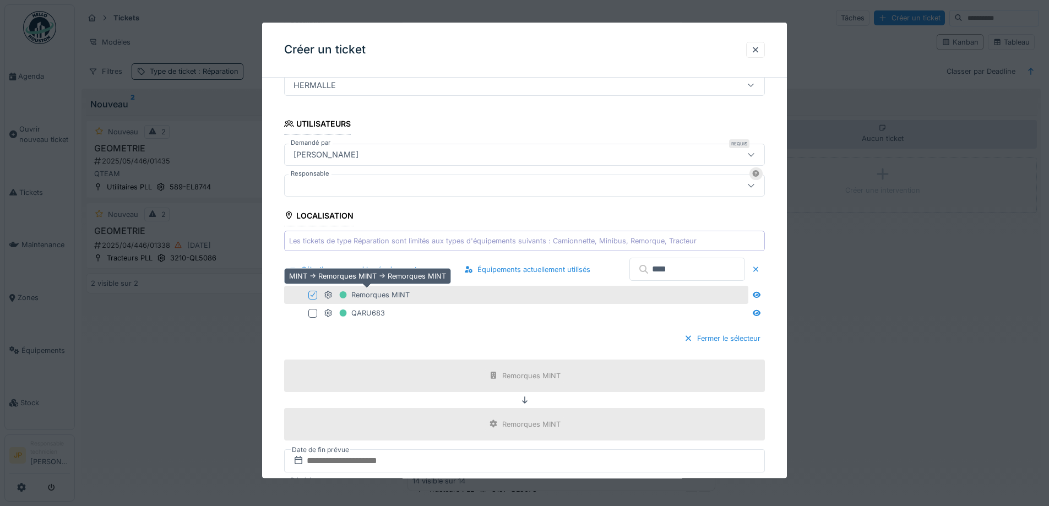
scroll to position [401, 0]
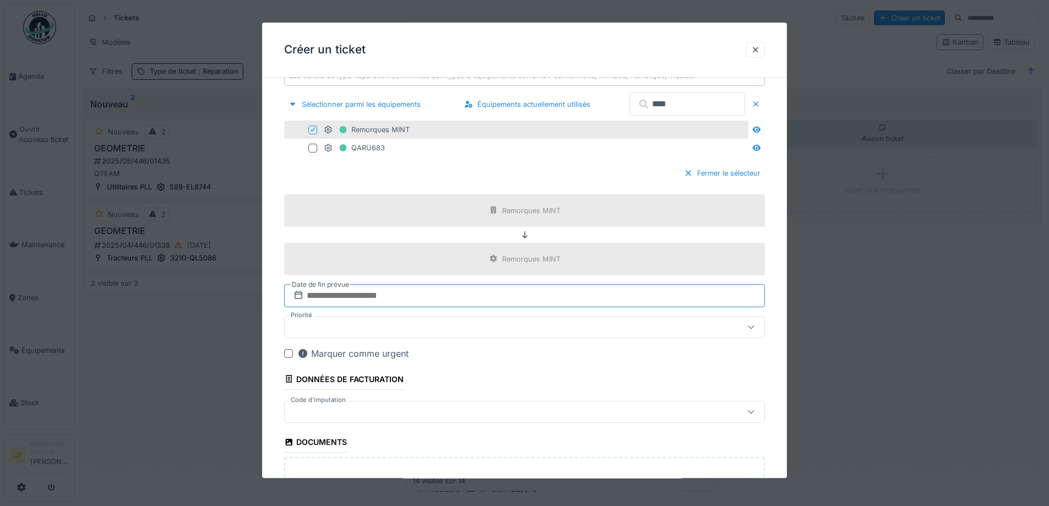
click at [386, 293] on input "text" at bounding box center [524, 295] width 481 height 23
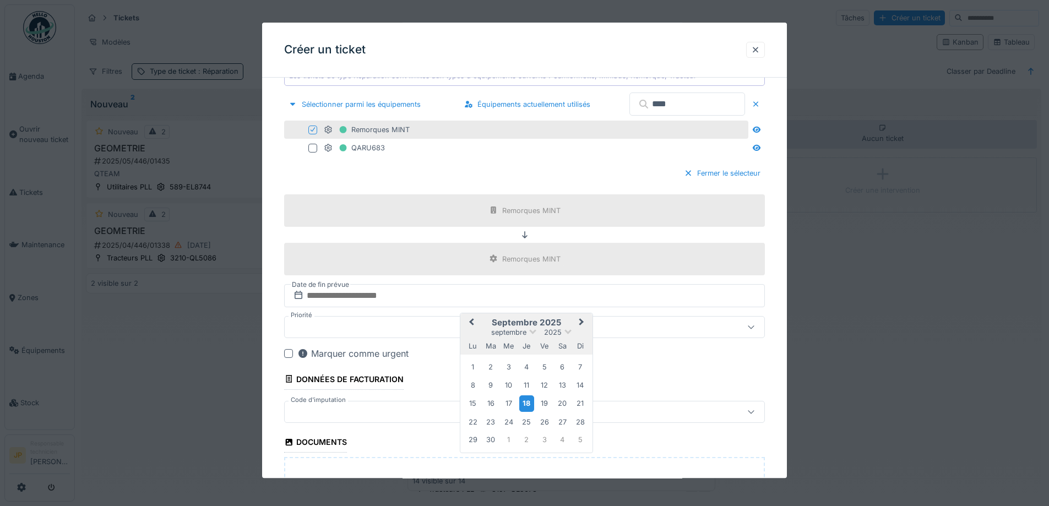
click at [526, 405] on div "18" at bounding box center [526, 404] width 15 height 16
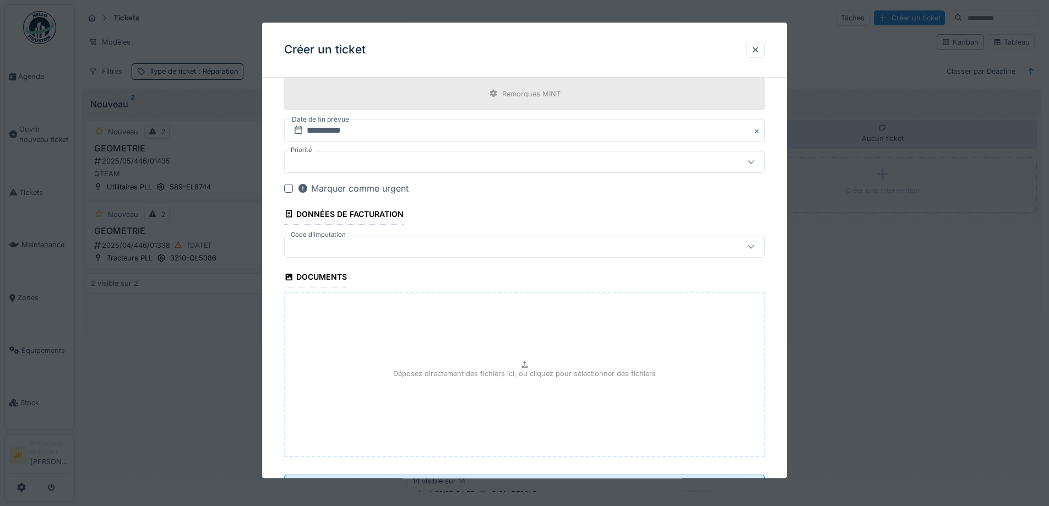
click at [347, 248] on div at bounding box center [496, 247] width 414 height 12
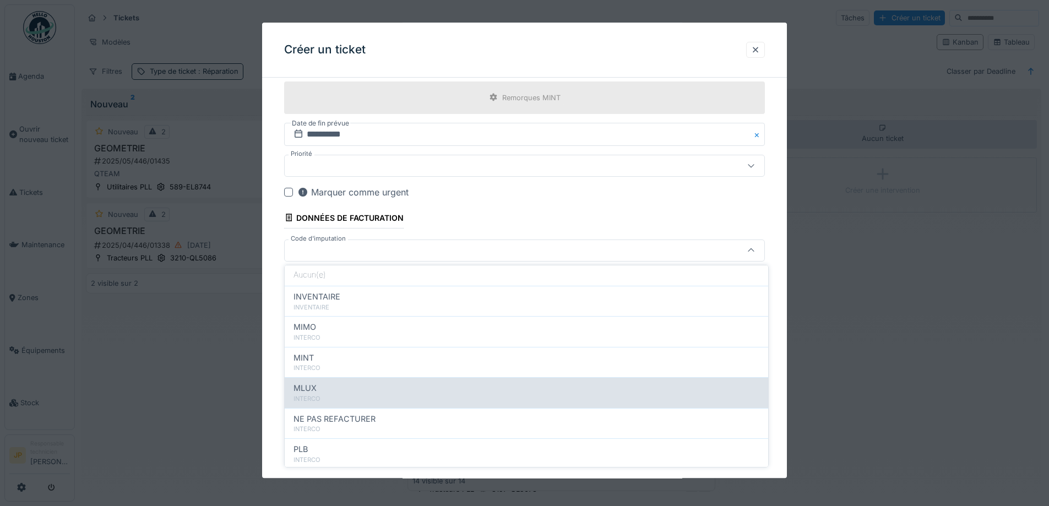
scroll to position [55, 0]
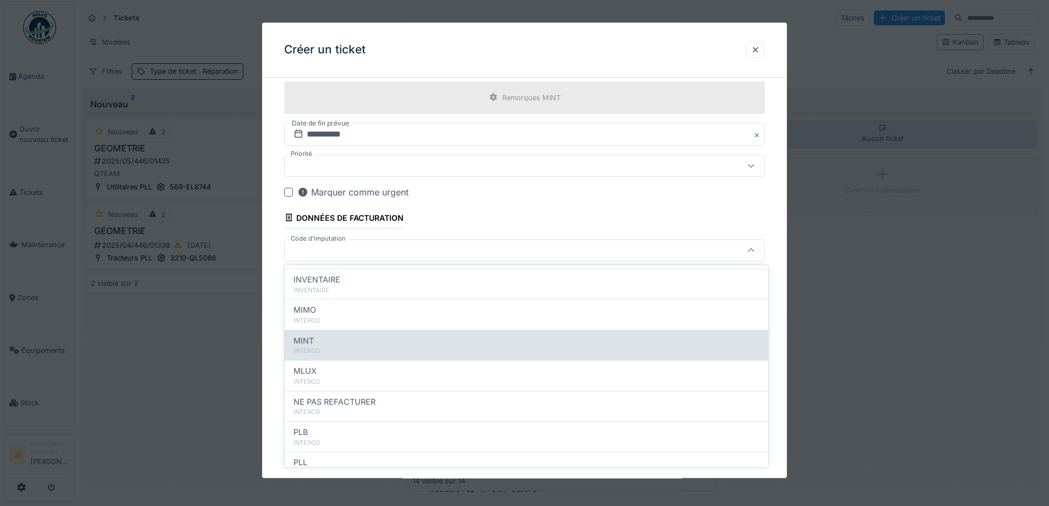
click at [333, 335] on div "MINT" at bounding box center [526, 341] width 466 height 12
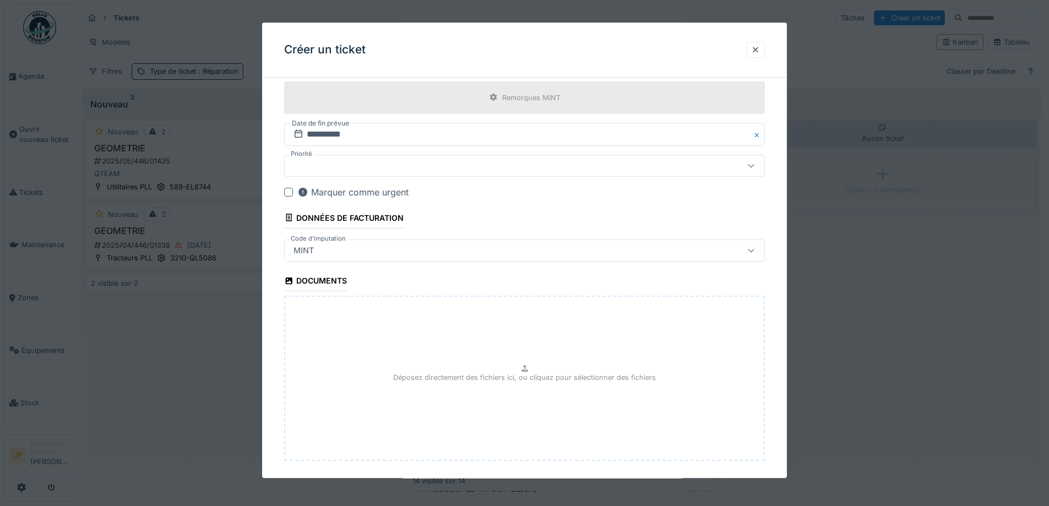
type input "***"
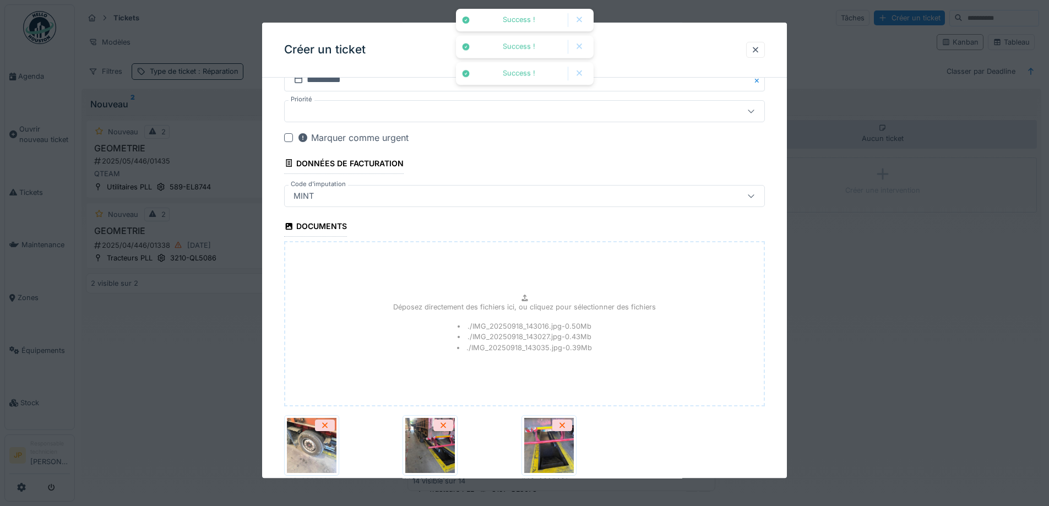
scroll to position [696, 0]
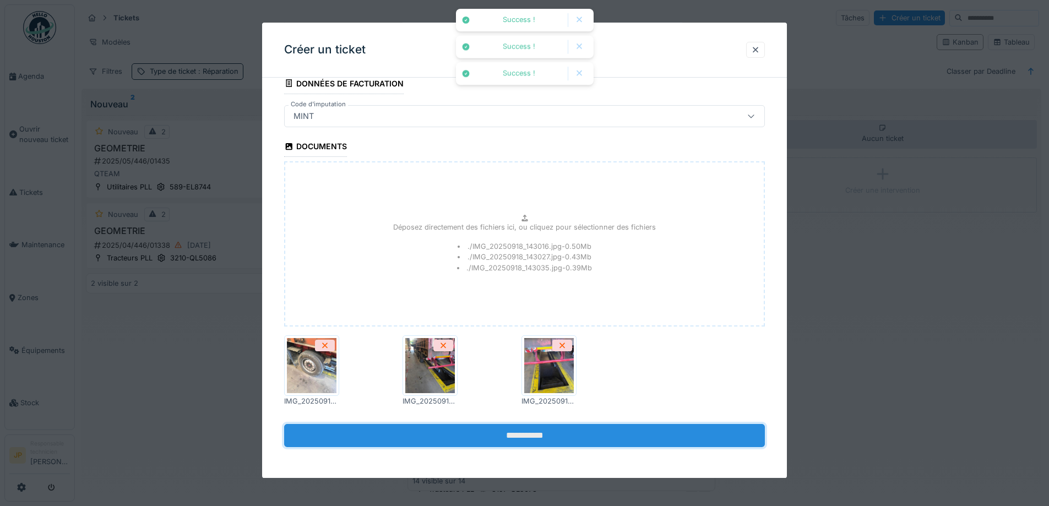
click at [526, 439] on input "**********" at bounding box center [524, 435] width 481 height 23
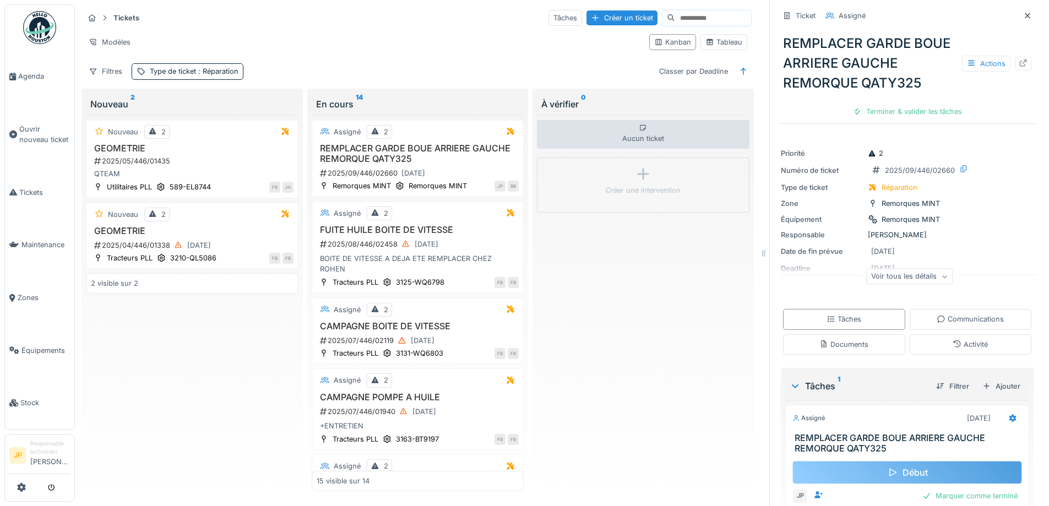
click at [899, 477] on div "Début" at bounding box center [907, 472] width 230 height 23
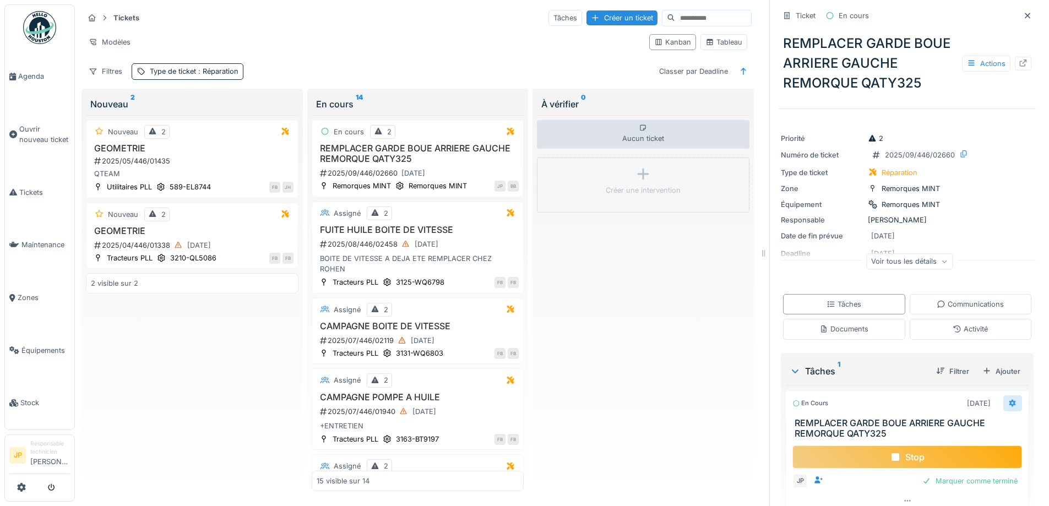
click at [1009, 403] on icon at bounding box center [1012, 403] width 7 height 8
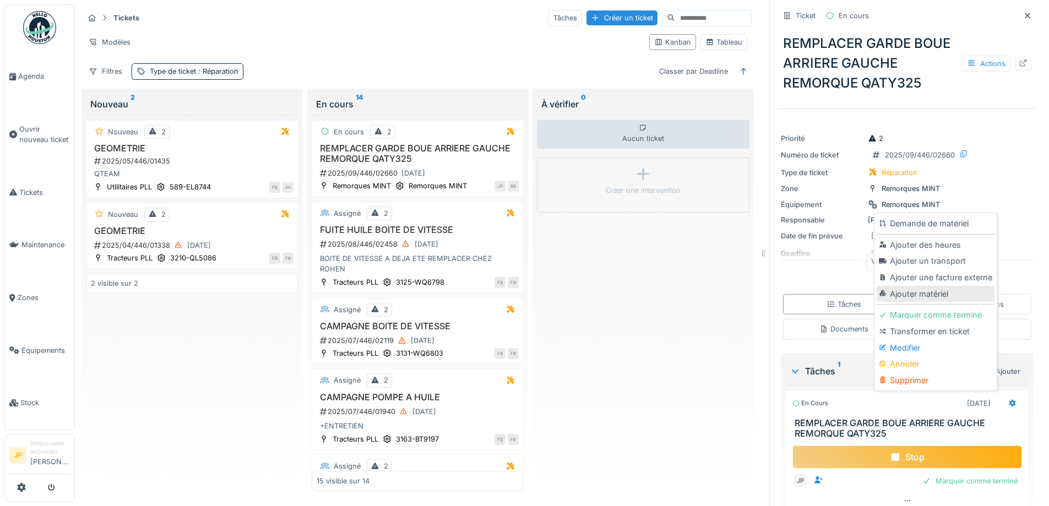
click at [945, 292] on div "Ajouter matériel" at bounding box center [934, 294] width 117 height 17
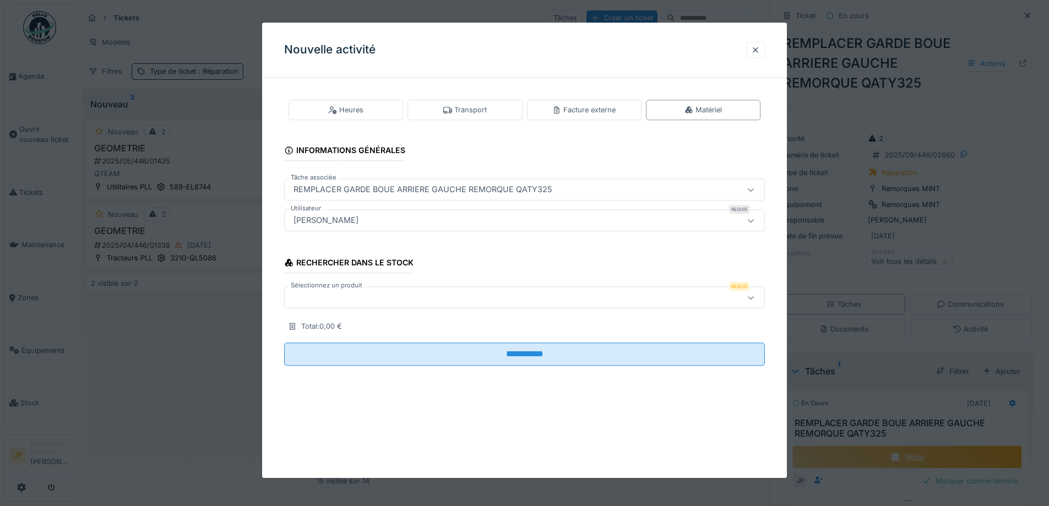
click at [357, 299] on div at bounding box center [496, 298] width 414 height 12
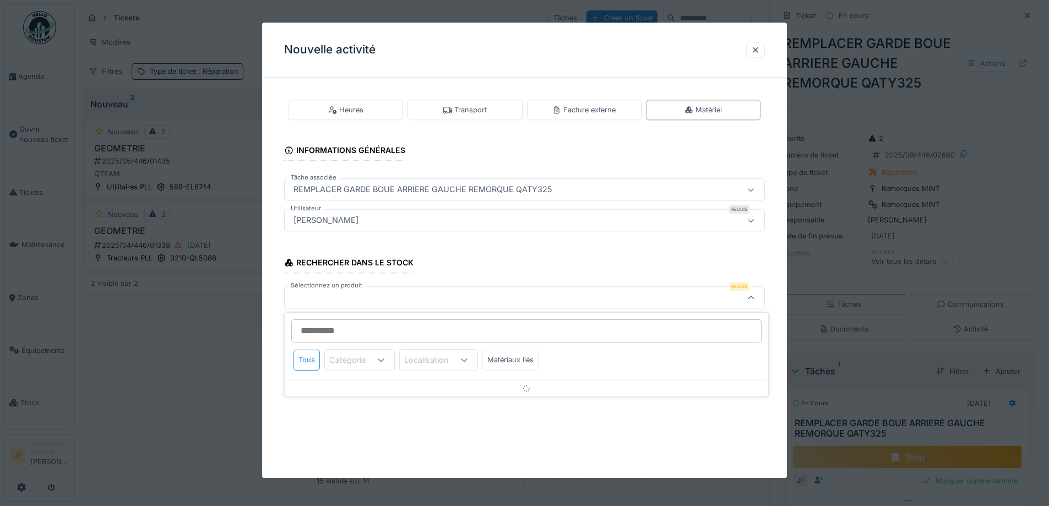
click at [347, 327] on input "Sélectionnez un produit" at bounding box center [526, 330] width 470 height 23
type input "*****"
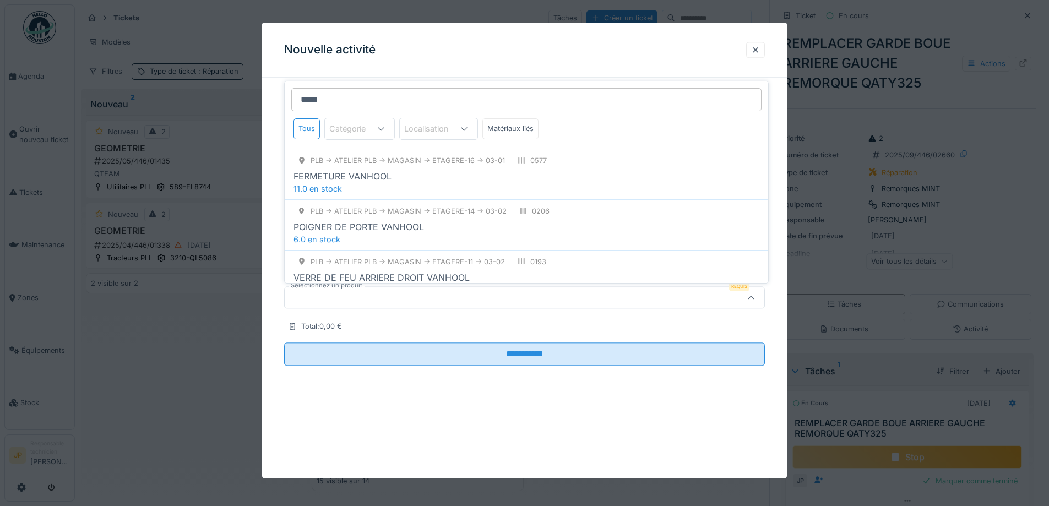
drag, startPoint x: 358, startPoint y: 100, endPoint x: 293, endPoint y: 111, distance: 66.3
click at [293, 111] on input "*****" at bounding box center [526, 99] width 470 height 23
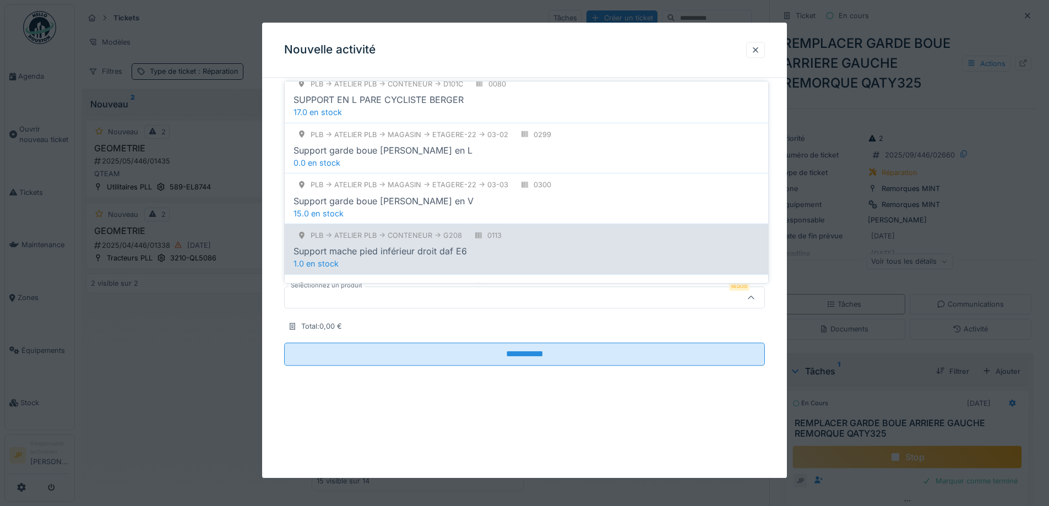
scroll to position [110, 0]
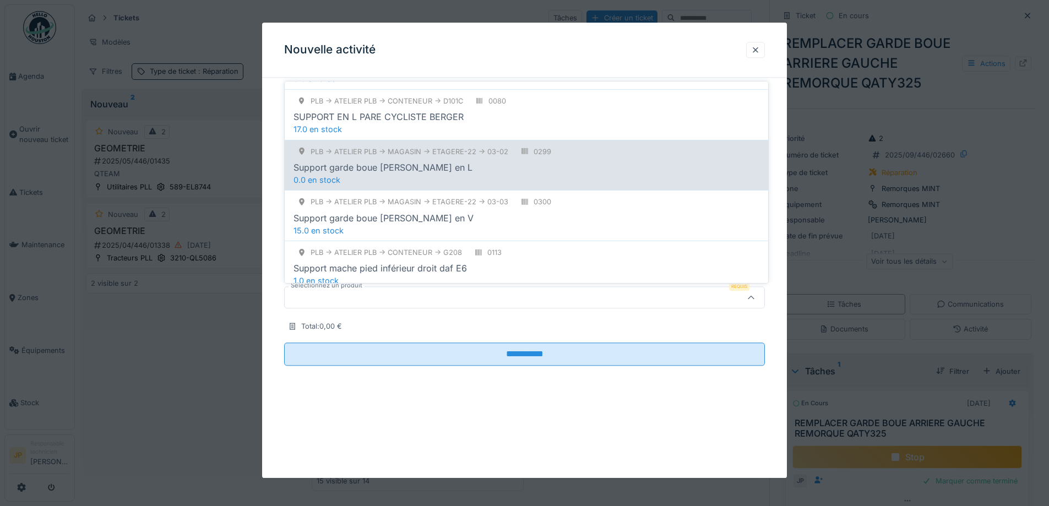
type input "**********"
click at [449, 178] on div "PLB -> Atelier PLB -> MAGASIN -> ETAGERE-22 -> 03-02 0299 Support garde boue Va…" at bounding box center [526, 165] width 483 height 51
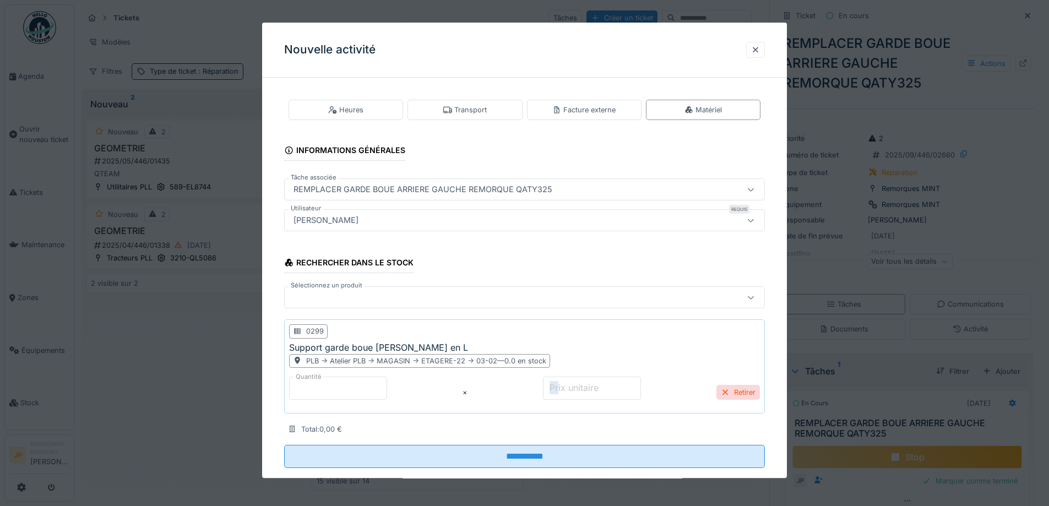
drag, startPoint x: 552, startPoint y: 388, endPoint x: 530, endPoint y: 389, distance: 21.5
click at [530, 389] on div "Quantité * × Prix unitaire * Retirer" at bounding box center [524, 392] width 471 height 32
click at [547, 389] on label "Prix unitaire" at bounding box center [573, 387] width 53 height 13
click at [545, 389] on input "*" at bounding box center [592, 387] width 98 height 23
type input "**"
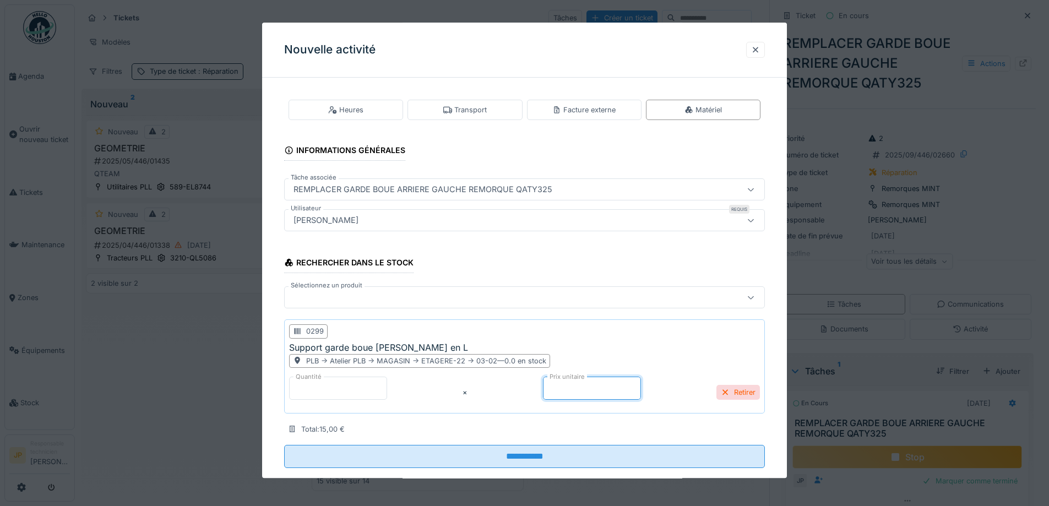
click at [365, 305] on div at bounding box center [524, 298] width 481 height 22
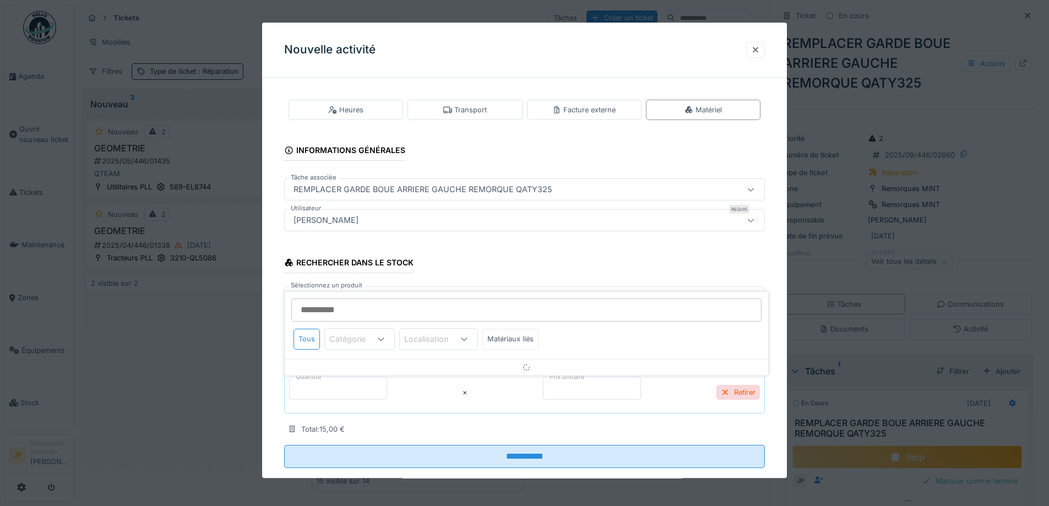
scroll to position [21, 0]
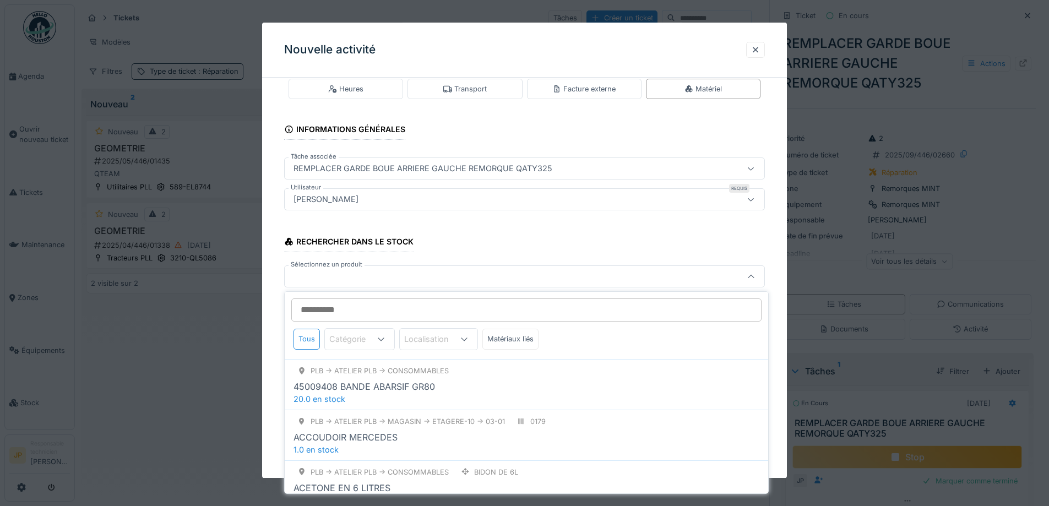
click at [358, 309] on input "Sélectionnez un produit" at bounding box center [526, 309] width 470 height 23
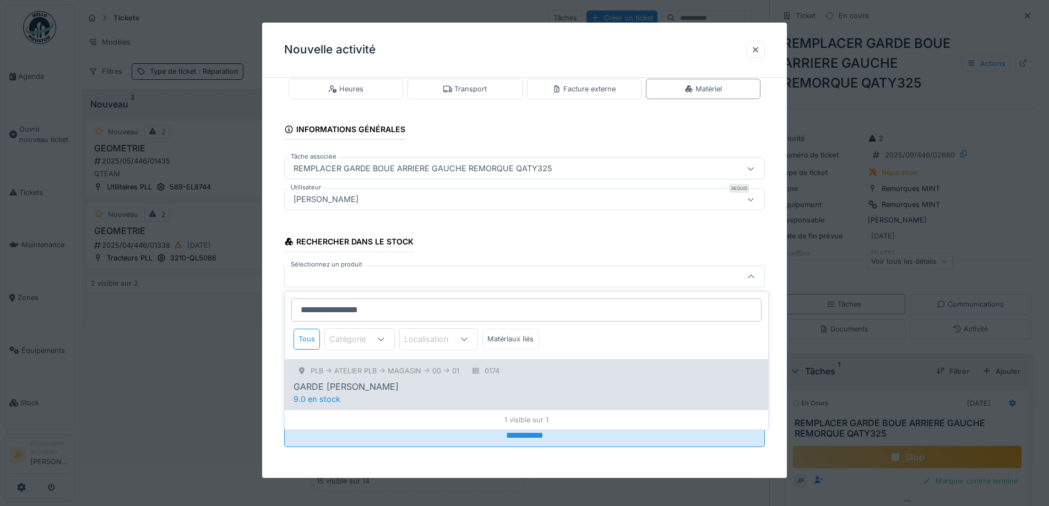
type input "**********"
click at [390, 387] on div "GARDE BOUE BERGER" at bounding box center [526, 386] width 466 height 13
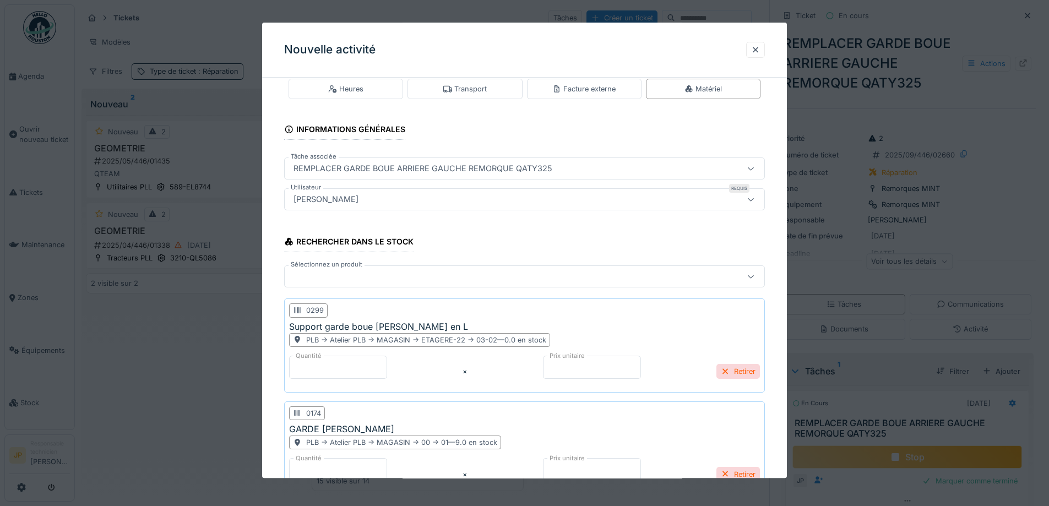
click at [334, 286] on div at bounding box center [524, 277] width 481 height 22
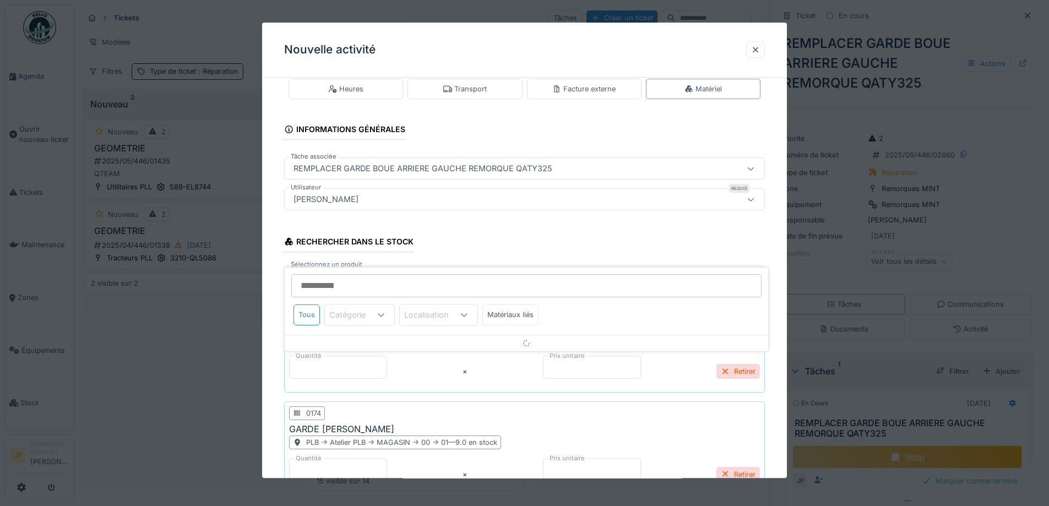
scroll to position [47, 0]
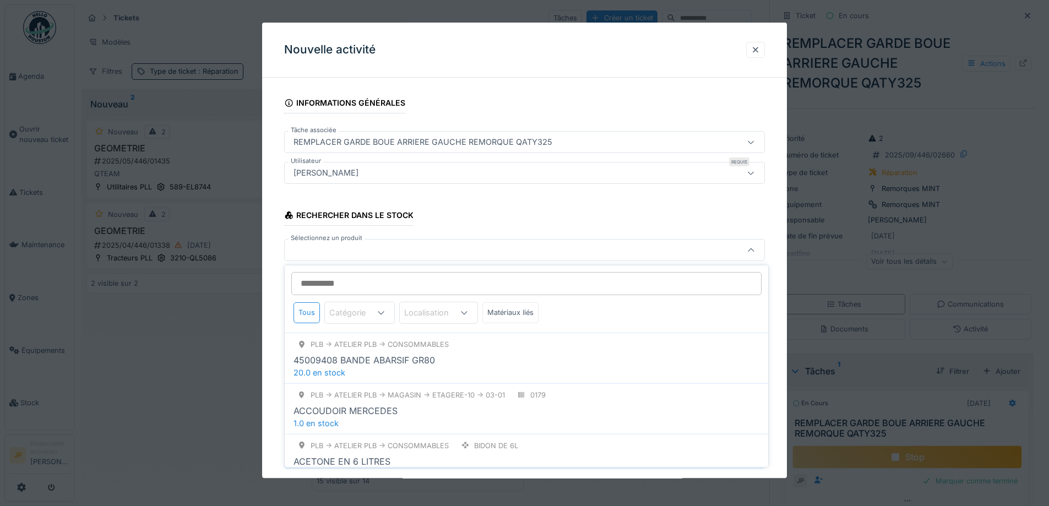
click at [338, 277] on input "Sélectionnez un produit" at bounding box center [526, 283] width 470 height 23
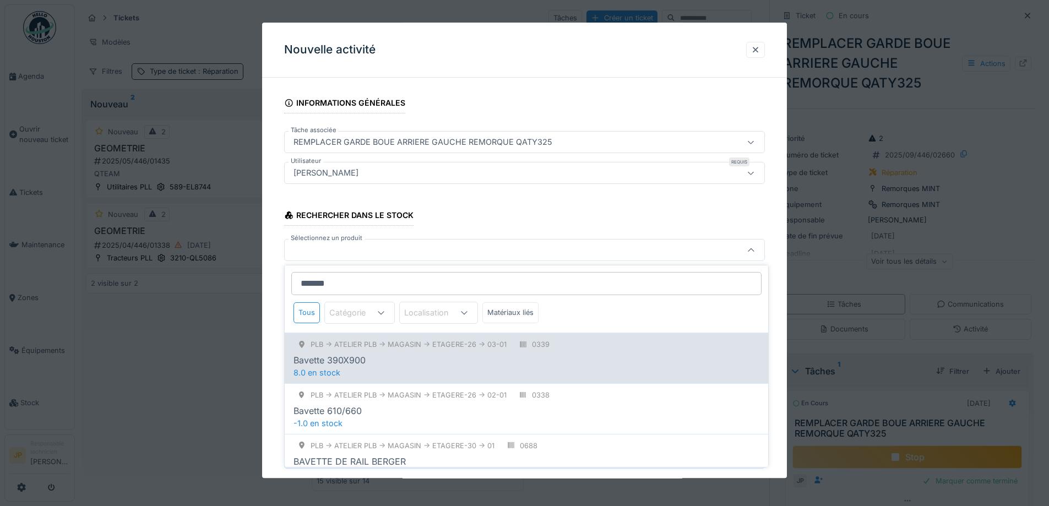
type input "*******"
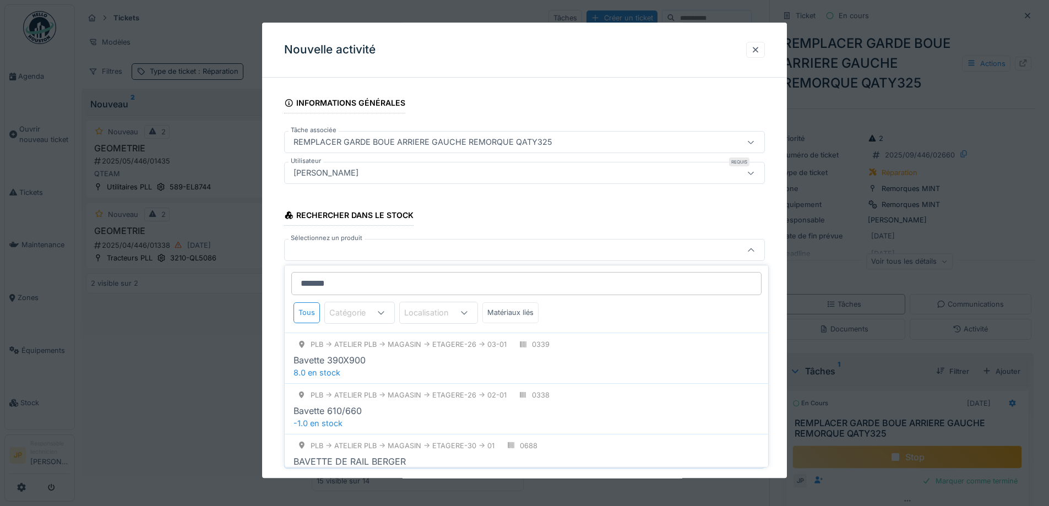
drag, startPoint x: 340, startPoint y: 356, endPoint x: 340, endPoint y: 322, distance: 33.6
click at [340, 354] on div "Bavette 390X900" at bounding box center [329, 359] width 72 height 13
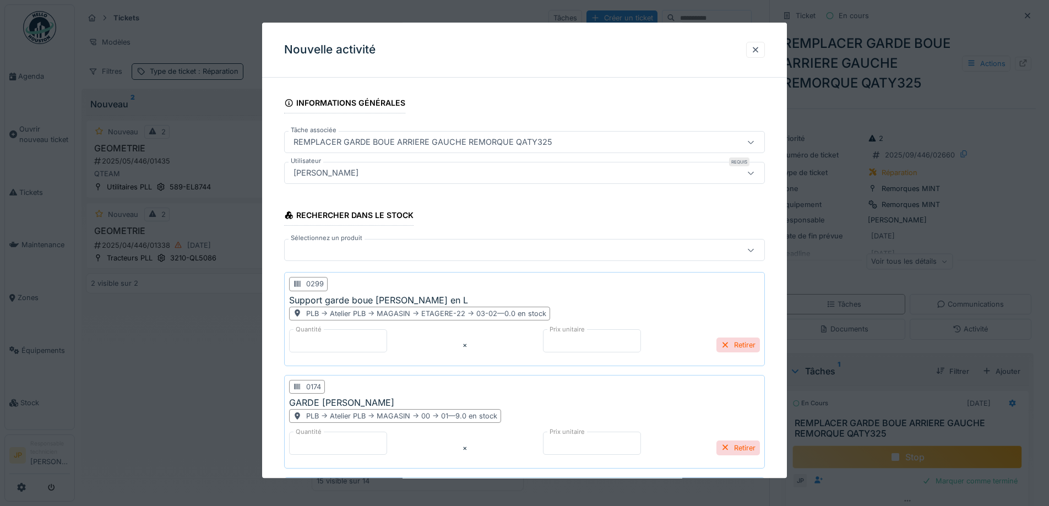
click at [327, 248] on div at bounding box center [496, 250] width 414 height 12
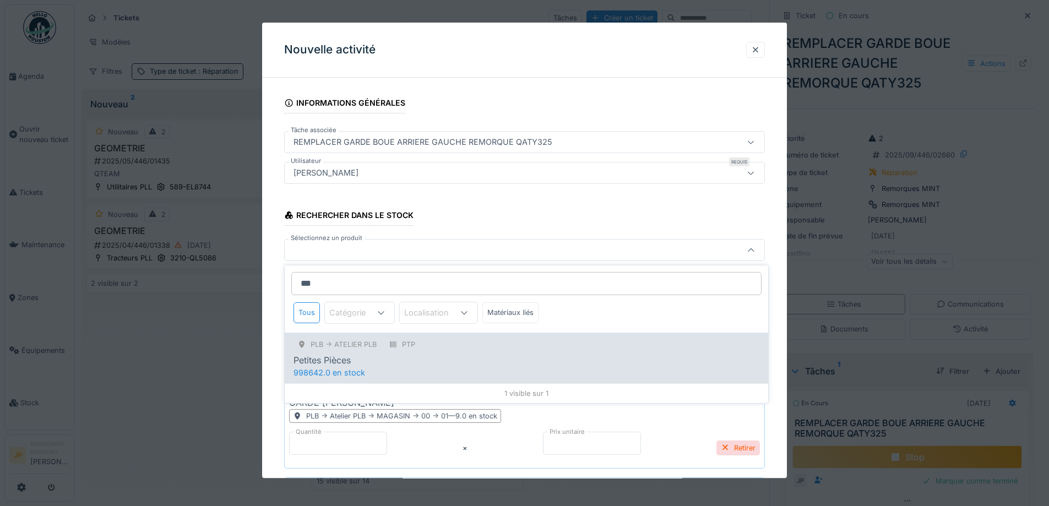
type input "***"
click at [340, 369] on span "998642.0 en stock" at bounding box center [329, 372] width 72 height 9
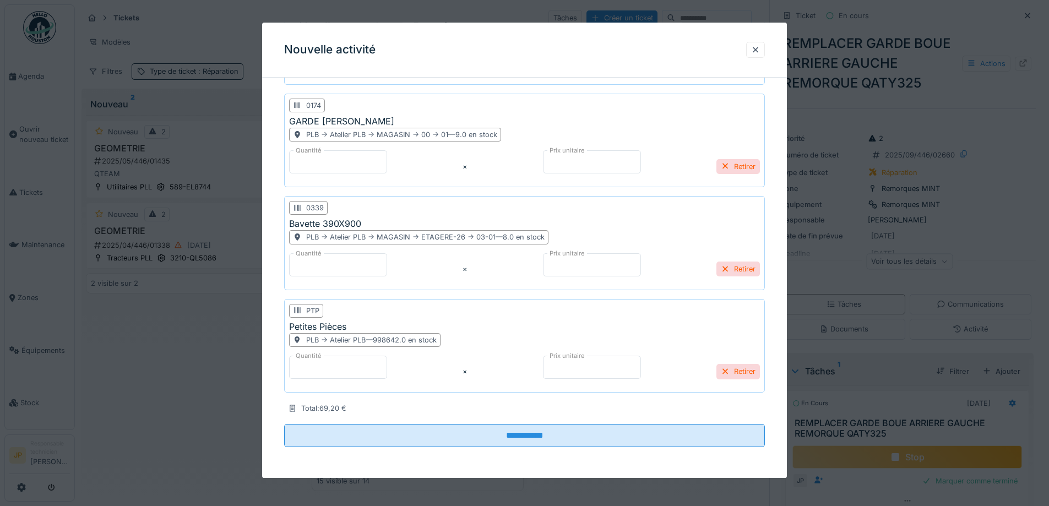
scroll to position [8, 0]
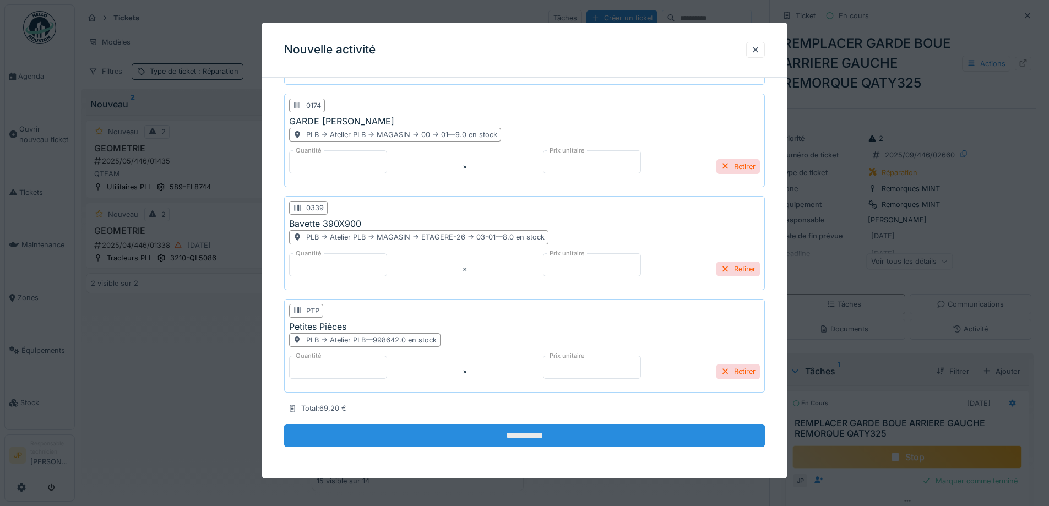
click at [516, 441] on input "**********" at bounding box center [524, 435] width 481 height 23
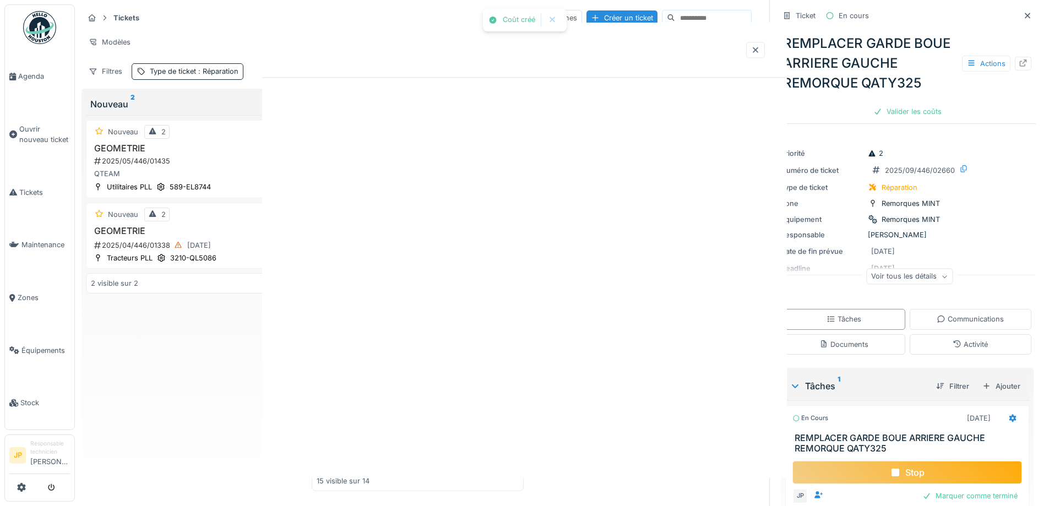
scroll to position [0, 0]
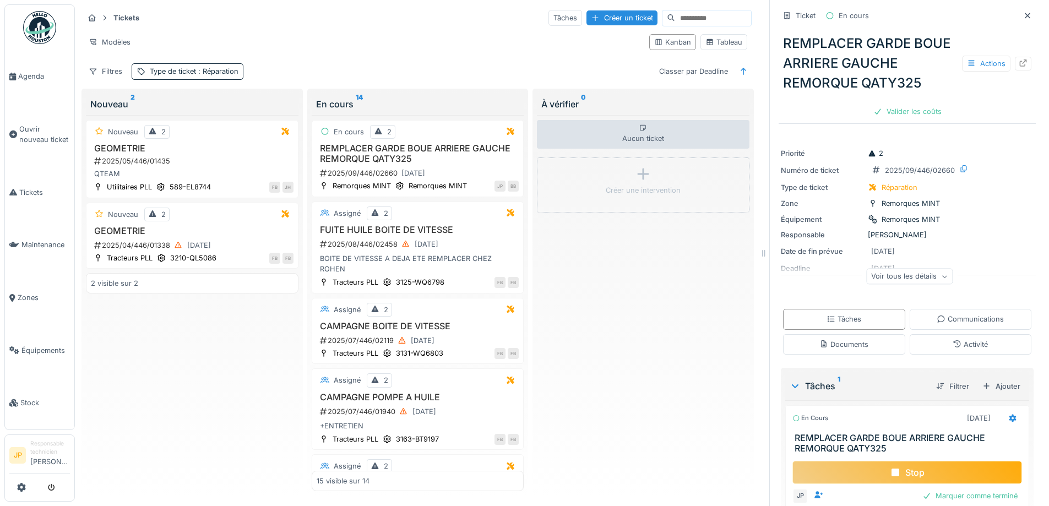
click at [909, 467] on div "Stop" at bounding box center [907, 472] width 230 height 23
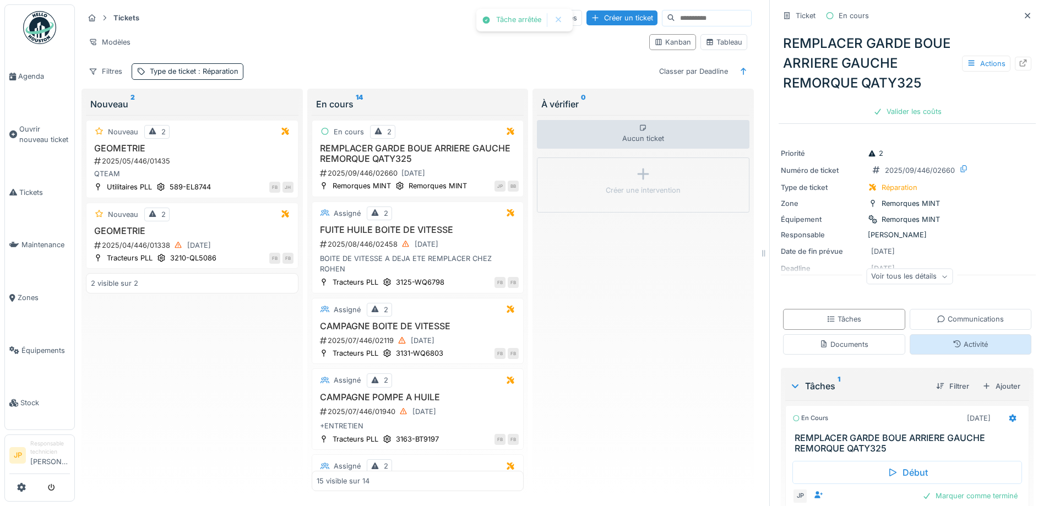
click at [959, 339] on div "Activité" at bounding box center [969, 344] width 35 height 10
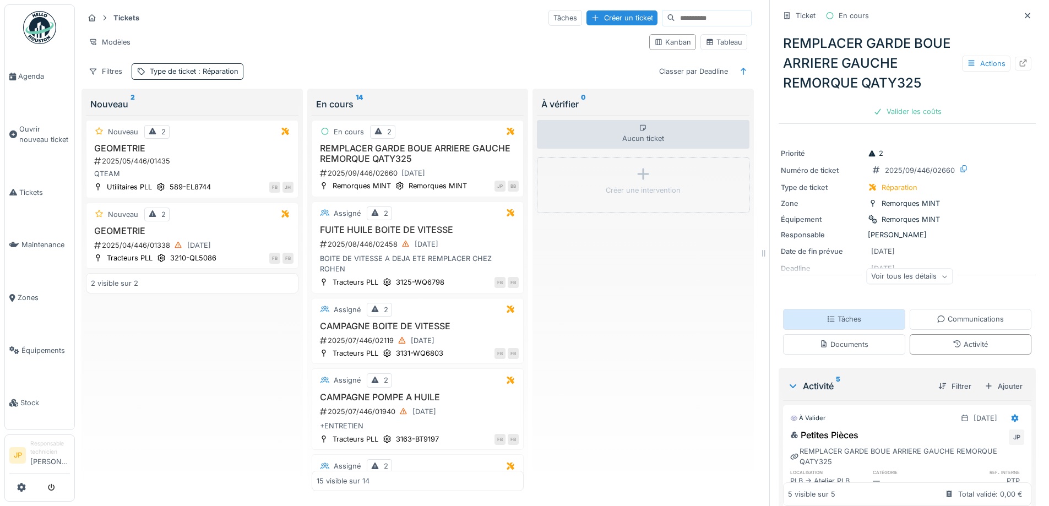
click at [815, 313] on div "Tâches" at bounding box center [844, 319] width 122 height 20
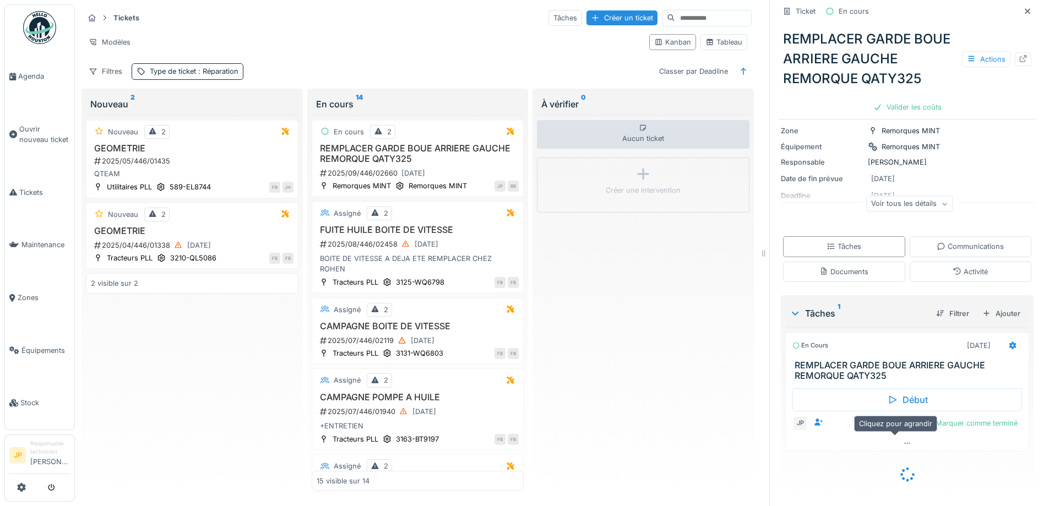
scroll to position [58, 0]
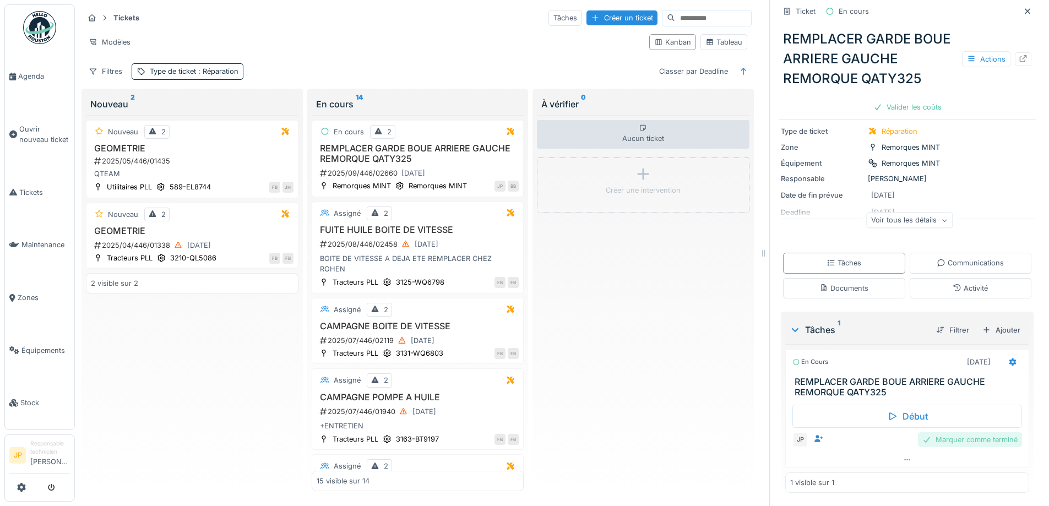
click at [960, 439] on div "Marquer comme terminé" at bounding box center [970, 439] width 104 height 15
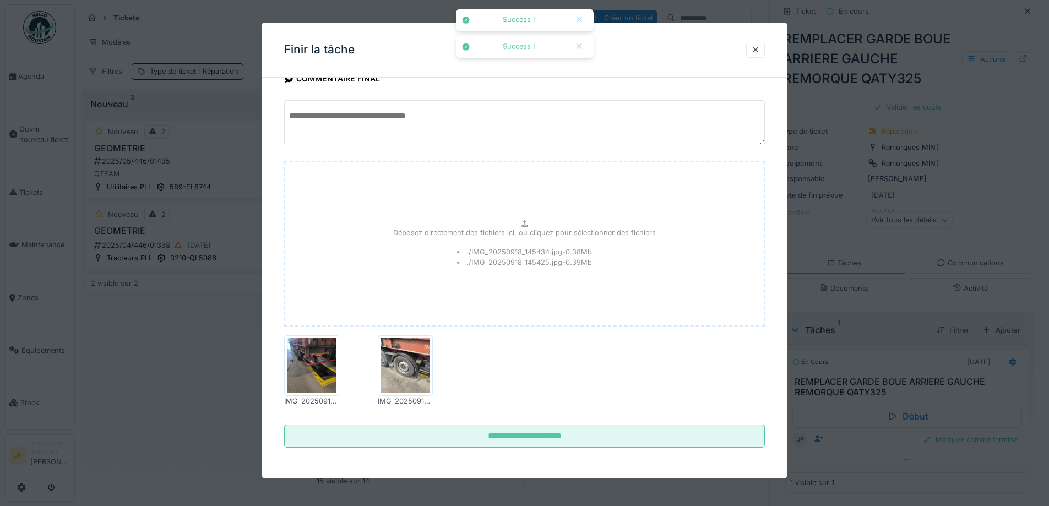
scroll to position [74, 0]
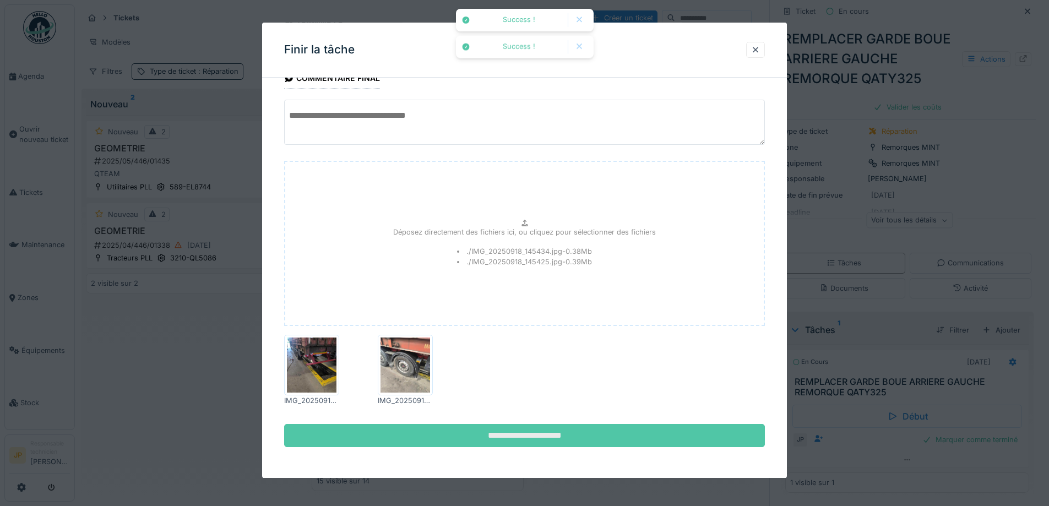
click at [532, 441] on input "**********" at bounding box center [524, 435] width 481 height 23
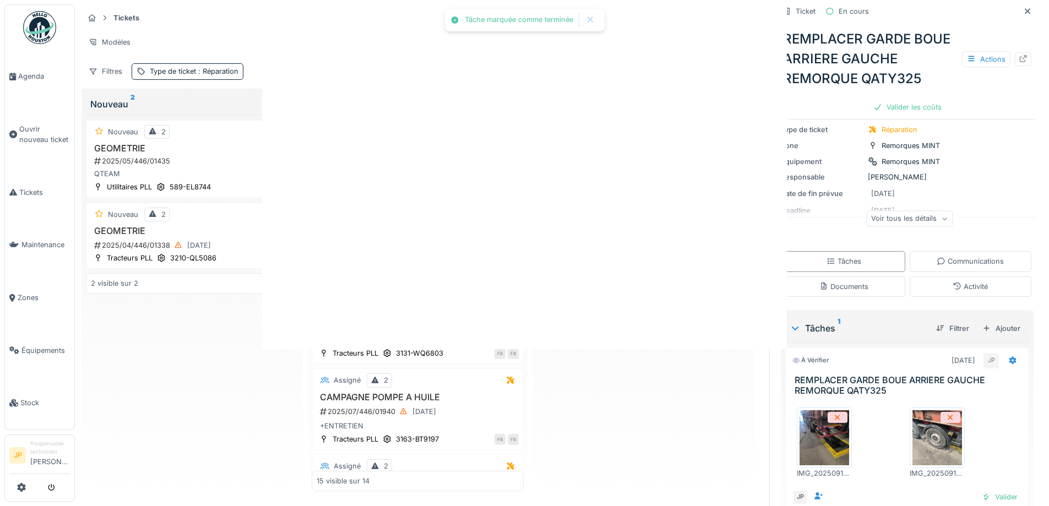
scroll to position [0, 0]
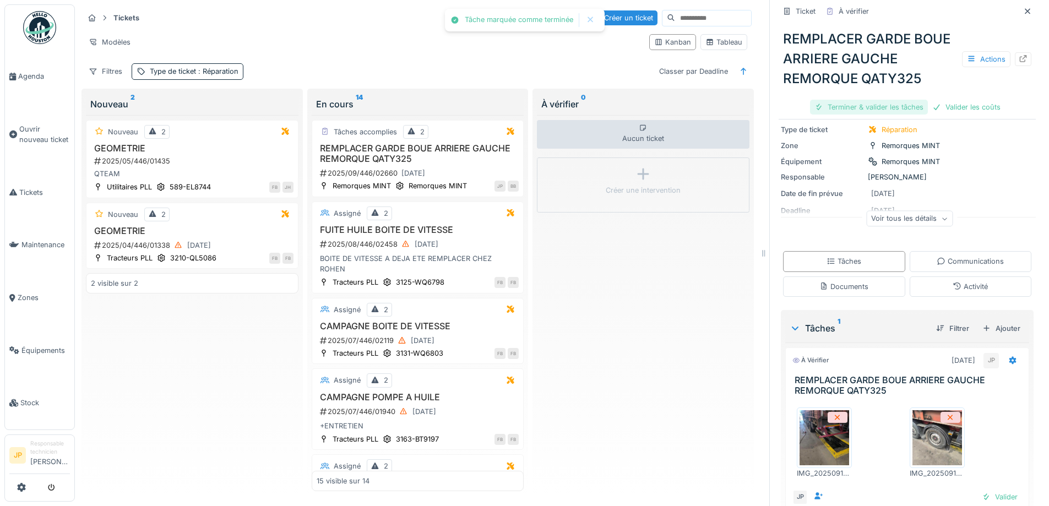
click at [861, 114] on div "Terminer & valider les tâches" at bounding box center [869, 107] width 118 height 15
click at [897, 112] on div "Valider les coûts" at bounding box center [907, 107] width 77 height 15
click at [897, 112] on div "Envoyer pour approbation" at bounding box center [906, 107] width 111 height 15
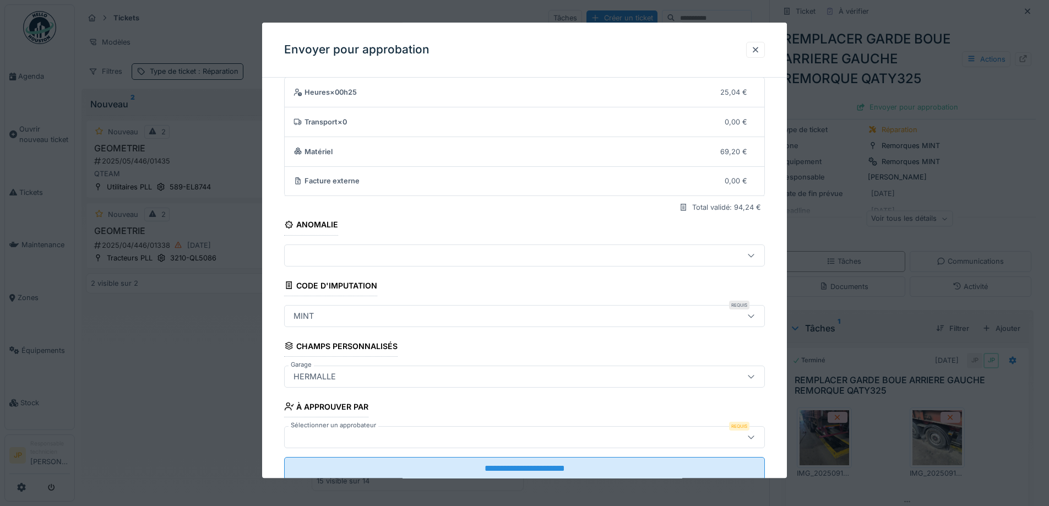
scroll to position [68, 0]
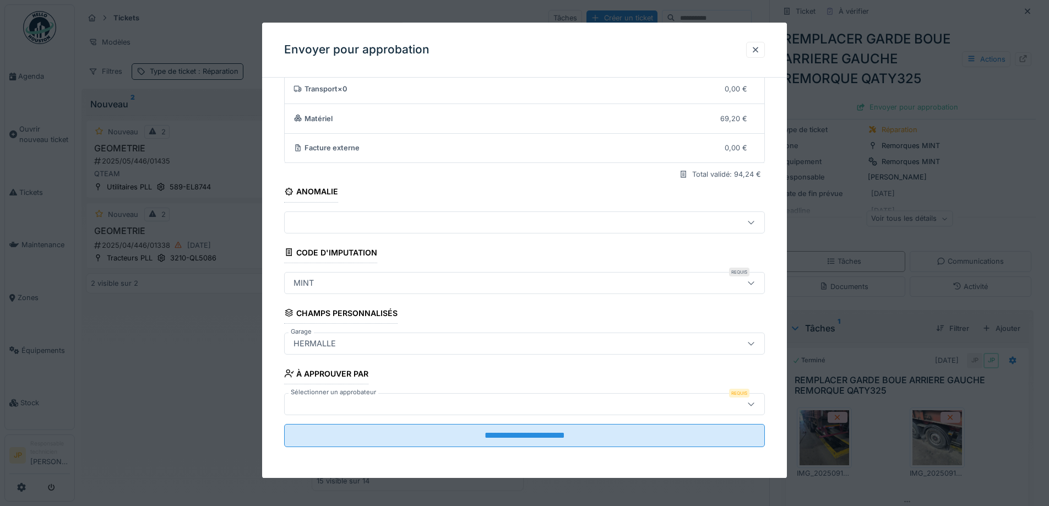
click at [347, 400] on div at bounding box center [496, 404] width 414 height 12
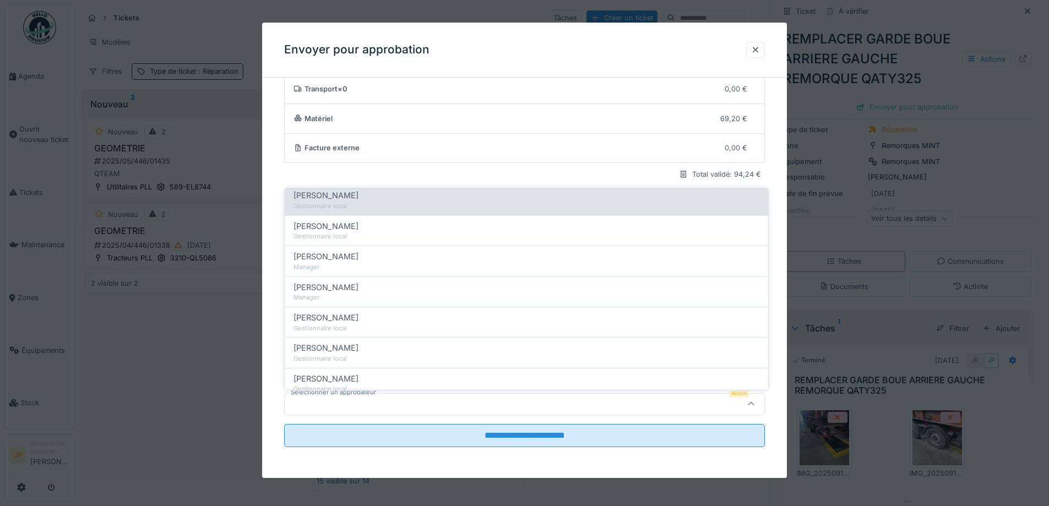
scroll to position [220, 0]
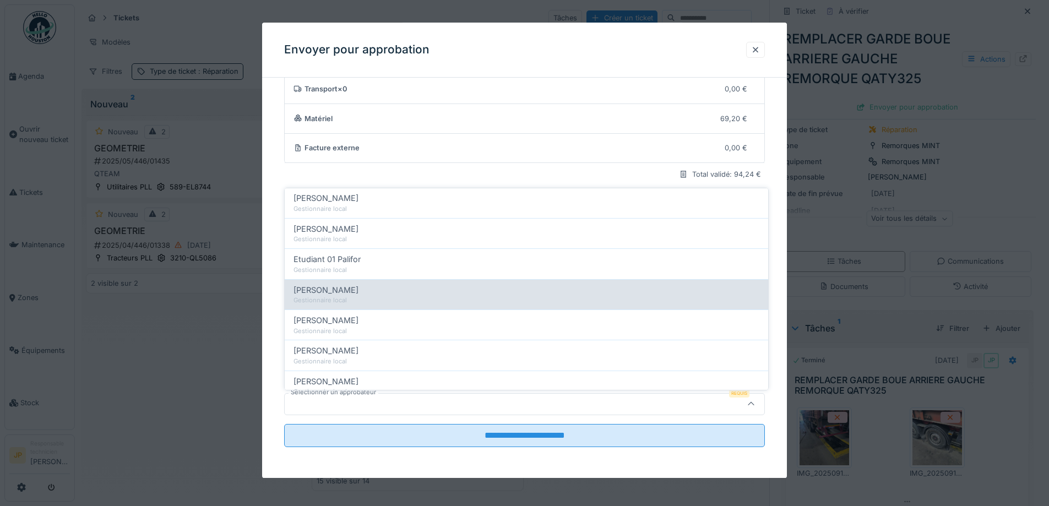
click at [386, 295] on div "[PERSON_NAME]" at bounding box center [526, 290] width 466 height 12
type input "*****"
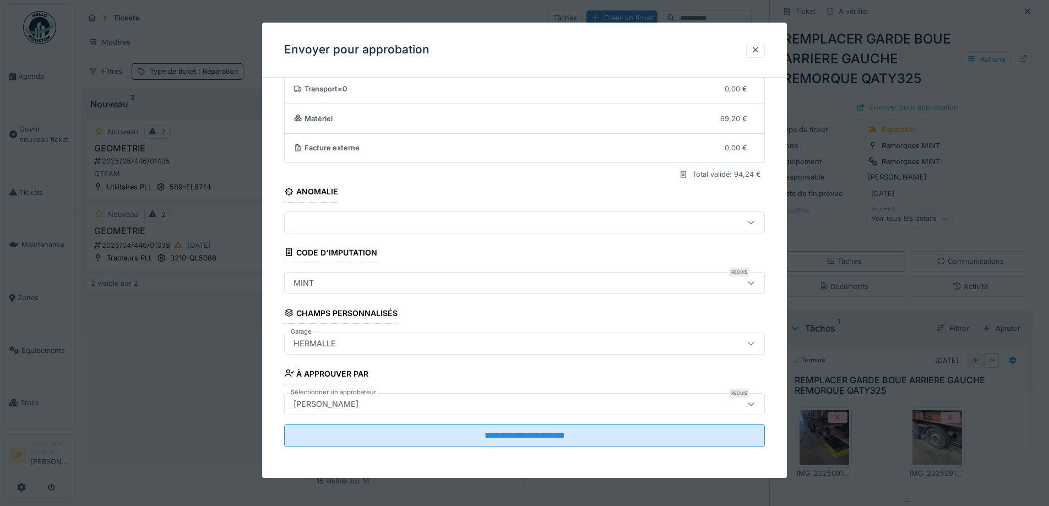
scroll to position [8, 0]
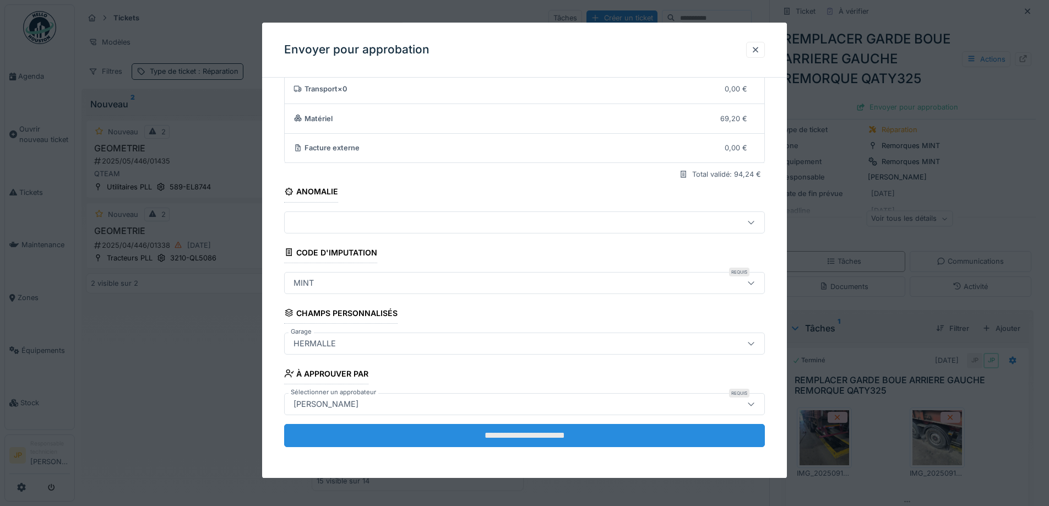
click at [528, 436] on input "**********" at bounding box center [524, 435] width 481 height 23
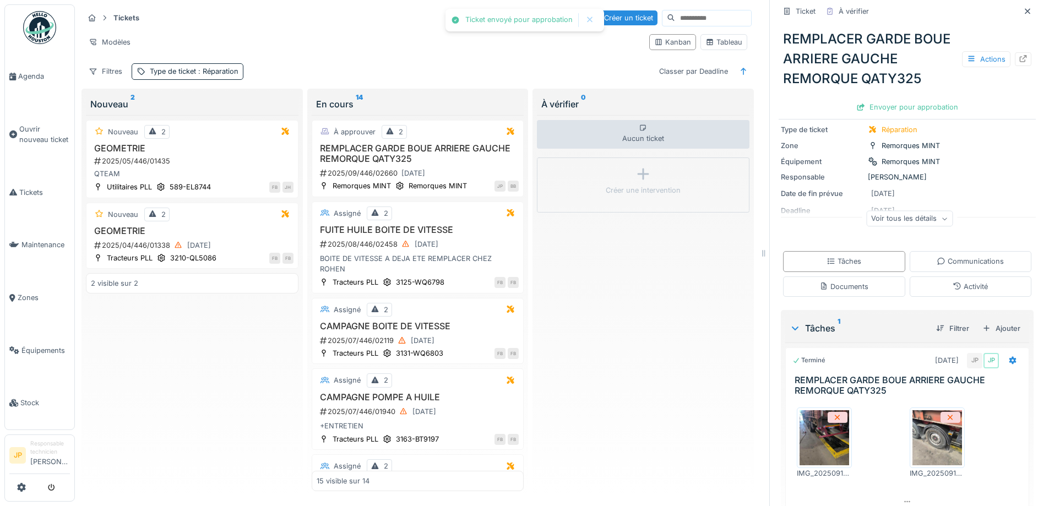
scroll to position [43, 0]
click at [1023, 8] on icon at bounding box center [1027, 11] width 9 height 7
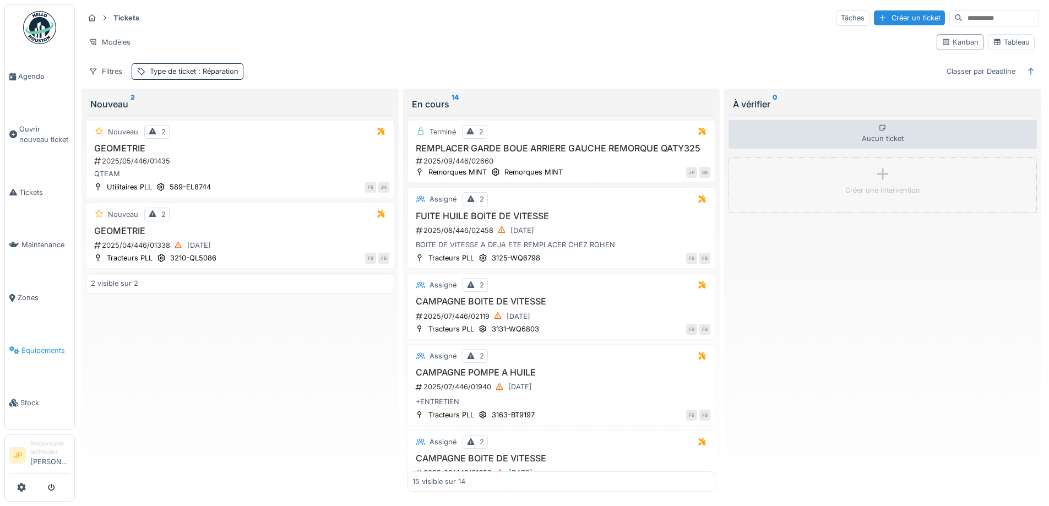
click at [31, 349] on link "Équipements" at bounding box center [39, 350] width 69 height 53
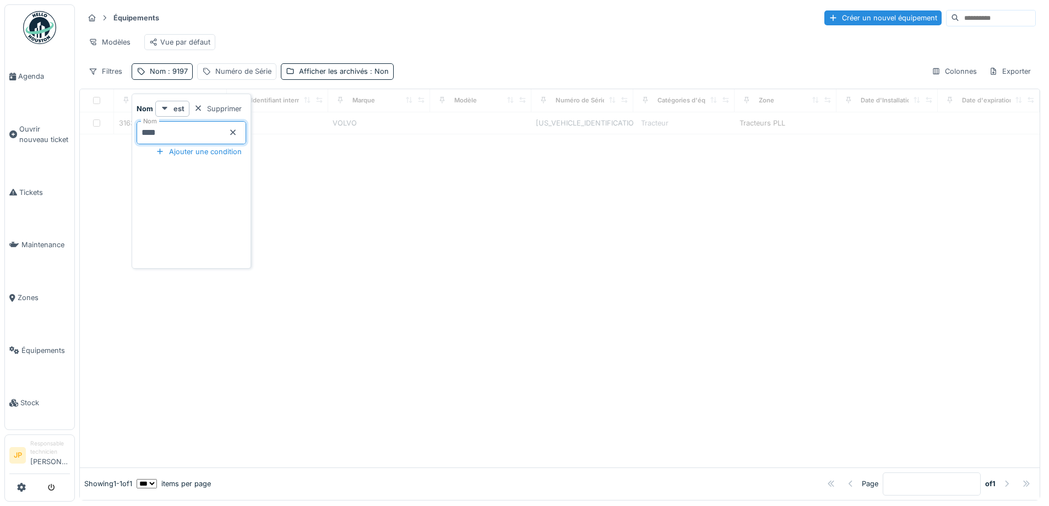
click at [339, 320] on div at bounding box center [559, 300] width 959 height 333
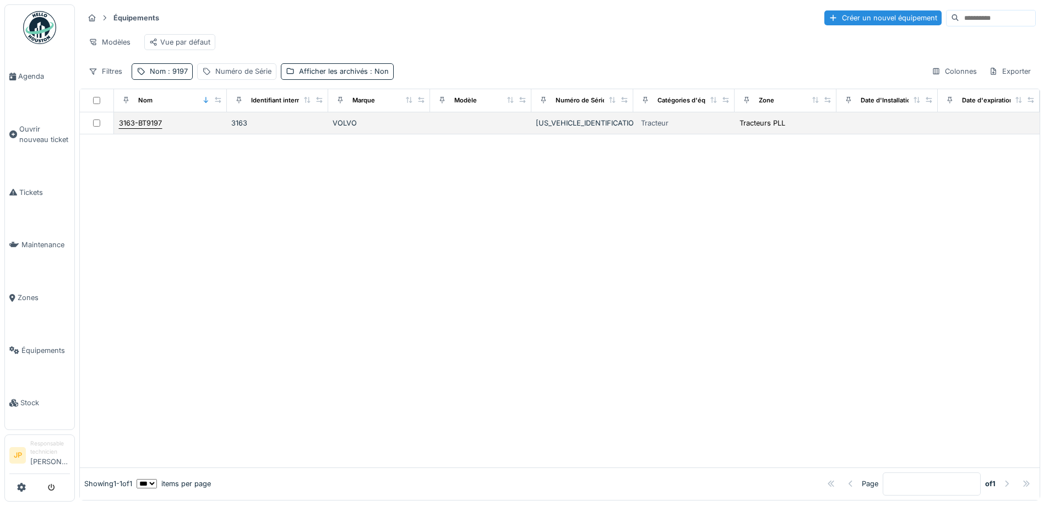
click at [138, 128] on div "3163-BT9197" at bounding box center [140, 123] width 43 height 10
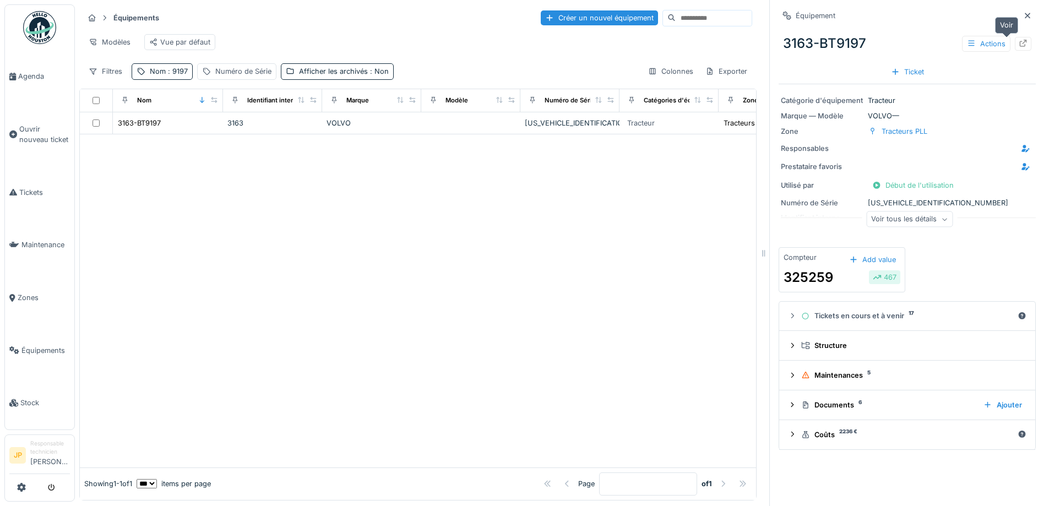
click at [1018, 42] on icon at bounding box center [1022, 43] width 9 height 7
click at [19, 397] on li "Stock" at bounding box center [39, 402] width 61 height 10
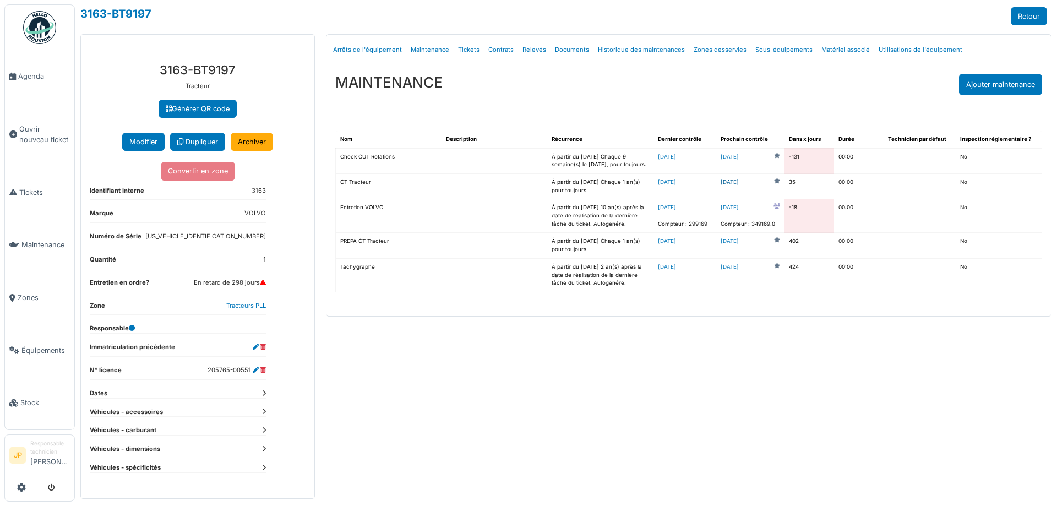
click at [739, 182] on link "[DATE]" at bounding box center [729, 182] width 18 height 8
click at [566, 53] on link "Documents" at bounding box center [571, 50] width 43 height 26
select select "***"
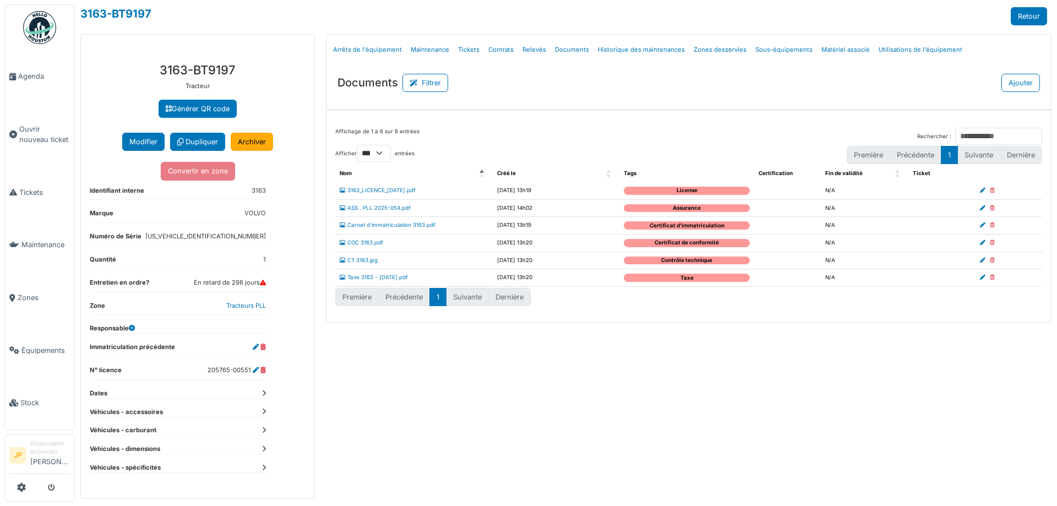
click at [991, 260] on icon at bounding box center [992, 261] width 5 height 6
select select "***"
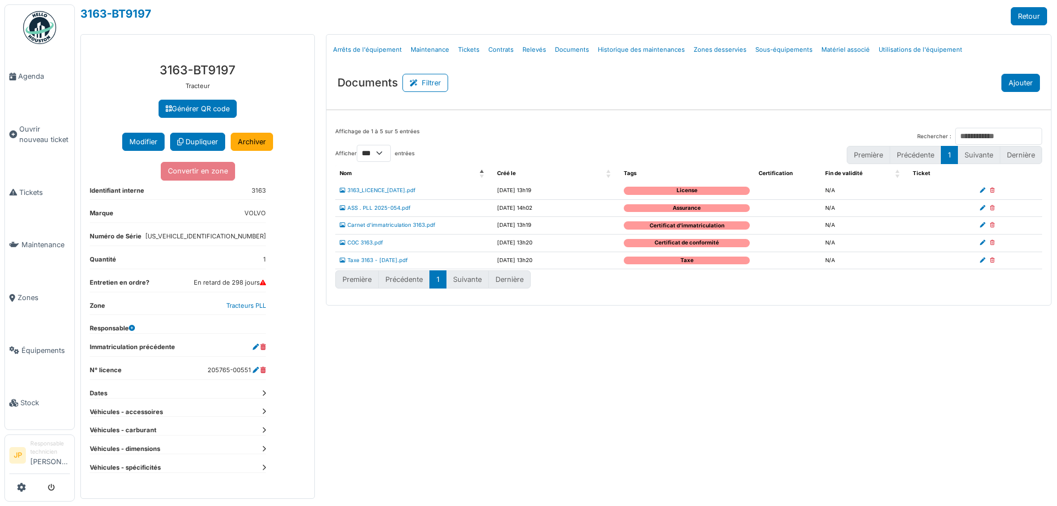
click at [1015, 89] on button "Ajouter" at bounding box center [1020, 83] width 39 height 18
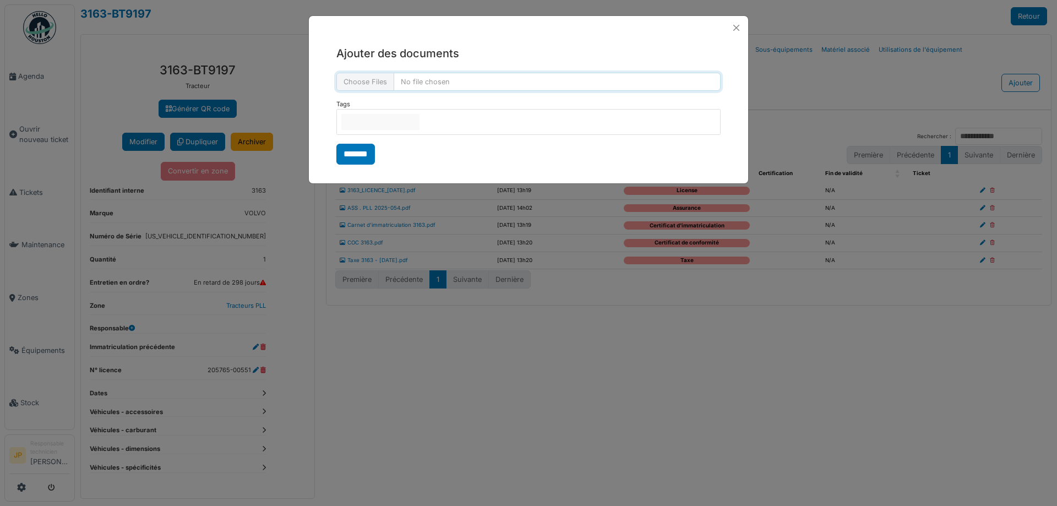
click at [378, 84] on input "file" at bounding box center [528, 82] width 384 height 18
type input "**********"
click at [419, 123] on input "null" at bounding box center [380, 122] width 78 height 16
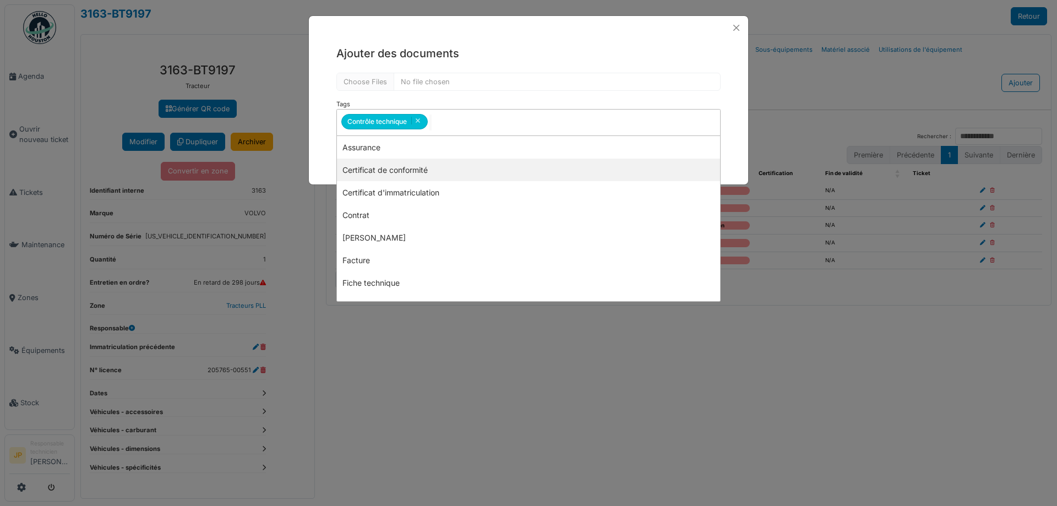
click at [523, 51] on h5 "Ajouter des documents" at bounding box center [528, 53] width 384 height 17
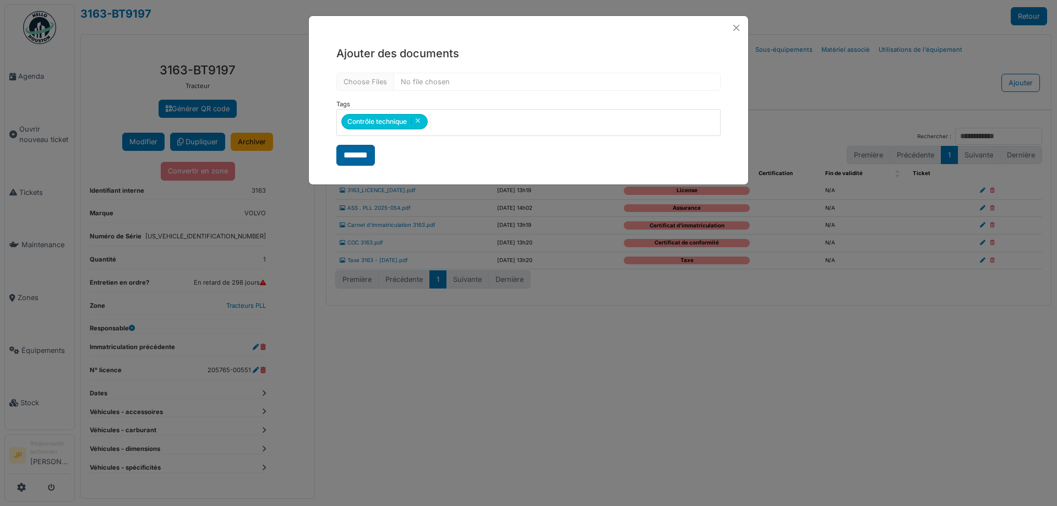
click at [355, 149] on input "*******" at bounding box center [355, 155] width 39 height 21
select select "***"
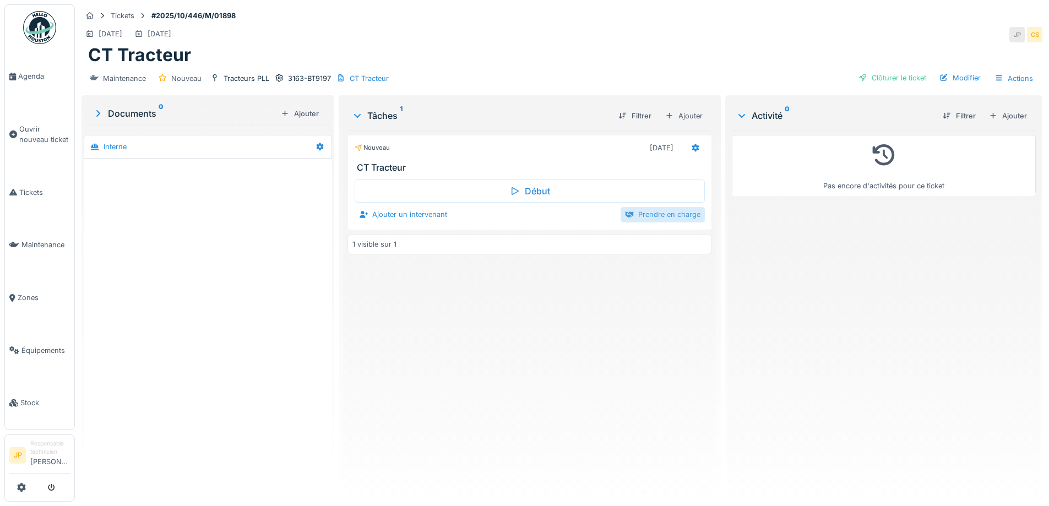
click at [667, 216] on div "Prendre en charge" at bounding box center [662, 214] width 84 height 15
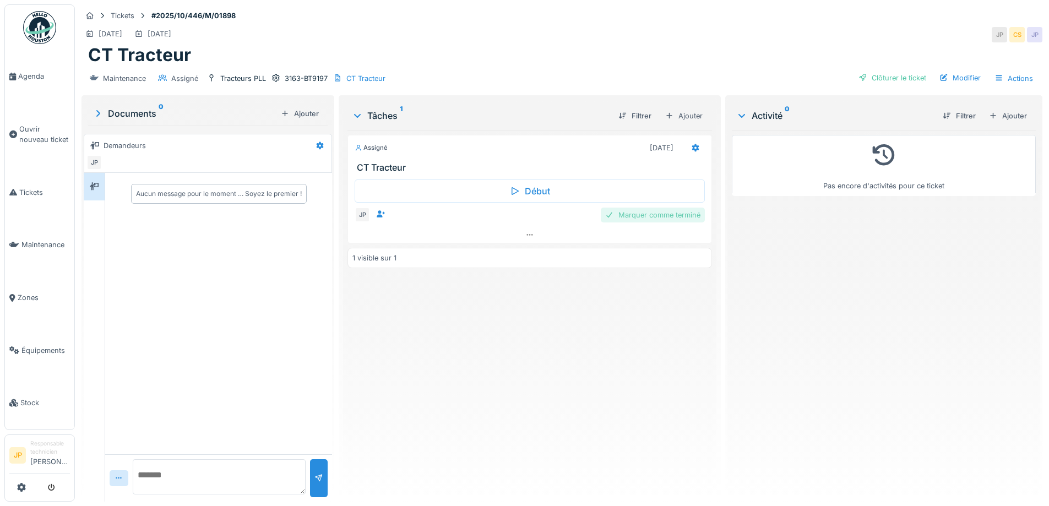
click at [640, 214] on div "Marquer comme terminé" at bounding box center [652, 215] width 104 height 15
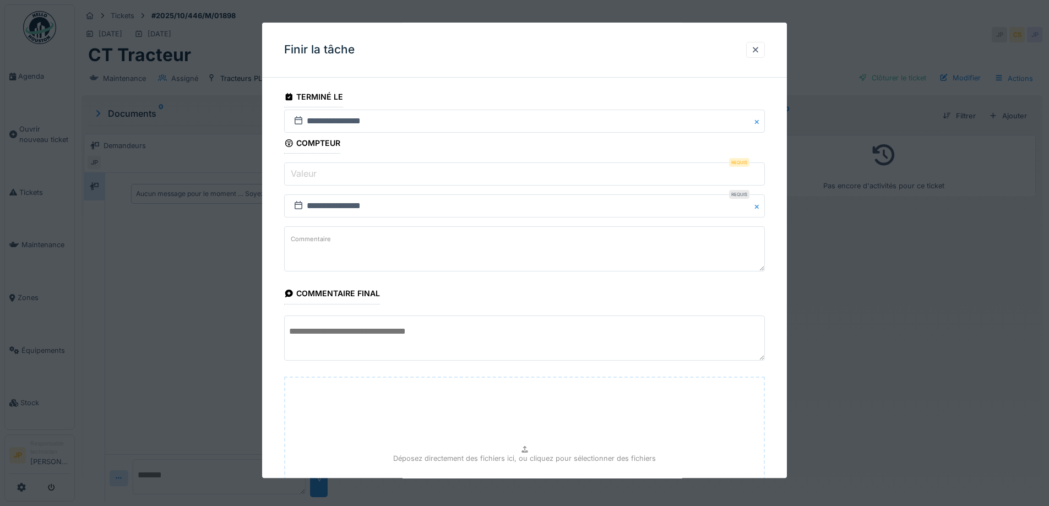
click at [334, 171] on input "Valeur" at bounding box center [524, 174] width 481 height 23
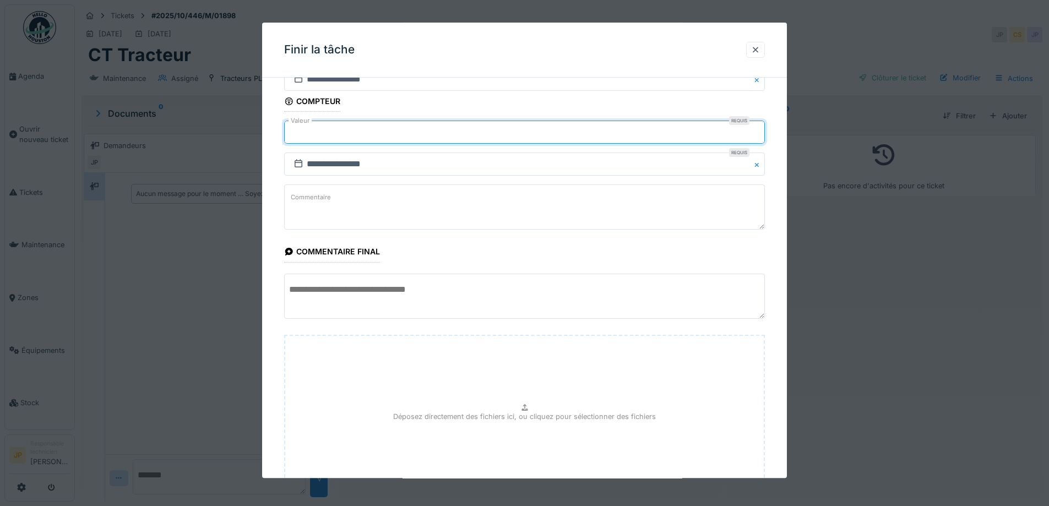
scroll to position [135, 0]
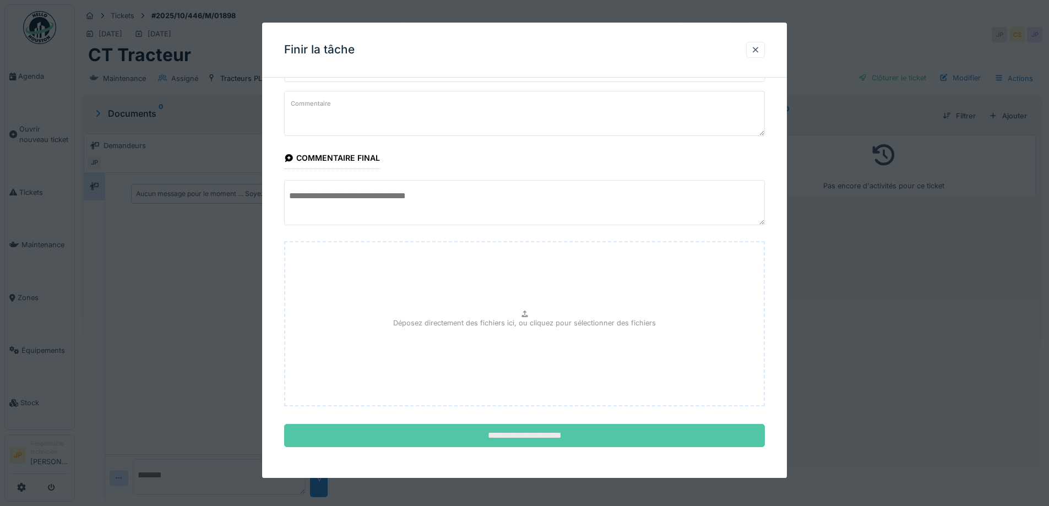
type input "******"
click at [520, 434] on input "**********" at bounding box center [524, 435] width 481 height 23
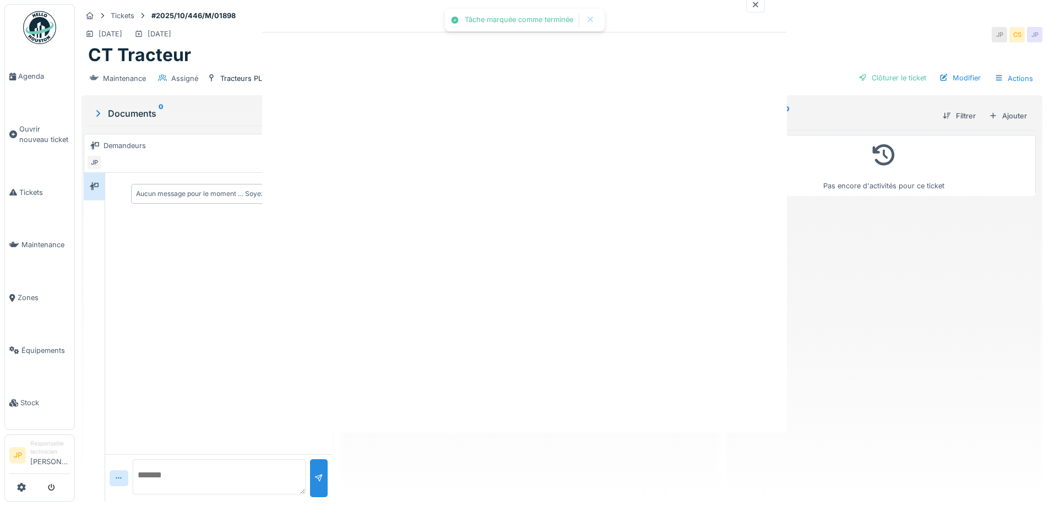
scroll to position [0, 0]
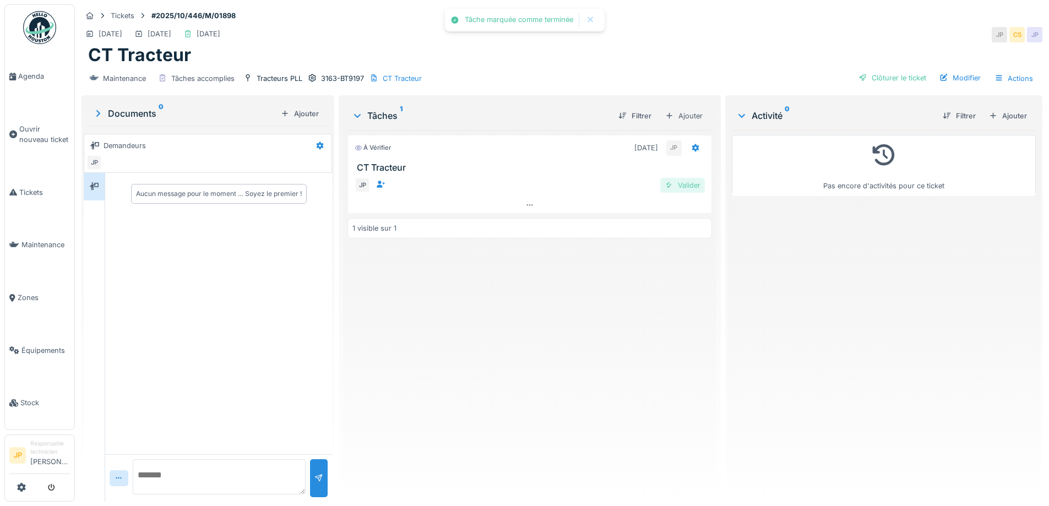
click at [678, 189] on div "Valider" at bounding box center [682, 185] width 45 height 15
click at [893, 79] on div "Clôturer le ticket" at bounding box center [892, 77] width 77 height 15
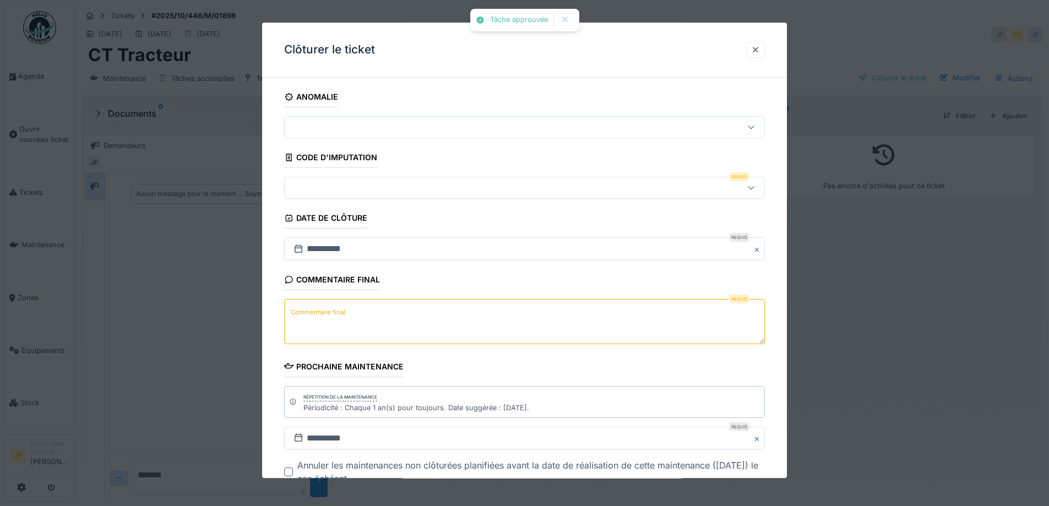
click at [325, 321] on textarea "Commentaire final" at bounding box center [524, 321] width 481 height 45
type textarea "**********"
click at [354, 180] on div at bounding box center [524, 188] width 481 height 22
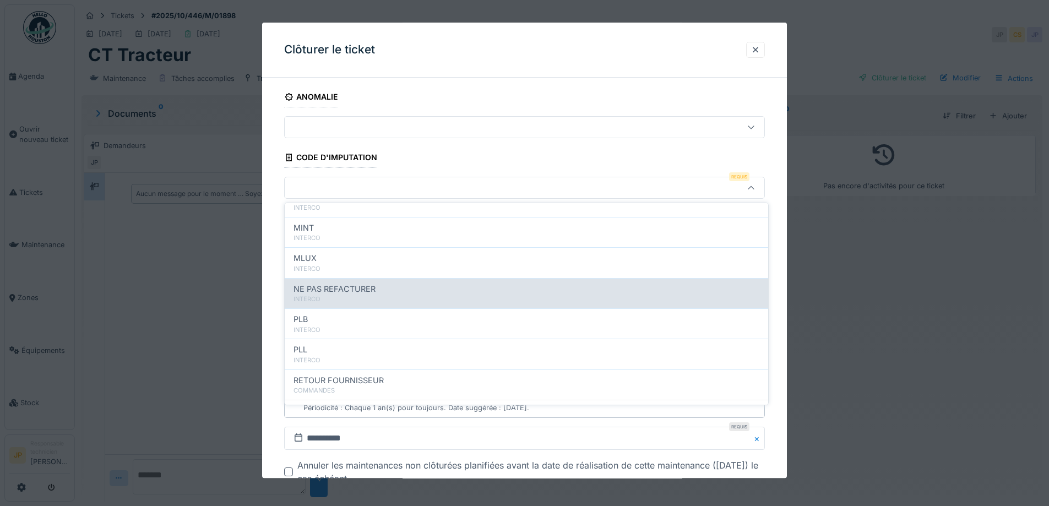
scroll to position [110, 0]
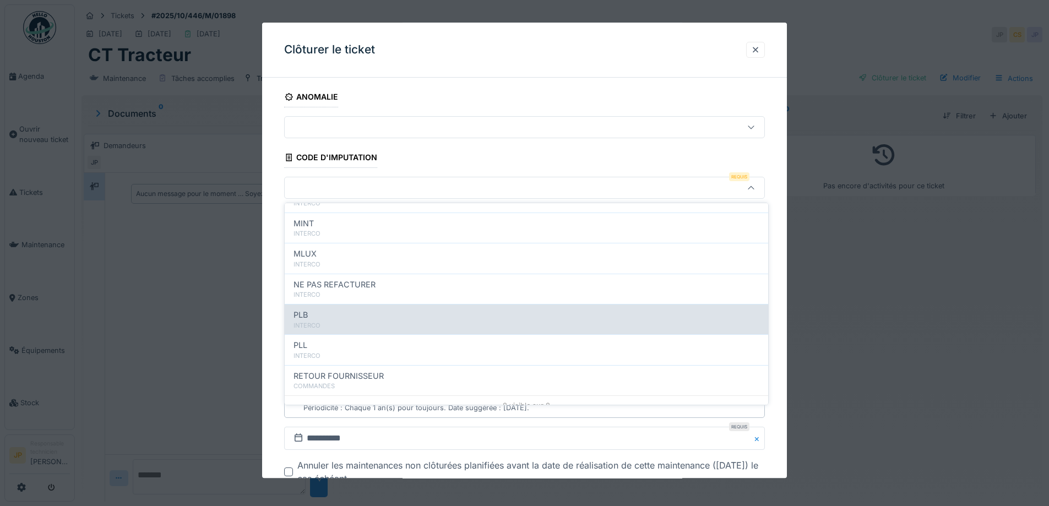
click at [362, 316] on div "PLB" at bounding box center [526, 315] width 466 height 12
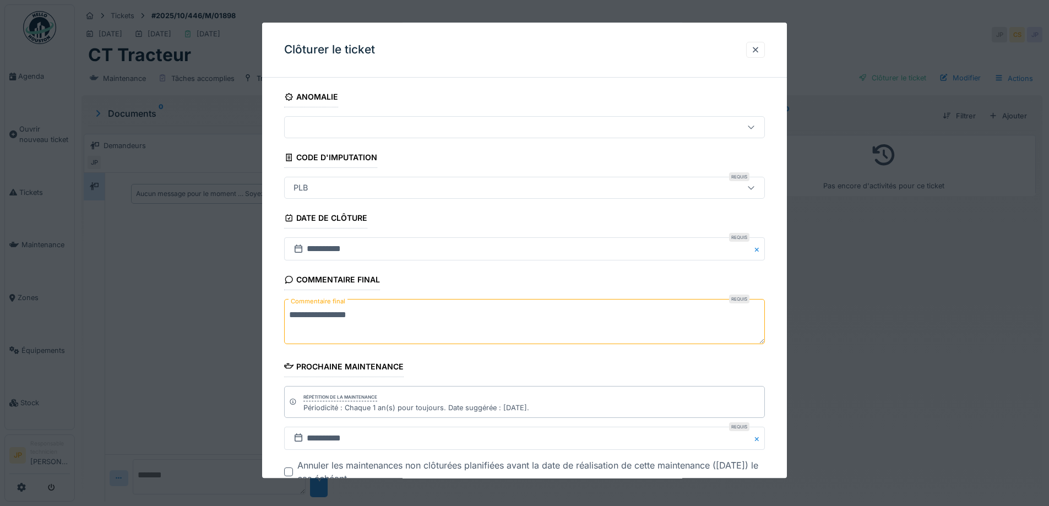
click at [327, 187] on div "PLB" at bounding box center [496, 188] width 414 height 12
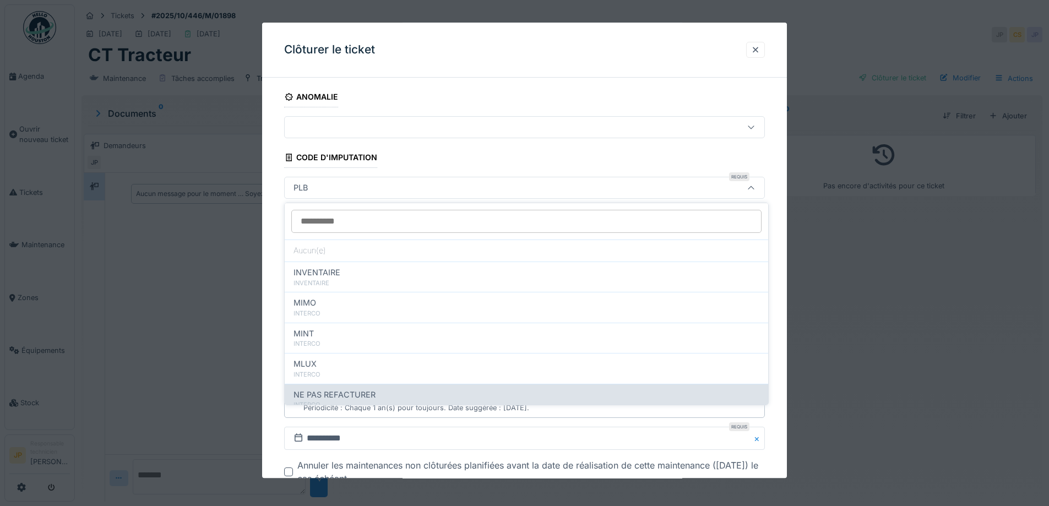
click at [353, 396] on span "NE PAS REFACTURER" at bounding box center [334, 395] width 82 height 12
type input "****"
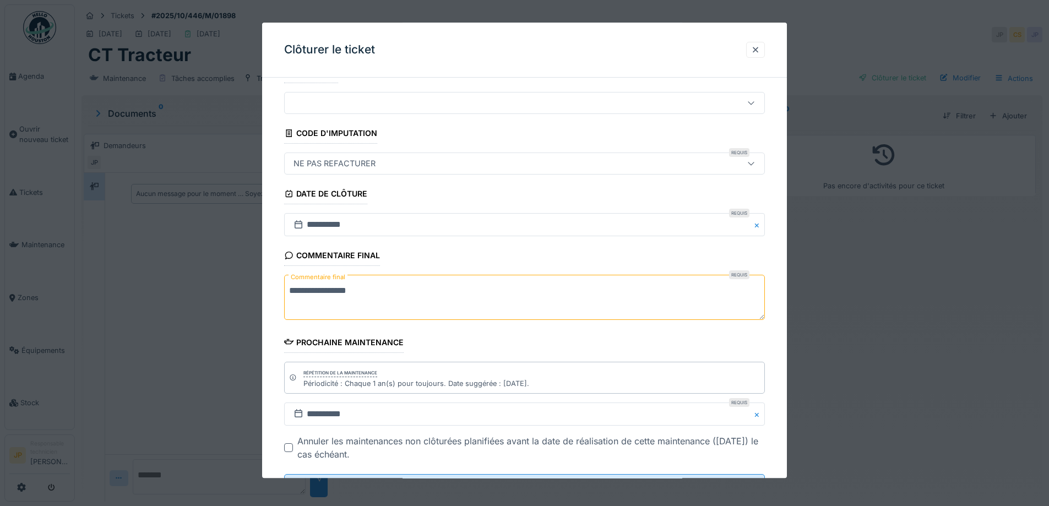
scroll to position [0, 0]
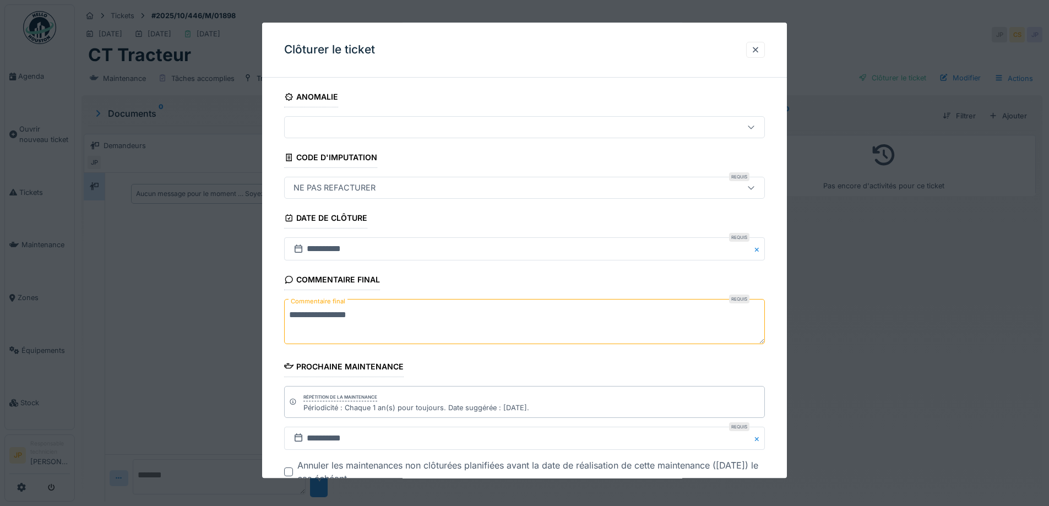
drag, startPoint x: 625, startPoint y: 37, endPoint x: 547, endPoint y: 133, distance: 124.0
click at [573, 119] on div "**********" at bounding box center [524, 250] width 525 height 455
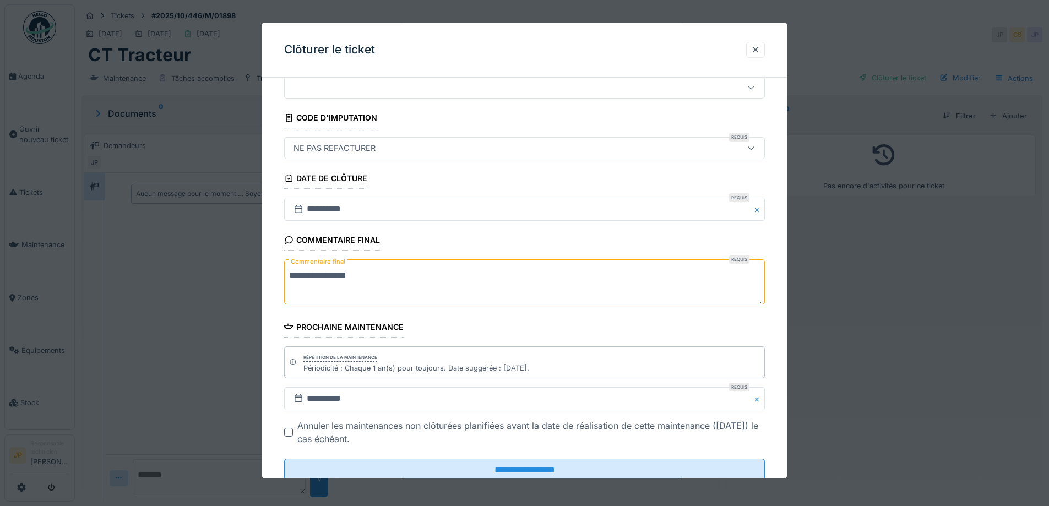
scroll to position [74, 0]
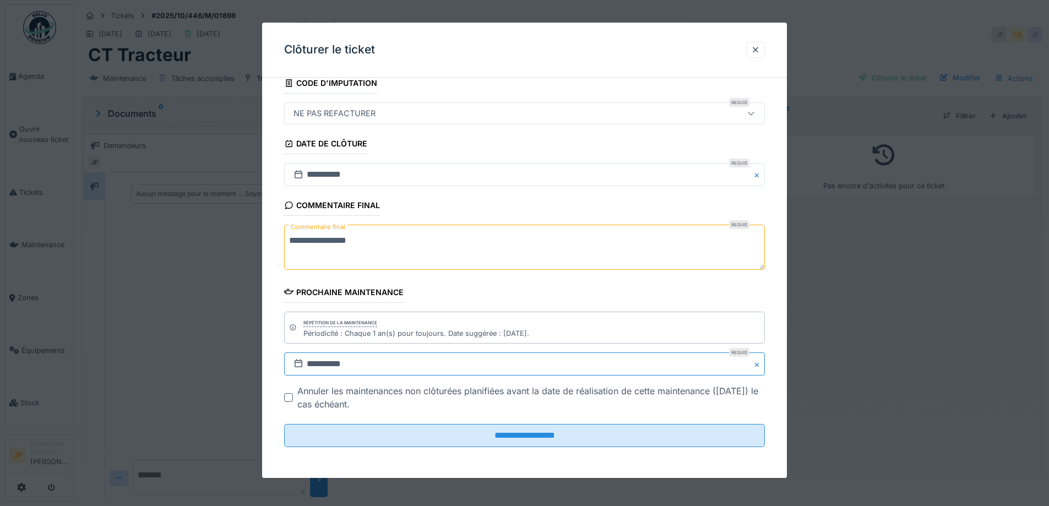
click at [365, 368] on input "**********" at bounding box center [524, 363] width 481 height 23
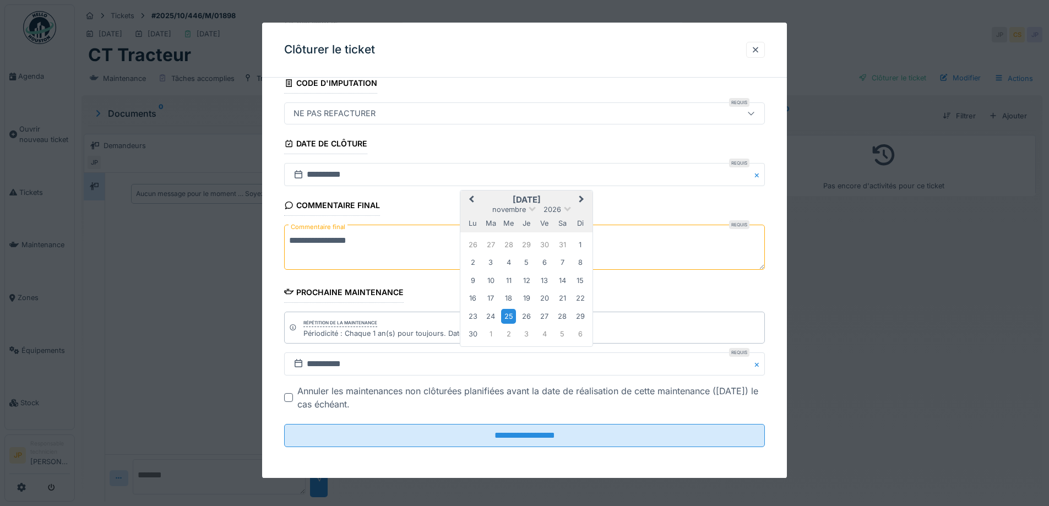
click at [471, 200] on span "Previous Month" at bounding box center [471, 199] width 0 height 13
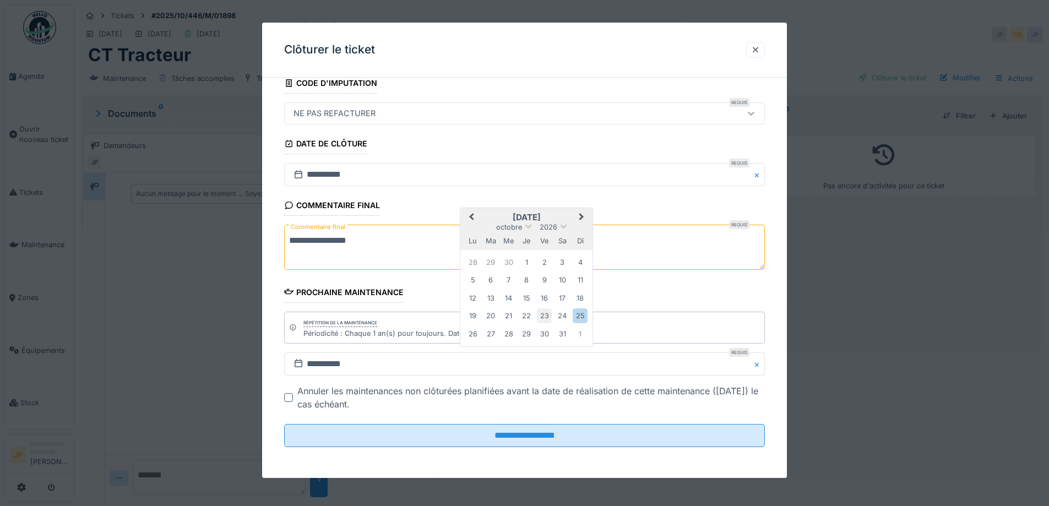
click at [543, 316] on div "23" at bounding box center [544, 316] width 15 height 15
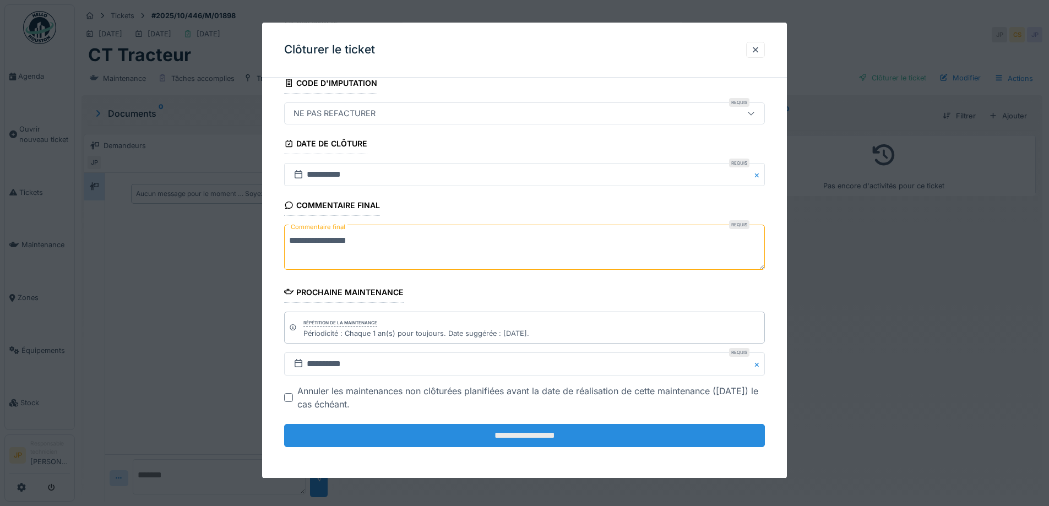
click at [520, 441] on input "**********" at bounding box center [524, 435] width 481 height 23
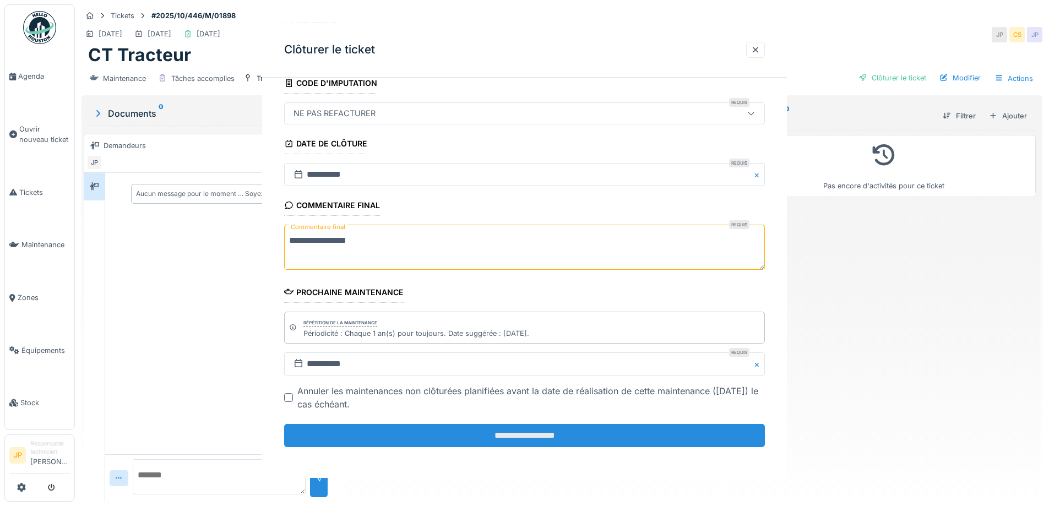
scroll to position [0, 0]
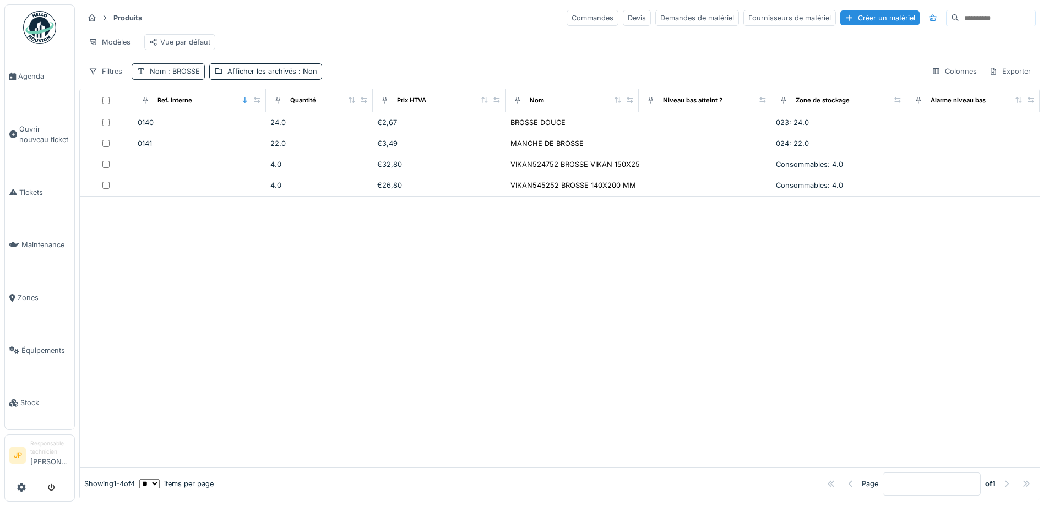
click at [173, 75] on span ": BROSSE" at bounding box center [183, 71] width 34 height 8
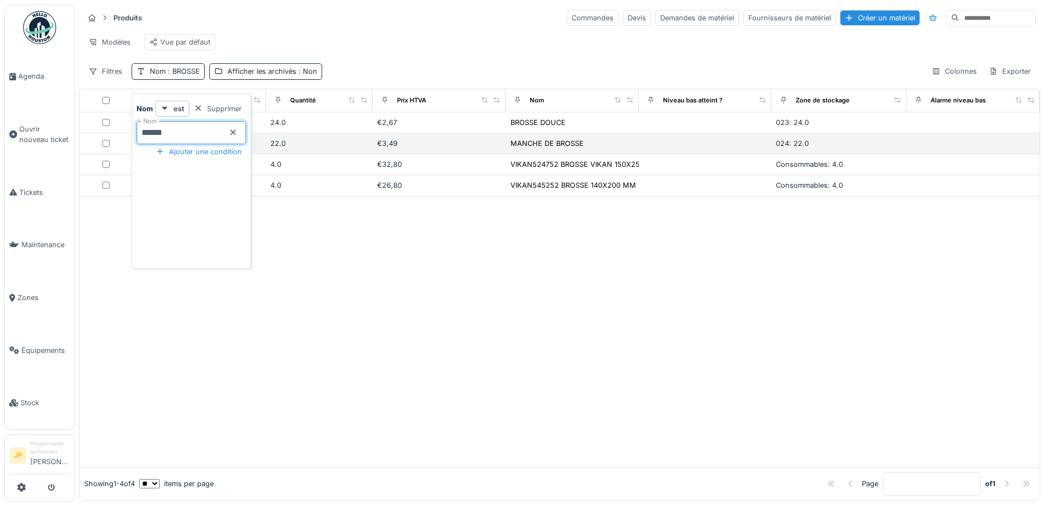
click at [109, 150] on body "Agenda Ouvrir nouveau ticket Tickets Maintenance Zones Équipements Stock JP Res…" at bounding box center [524, 253] width 1049 height 506
type input "******"
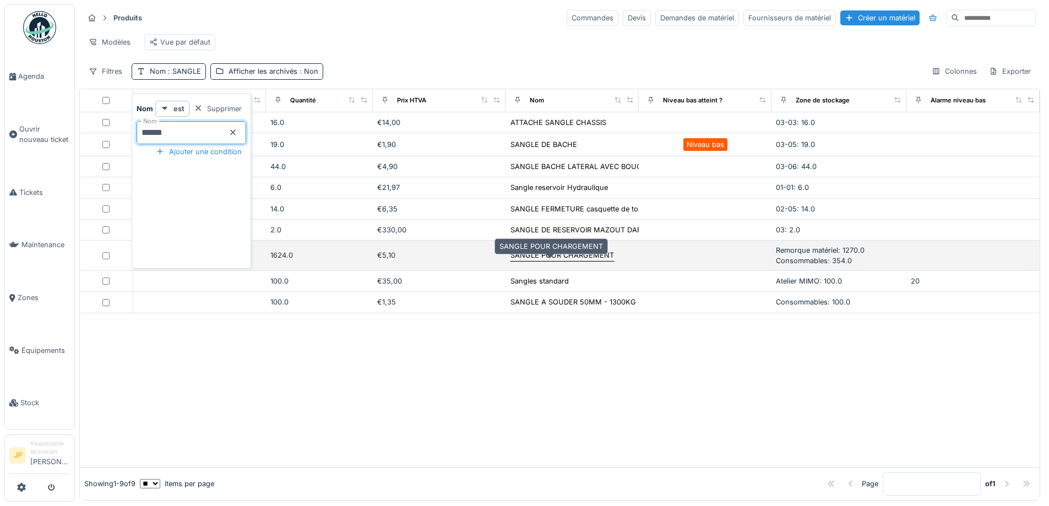
click at [555, 258] on div "SANGLE POUR CHARGEMENT" at bounding box center [561, 255] width 103 height 10
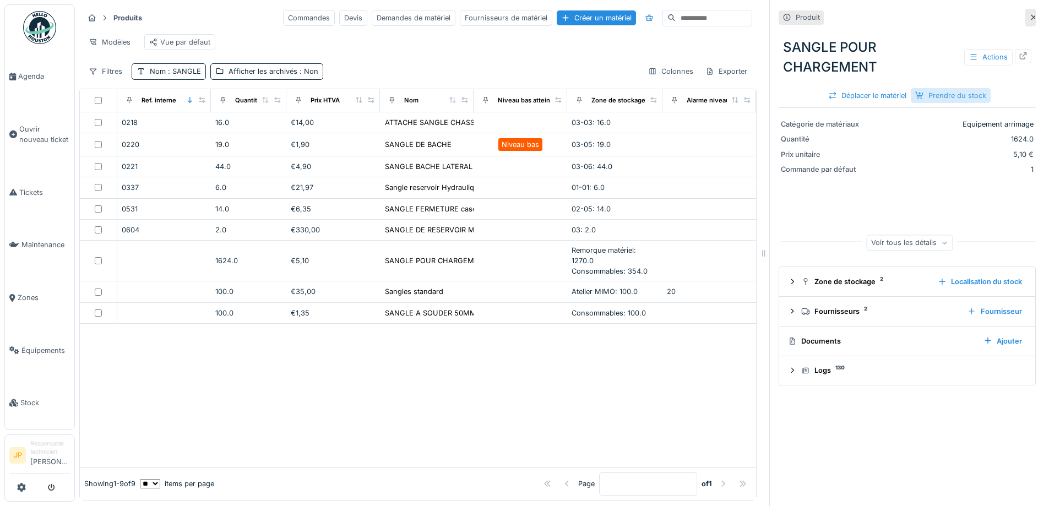
click at [951, 99] on div "Prendre du stock" at bounding box center [950, 95] width 80 height 15
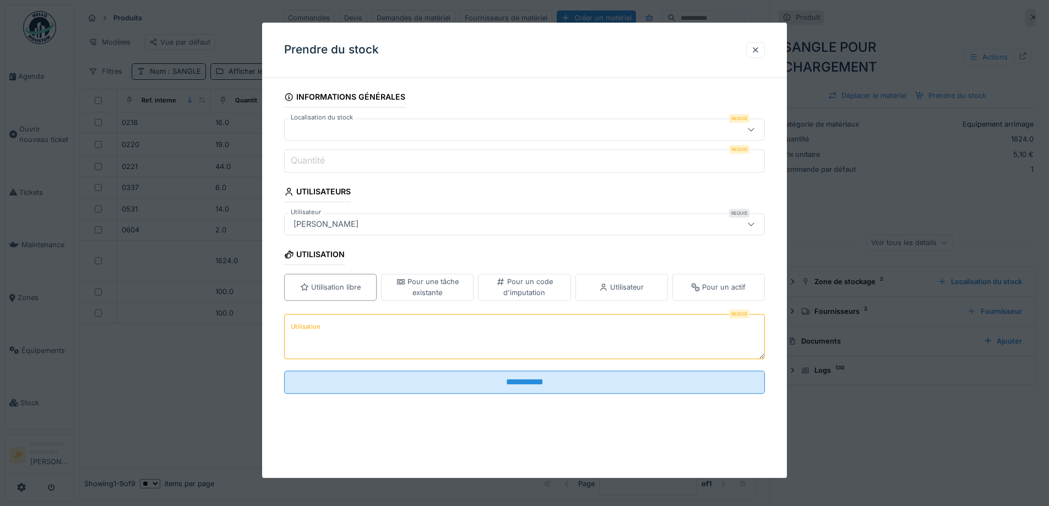
click at [351, 127] on div at bounding box center [496, 129] width 414 height 12
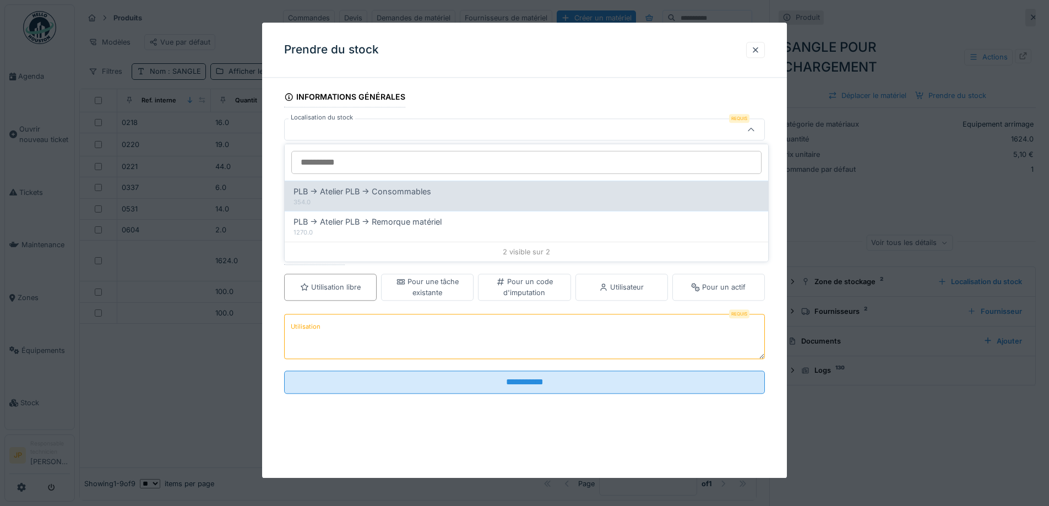
click at [366, 195] on span "PLB -> Atelier PLB -> Consommables" at bounding box center [362, 191] width 138 height 12
type input "*****"
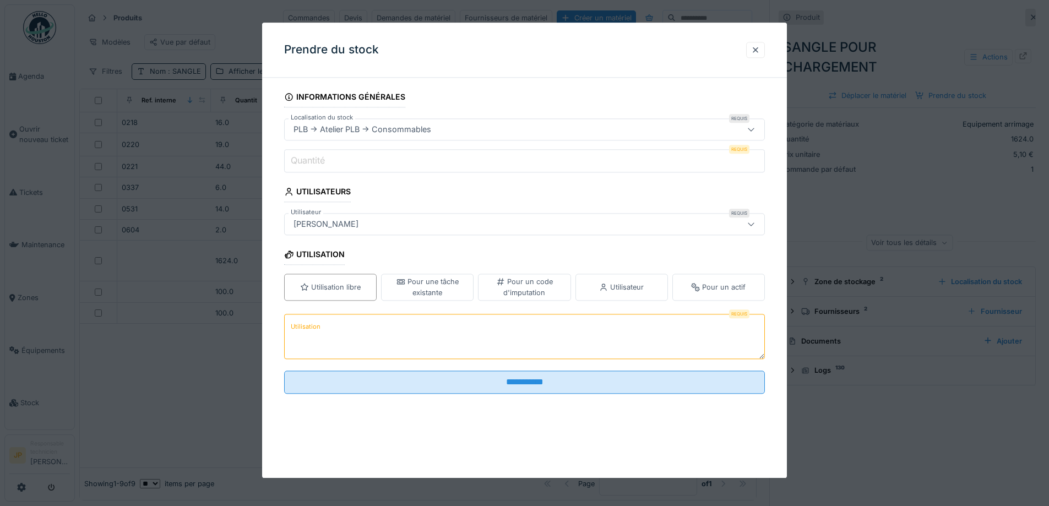
click at [323, 154] on label "Quantité" at bounding box center [307, 160] width 39 height 13
click at [323, 154] on input "Quantité" at bounding box center [524, 160] width 481 height 23
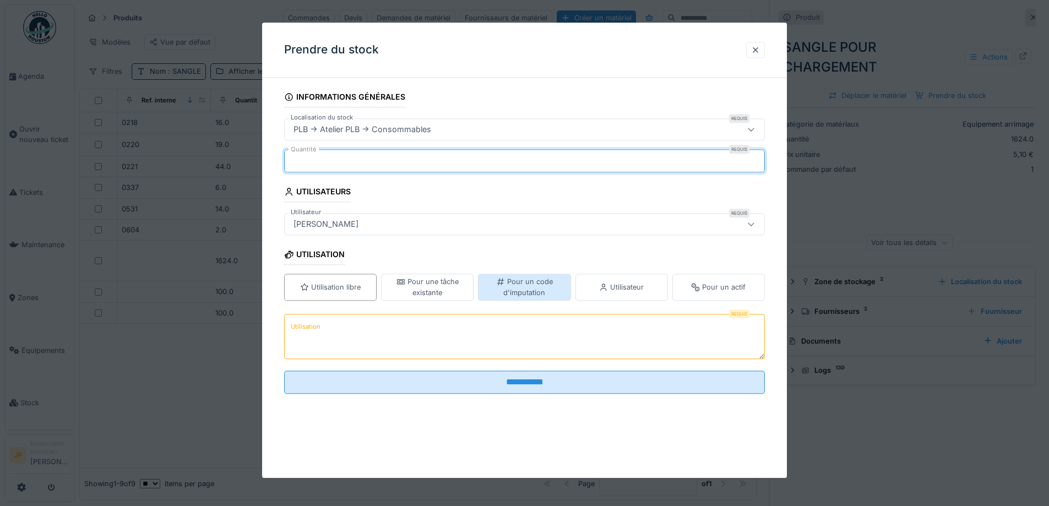
type input "**"
click at [544, 283] on div "Pour un code d'imputation" at bounding box center [524, 287] width 83 height 21
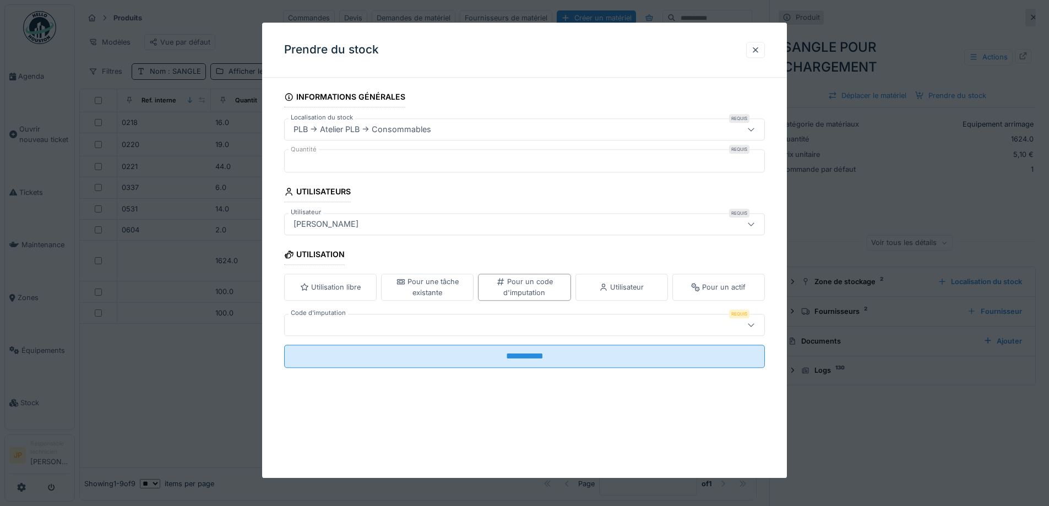
click at [446, 323] on div at bounding box center [496, 325] width 414 height 12
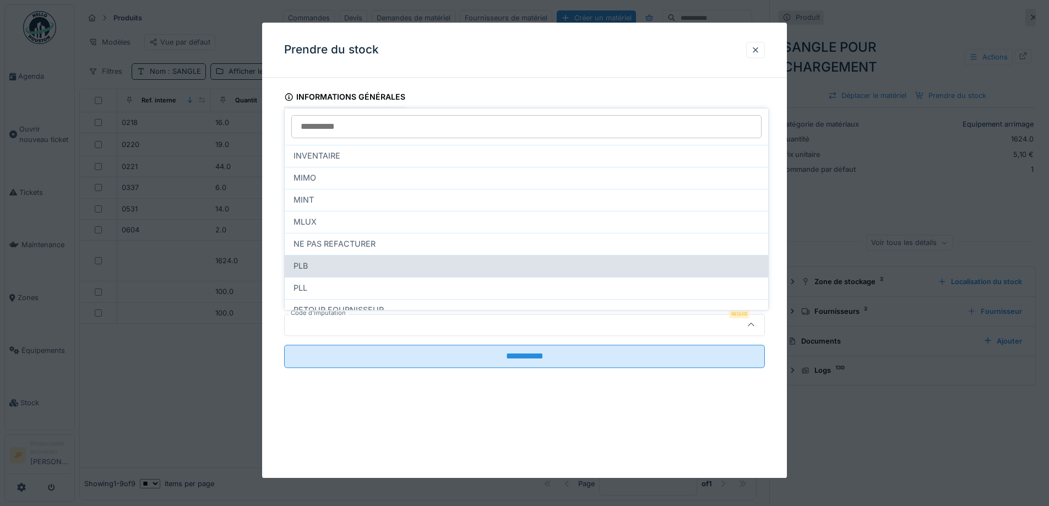
click at [351, 267] on div "PLB" at bounding box center [526, 266] width 466 height 12
type input "***"
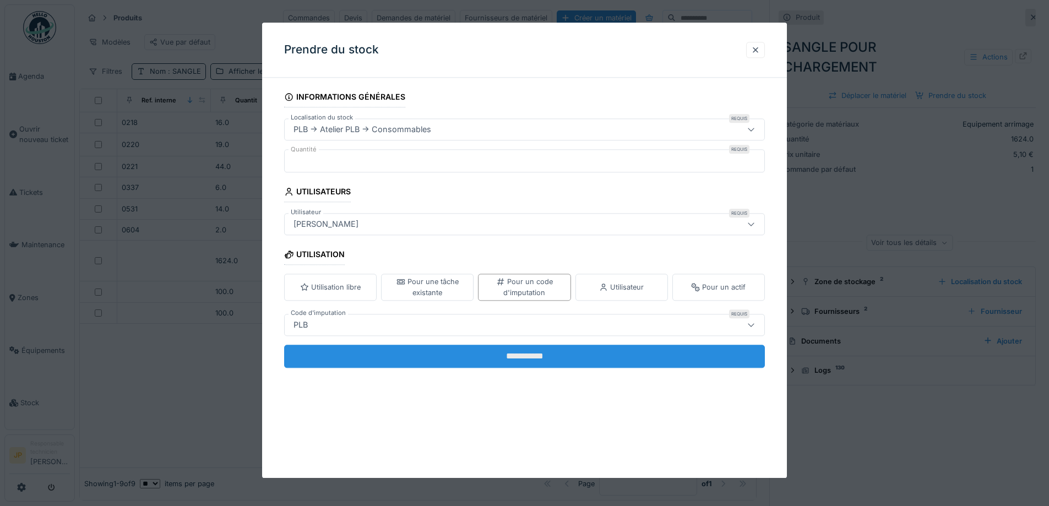
click at [522, 360] on input "**********" at bounding box center [524, 356] width 481 height 23
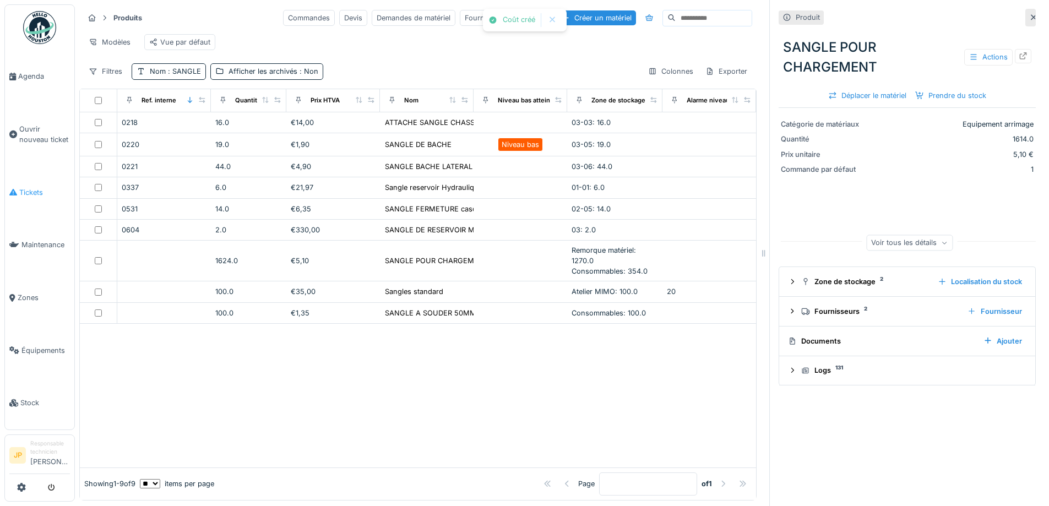
click at [39, 187] on span "Tickets" at bounding box center [44, 192] width 51 height 10
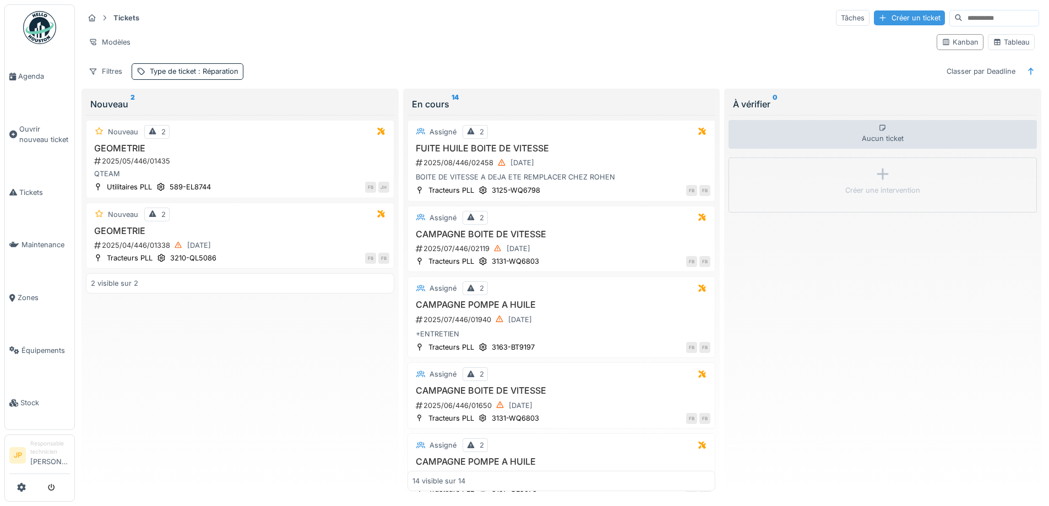
click at [884, 18] on div "Créer un ticket" at bounding box center [908, 17] width 71 height 15
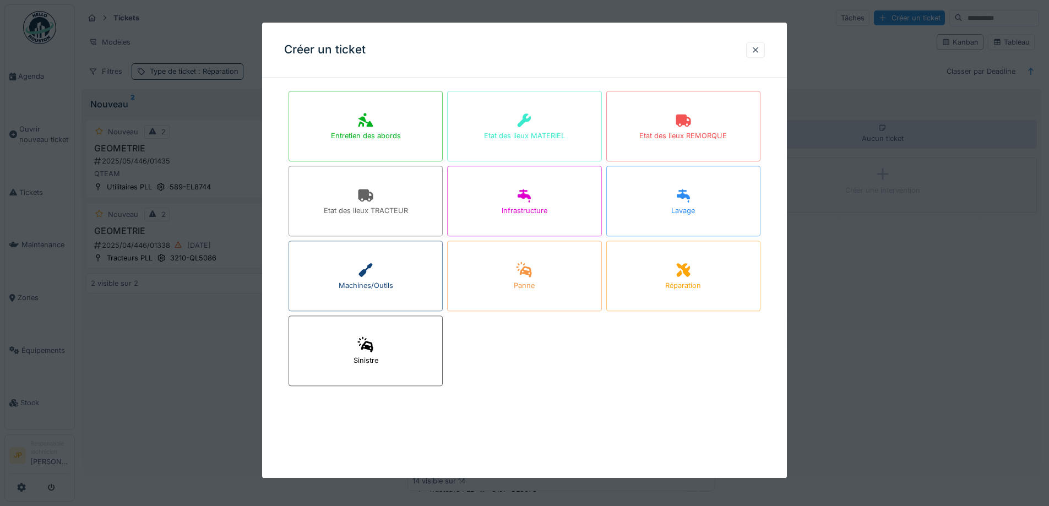
click at [731, 303] on div "Réparation" at bounding box center [683, 276] width 154 height 70
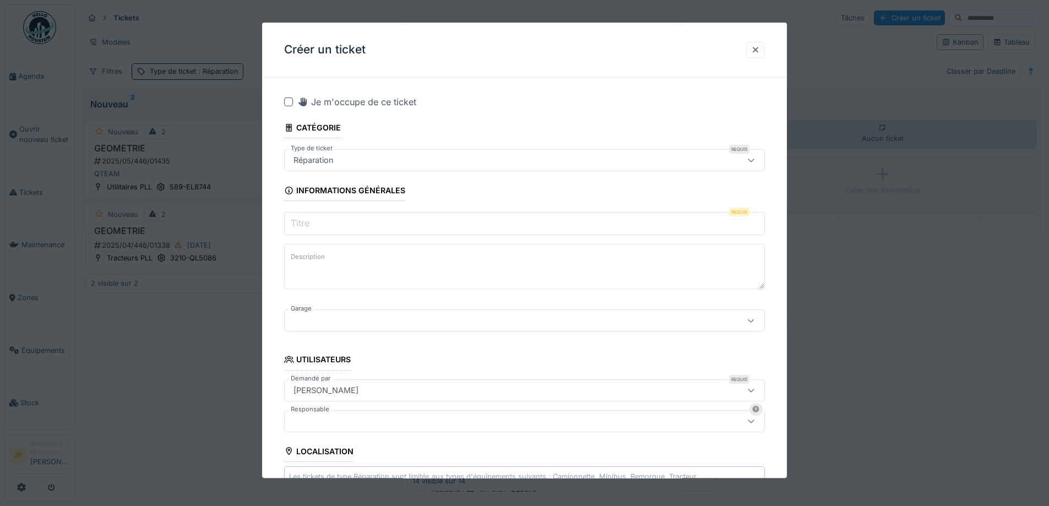
click at [287, 102] on div at bounding box center [288, 101] width 9 height 9
click at [331, 231] on input "Titre" at bounding box center [524, 223] width 481 height 23
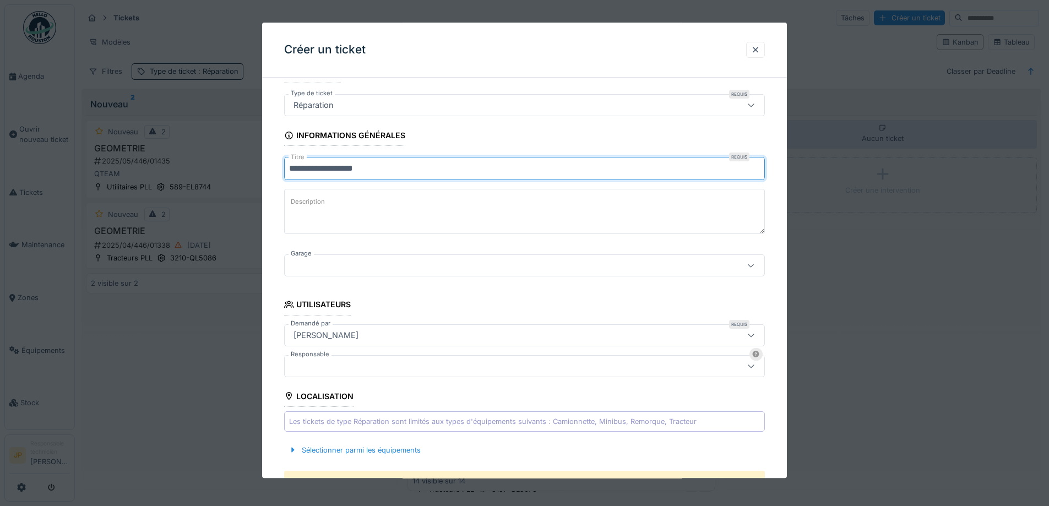
type input "**********"
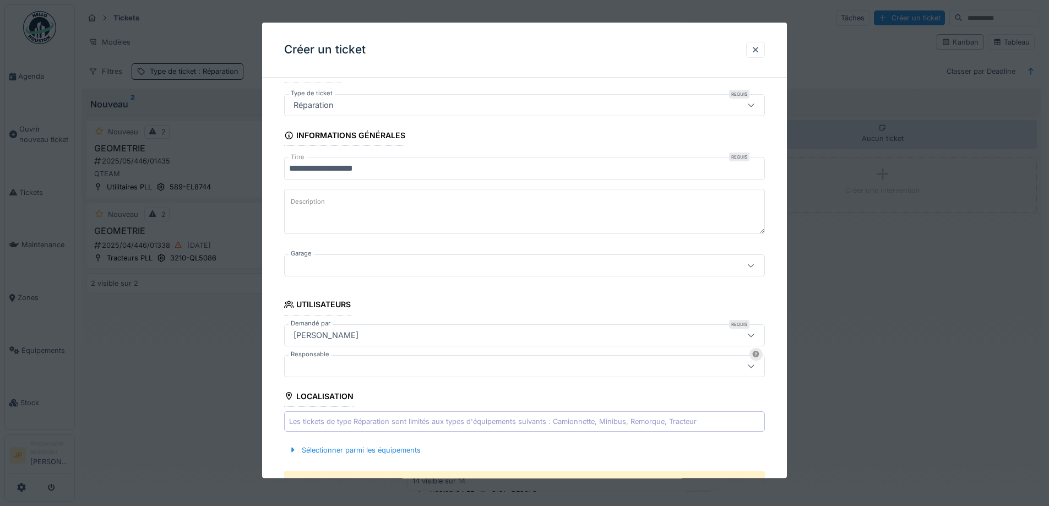
click at [352, 277] on fieldset "**********" at bounding box center [524, 489] width 481 height 916
click at [352, 269] on div at bounding box center [496, 266] width 414 height 12
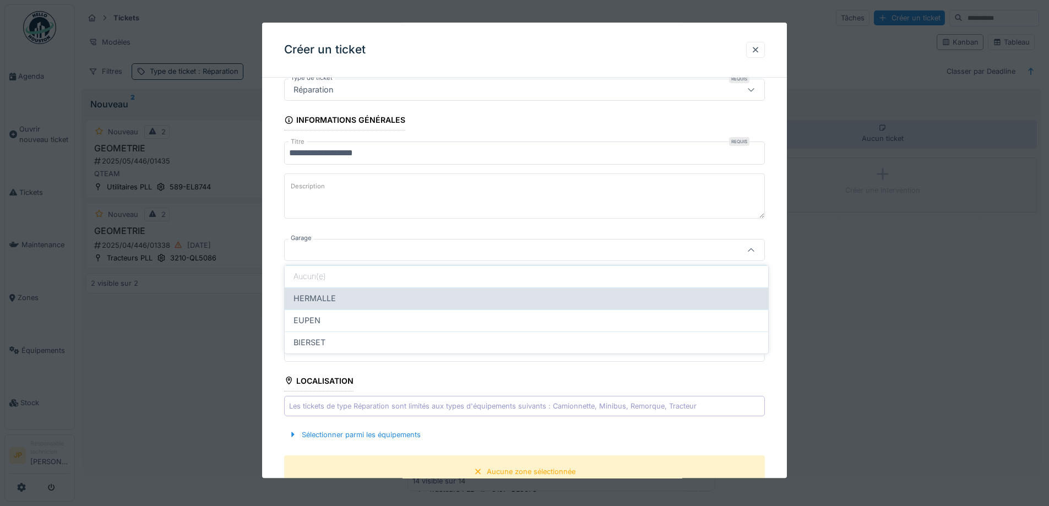
click at [343, 300] on div "HERMALLE" at bounding box center [526, 298] width 466 height 12
type input "********"
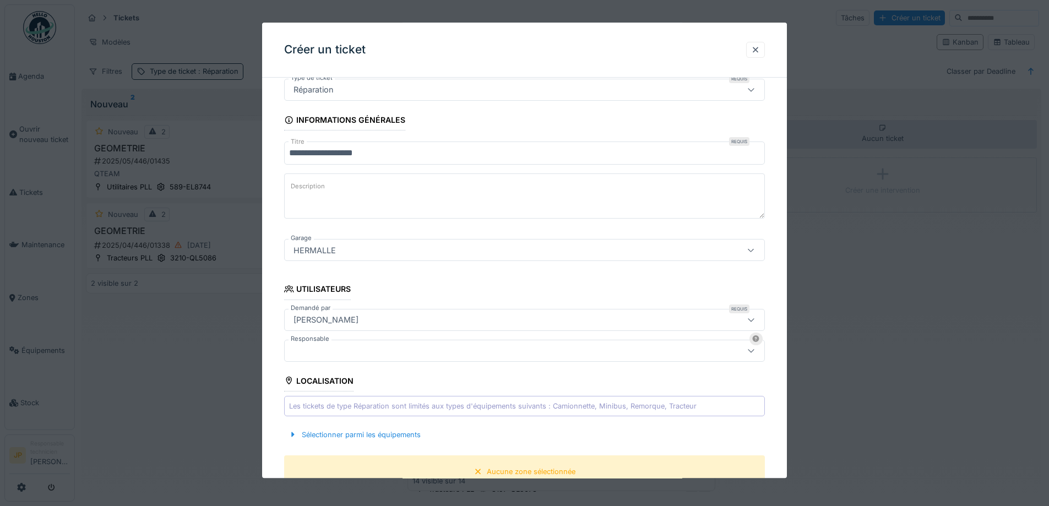
scroll to position [236, 0]
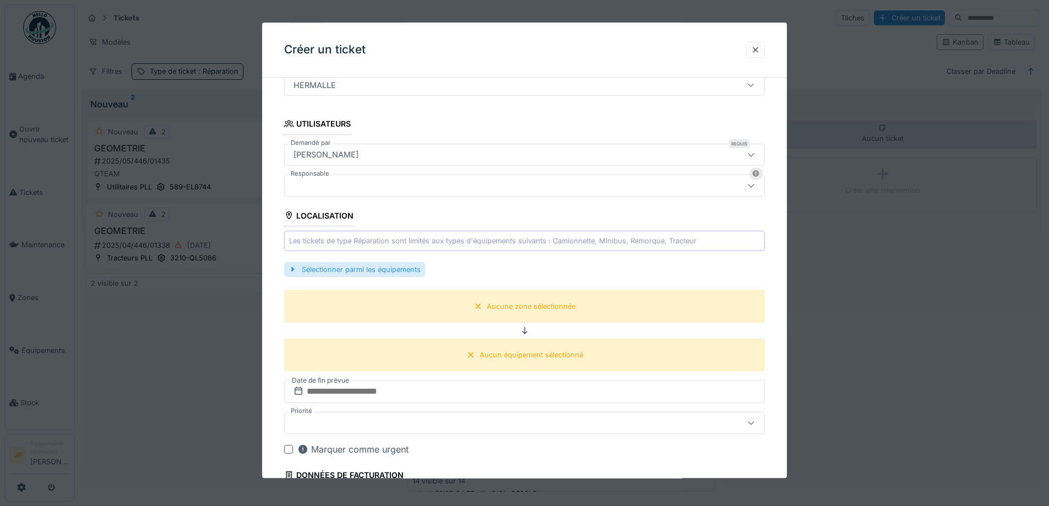
click at [359, 269] on div "Sélectionner parmi les équipements" at bounding box center [354, 269] width 141 height 15
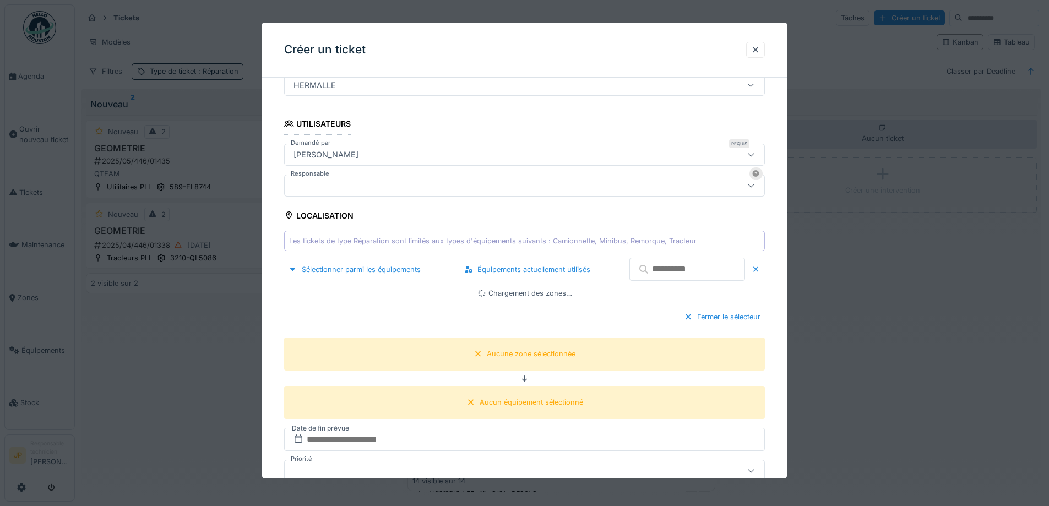
click at [653, 270] on input "text" at bounding box center [687, 269] width 116 height 23
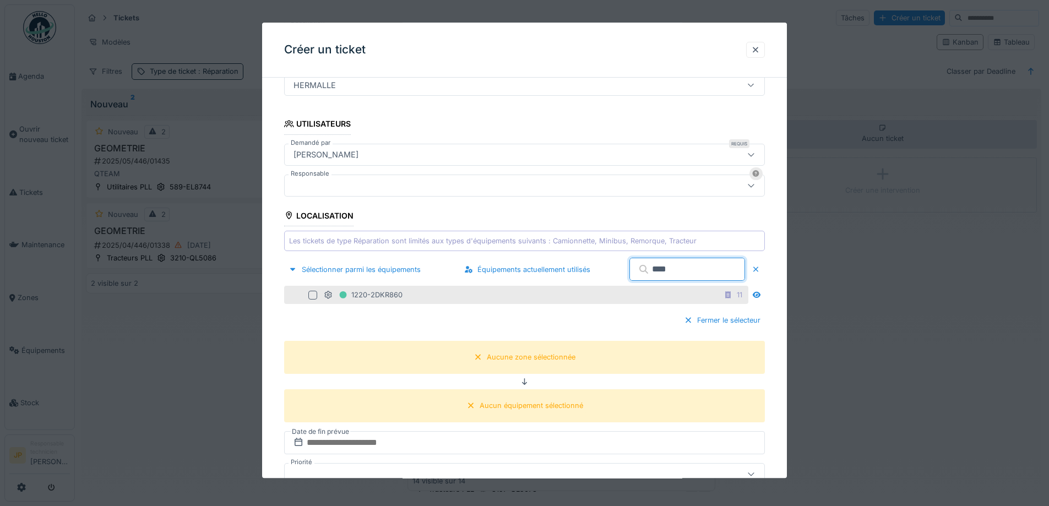
type input "****"
click at [314, 298] on div at bounding box center [312, 295] width 9 height 9
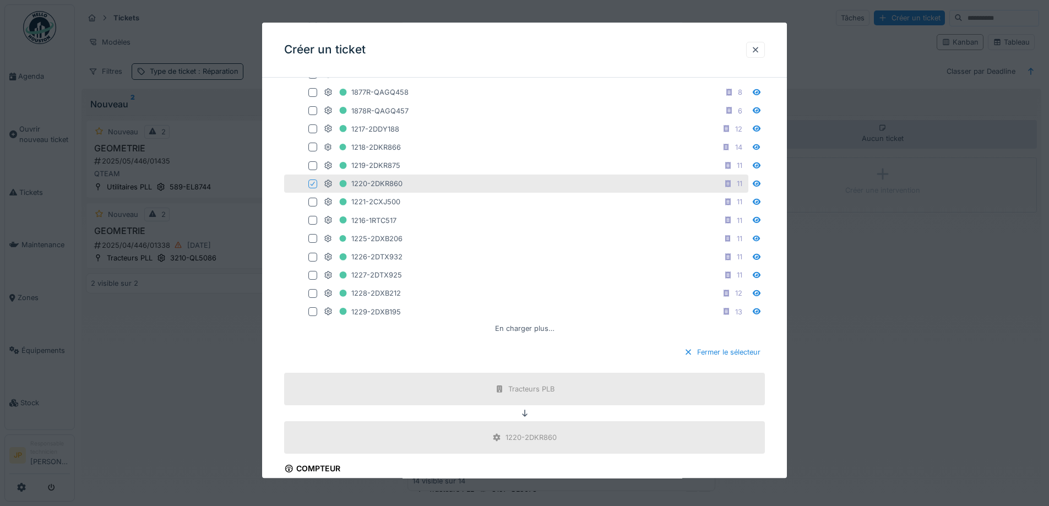
scroll to position [731, 0]
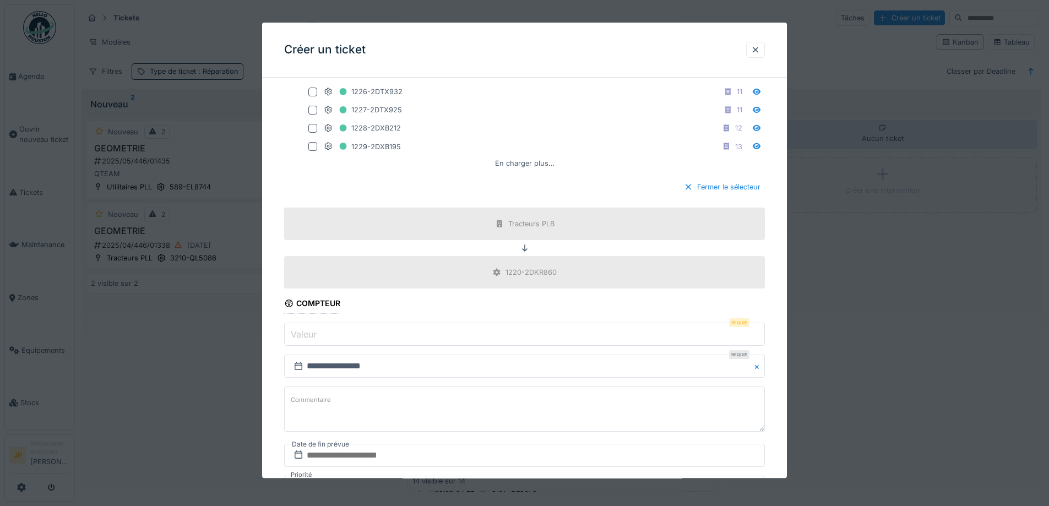
click at [336, 335] on input "Valeur" at bounding box center [524, 334] width 481 height 23
click at [348, 338] on input "Valeur" at bounding box center [524, 334] width 481 height 23
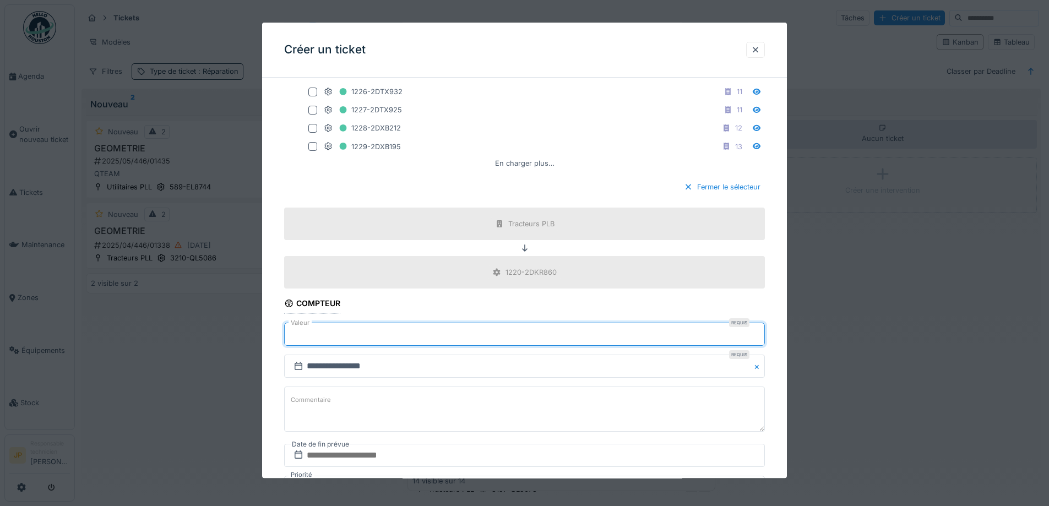
scroll to position [951, 0]
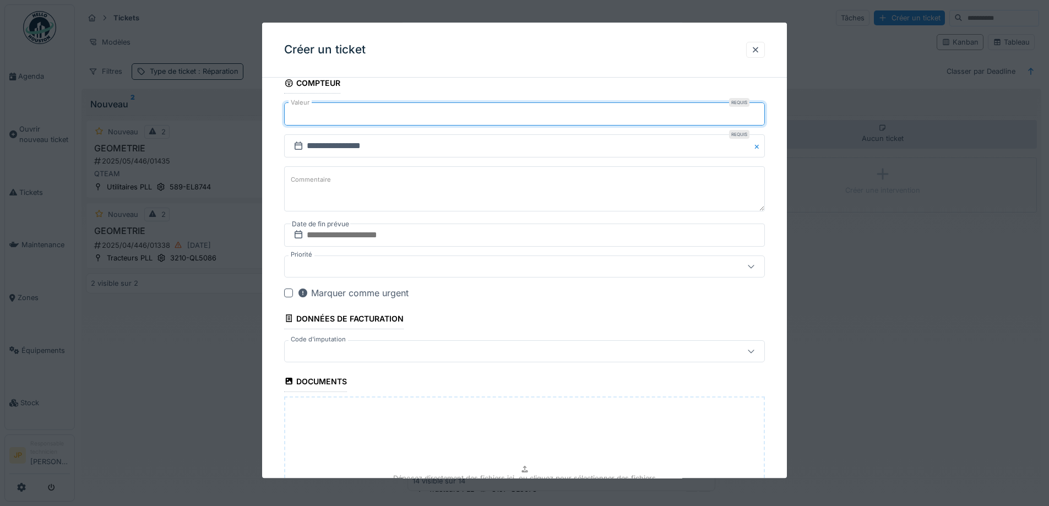
type input "******"
click at [395, 238] on input "text" at bounding box center [524, 234] width 481 height 23
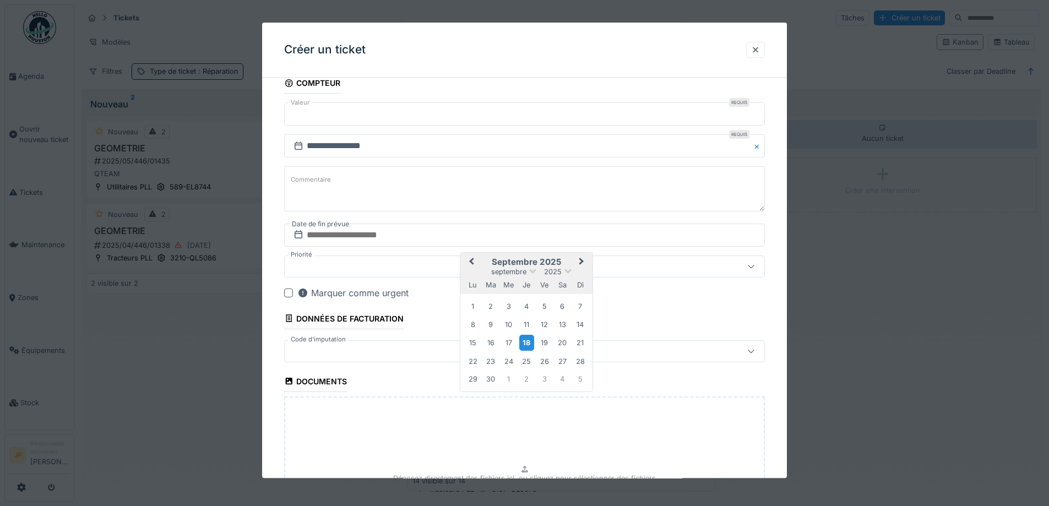
click at [528, 346] on div "18" at bounding box center [526, 343] width 15 height 16
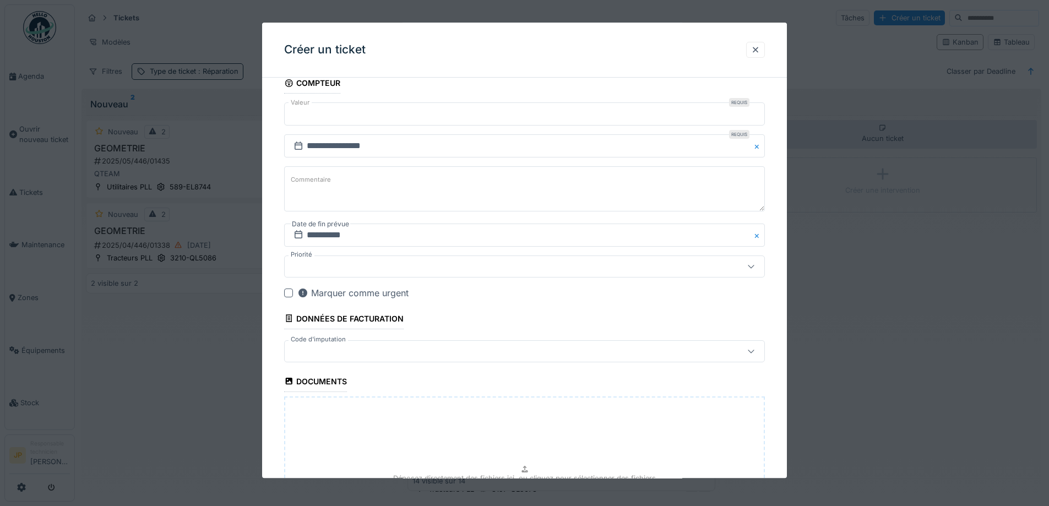
click at [381, 345] on div at bounding box center [496, 351] width 414 height 12
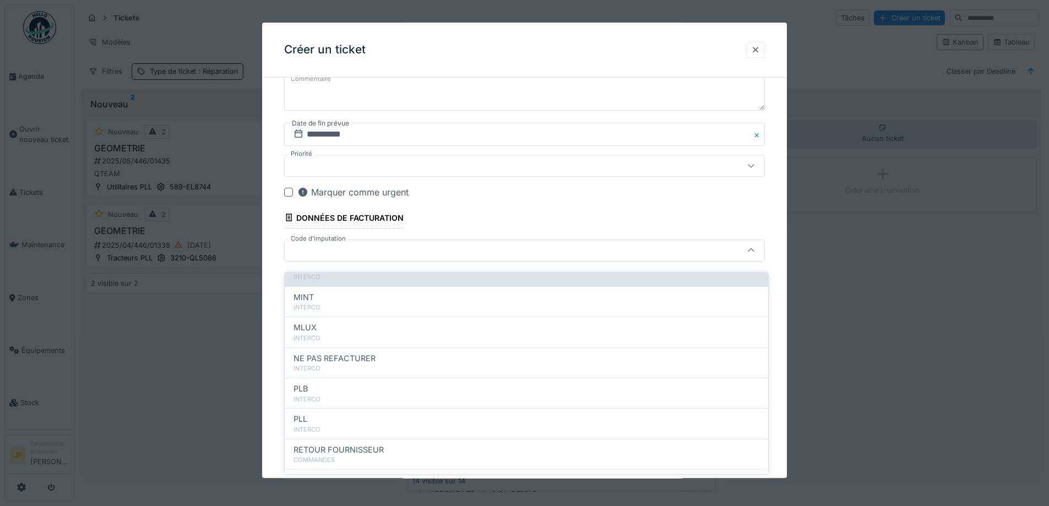
scroll to position [110, 0]
click at [383, 421] on div "INTERCO" at bounding box center [526, 425] width 466 height 9
type input "***"
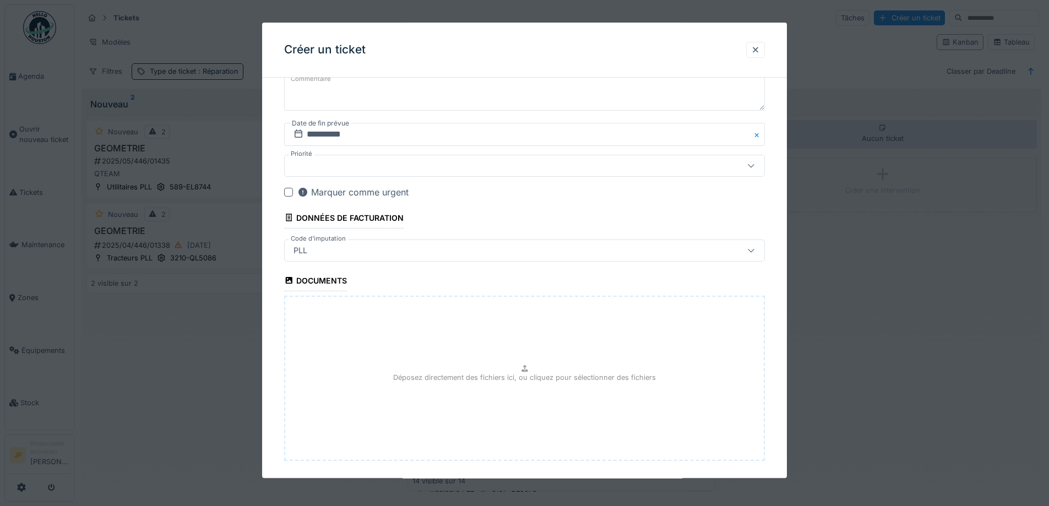
scroll to position [1106, 0]
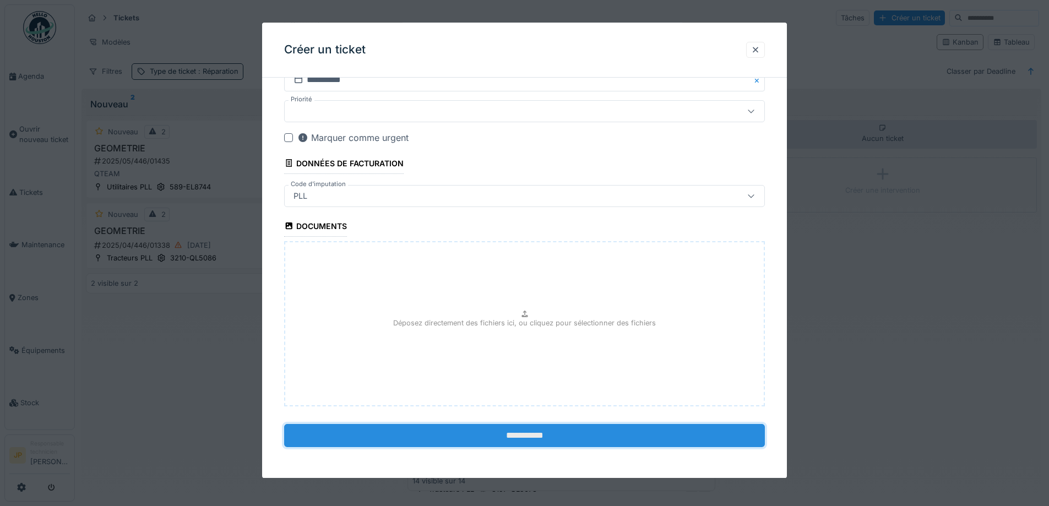
click at [521, 424] on input "**********" at bounding box center [524, 435] width 481 height 23
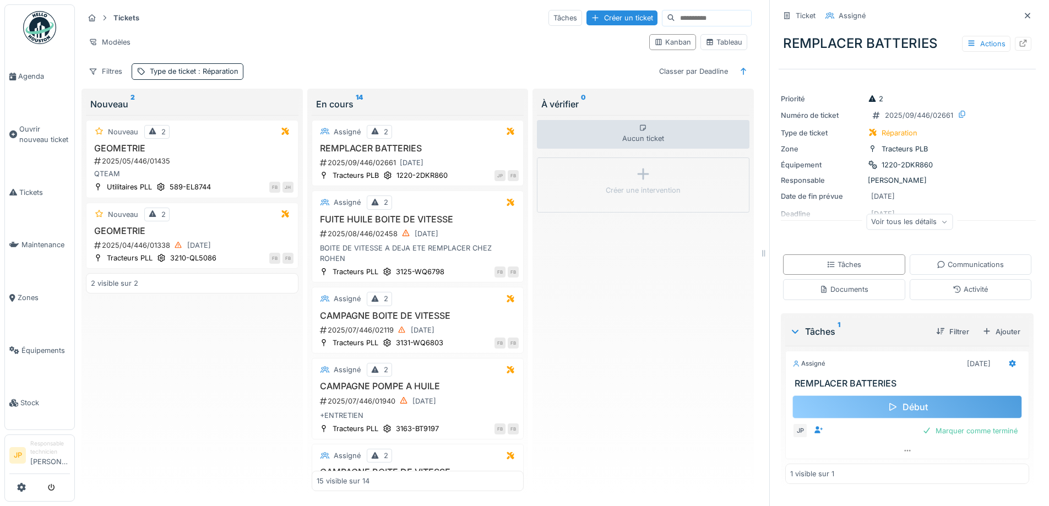
click at [879, 406] on div "Début" at bounding box center [907, 406] width 230 height 23
